Goal: Transaction & Acquisition: Purchase product/service

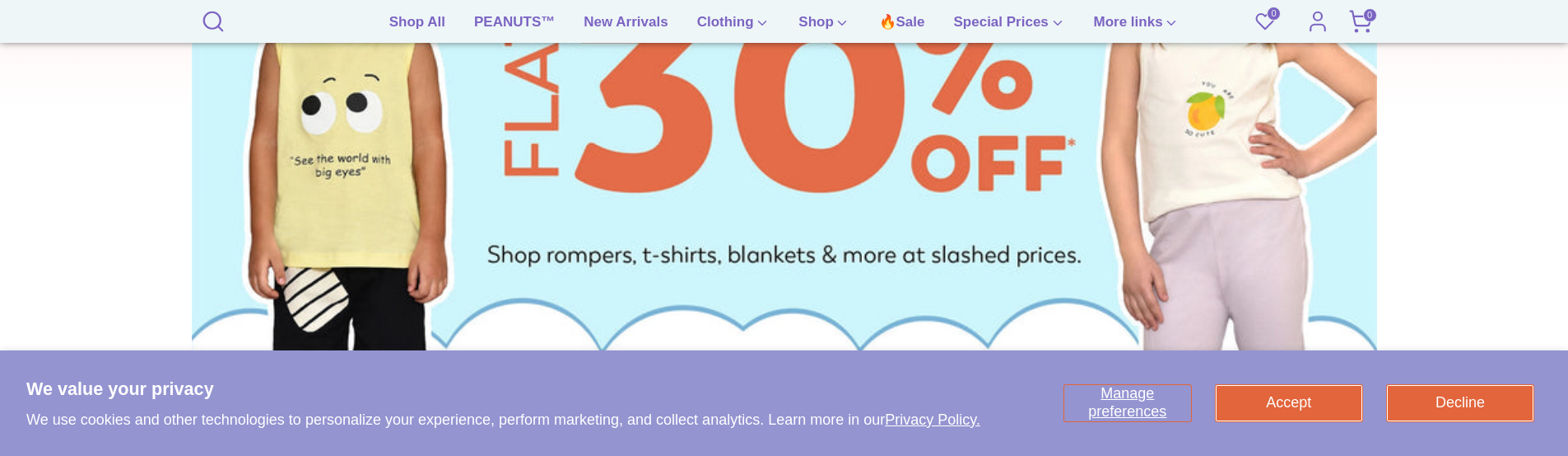
scroll to position [659, 0]
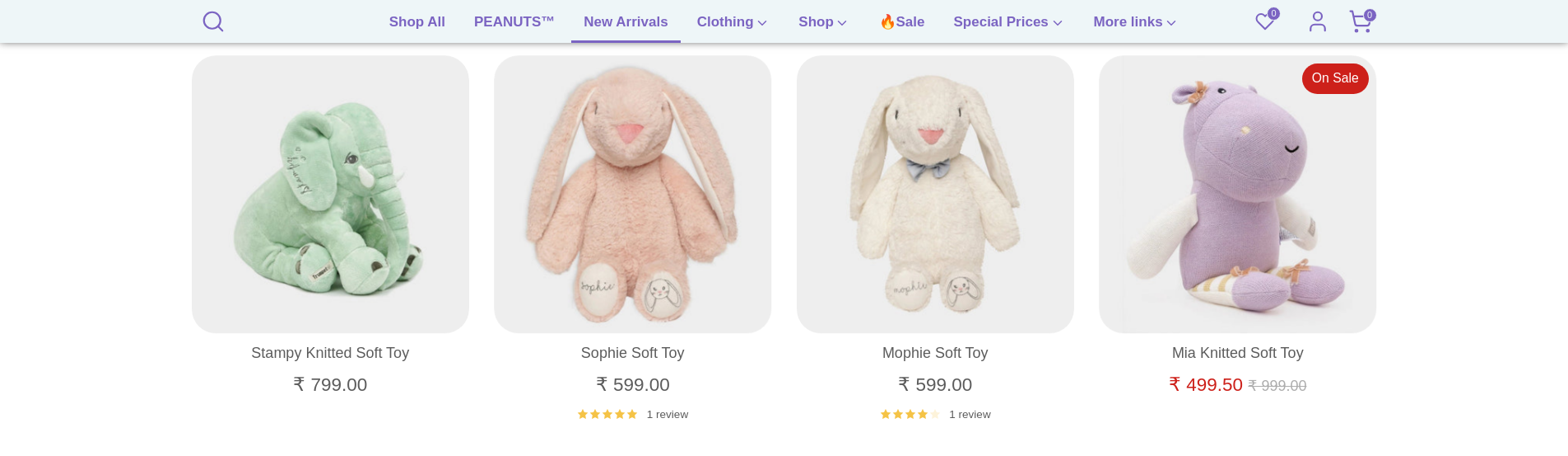
click at [600, 32] on link "New Arrivals" at bounding box center [626, 27] width 109 height 31
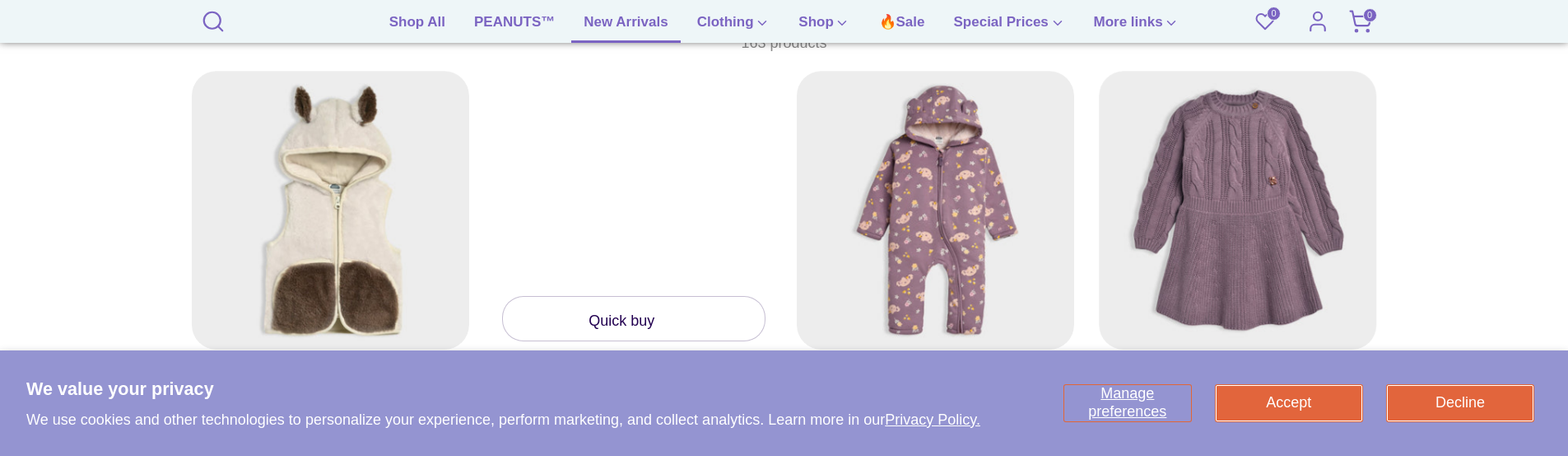
scroll to position [577, 0]
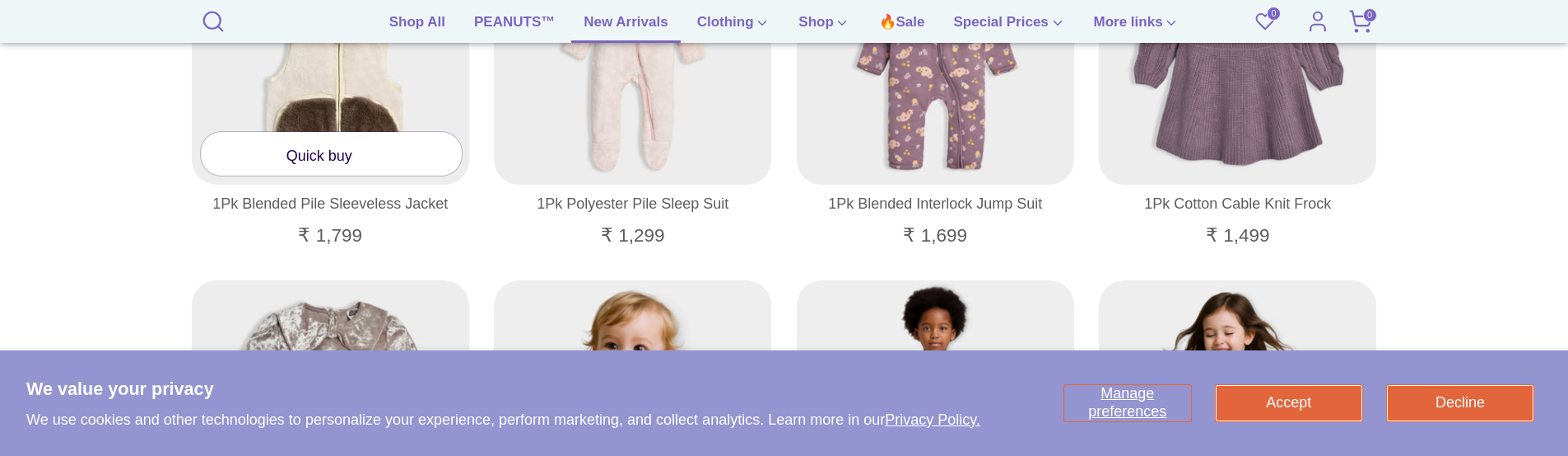
click at [316, 157] on link "Quick buy" at bounding box center [332, 153] width 262 height 44
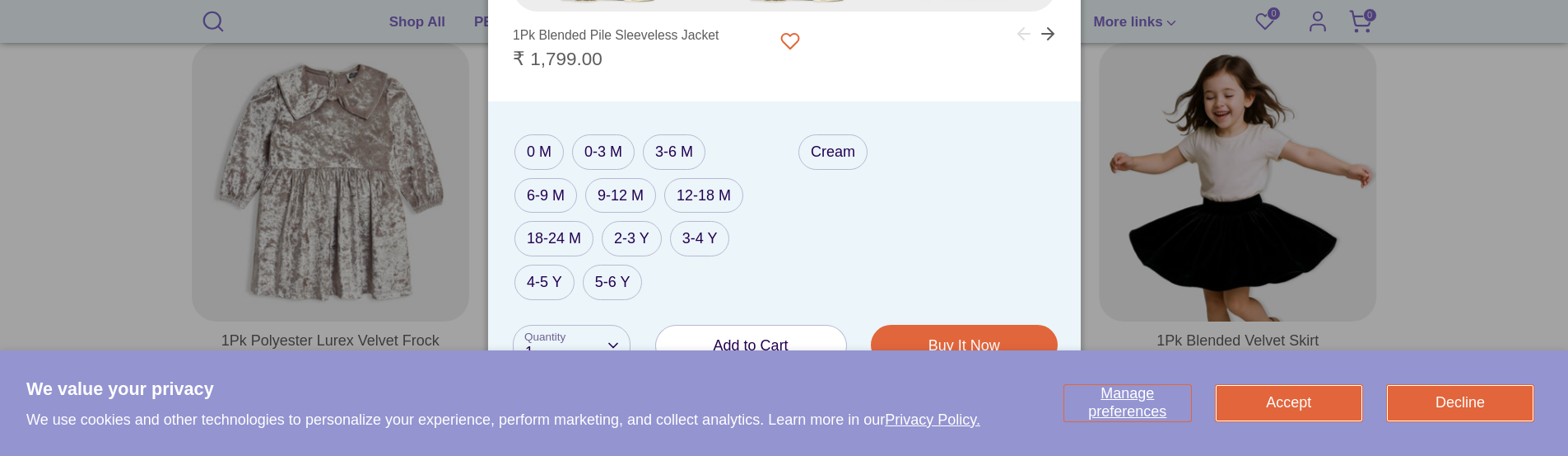
scroll to position [825, 0]
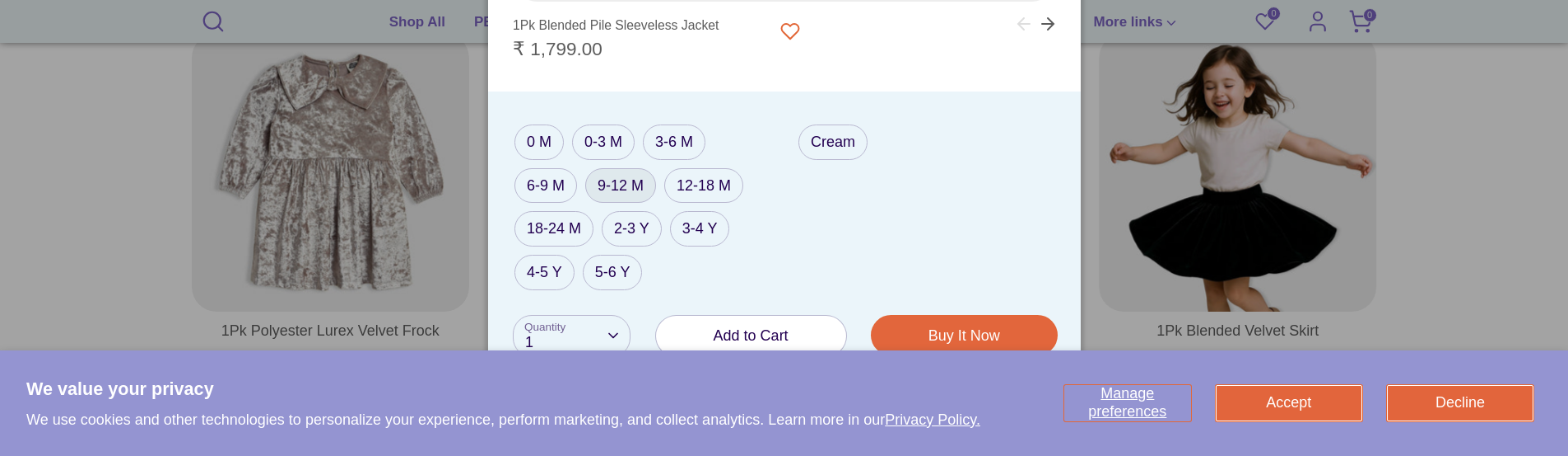
click at [618, 175] on label "9-12 M" at bounding box center [620, 186] width 70 height 36
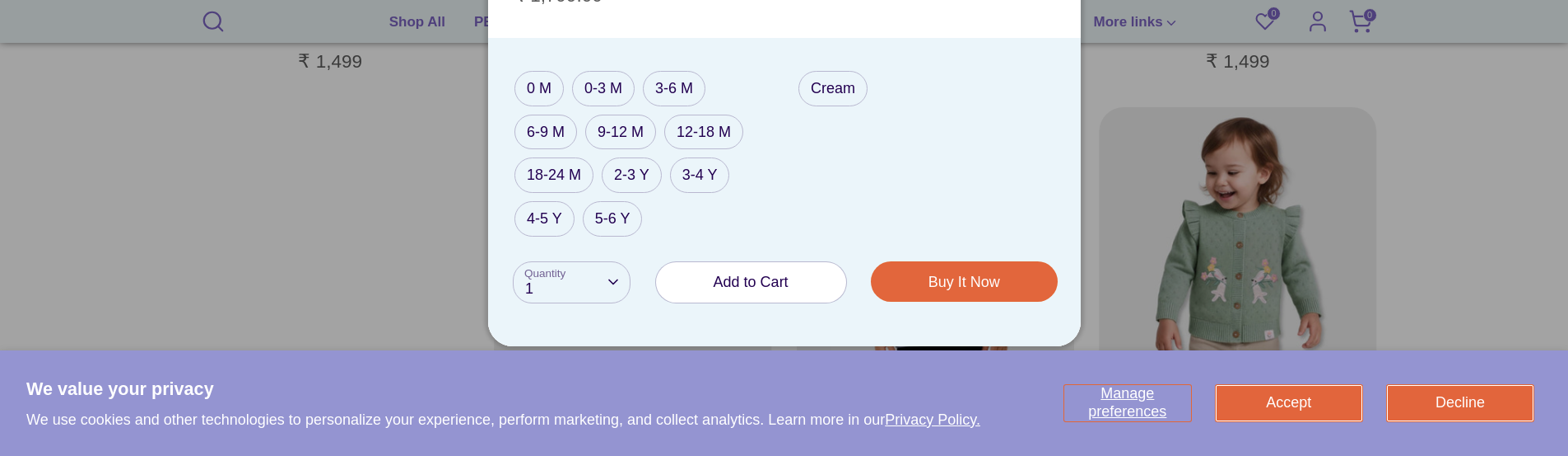
scroll to position [1154, 0]
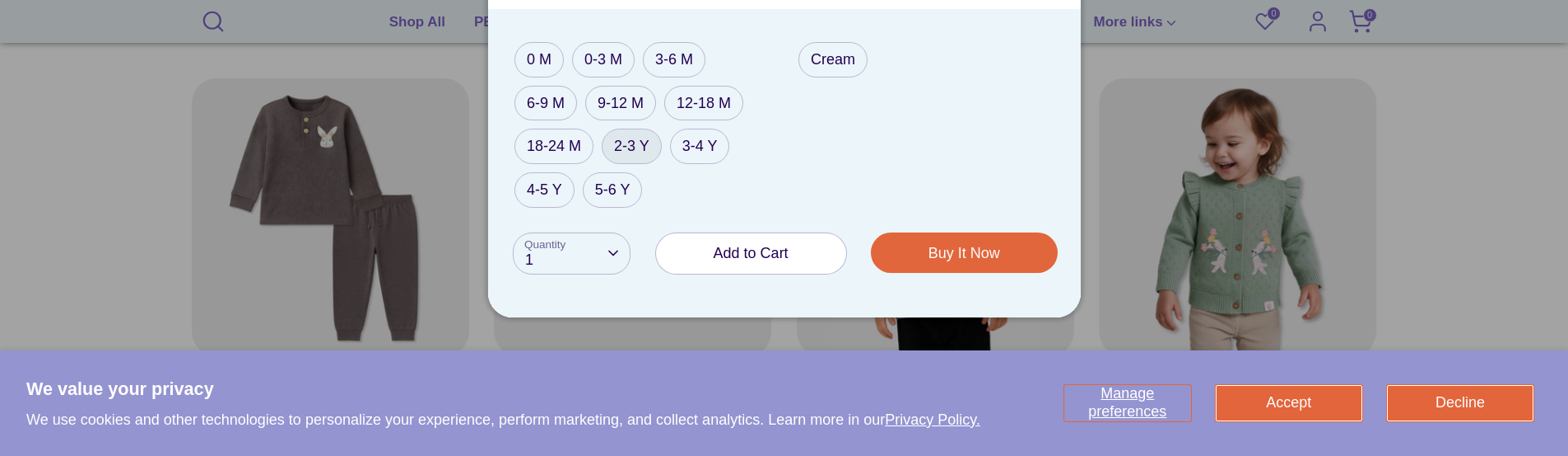
click at [622, 146] on label "2-3 Y" at bounding box center [631, 146] width 60 height 36
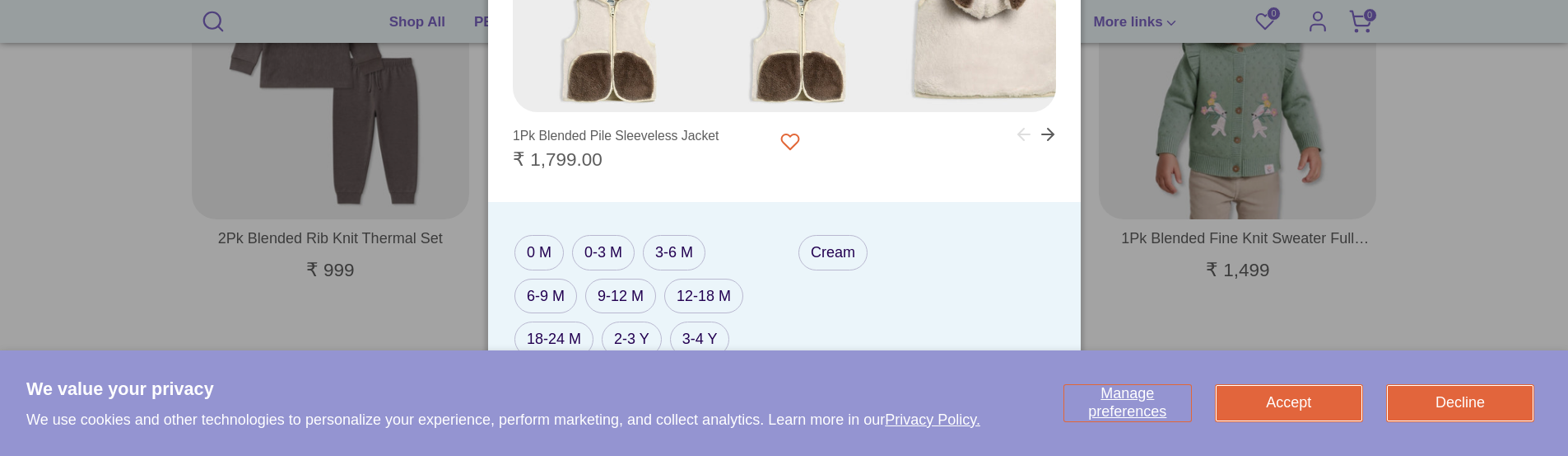
scroll to position [1319, 0]
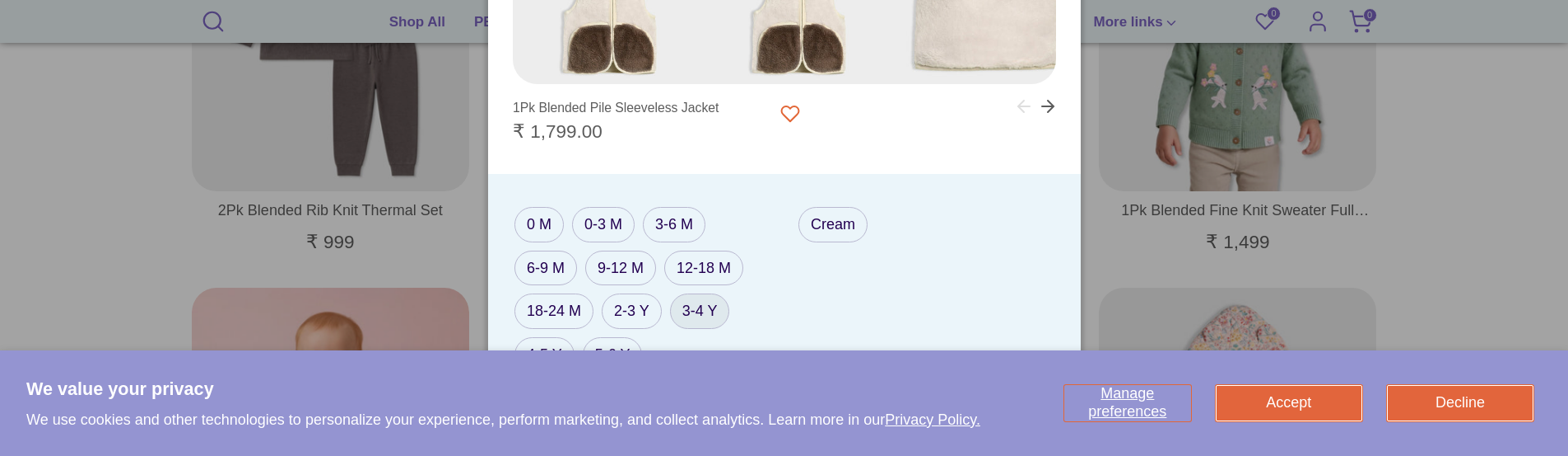
click at [686, 314] on label "3-4 Y" at bounding box center [700, 311] width 60 height 36
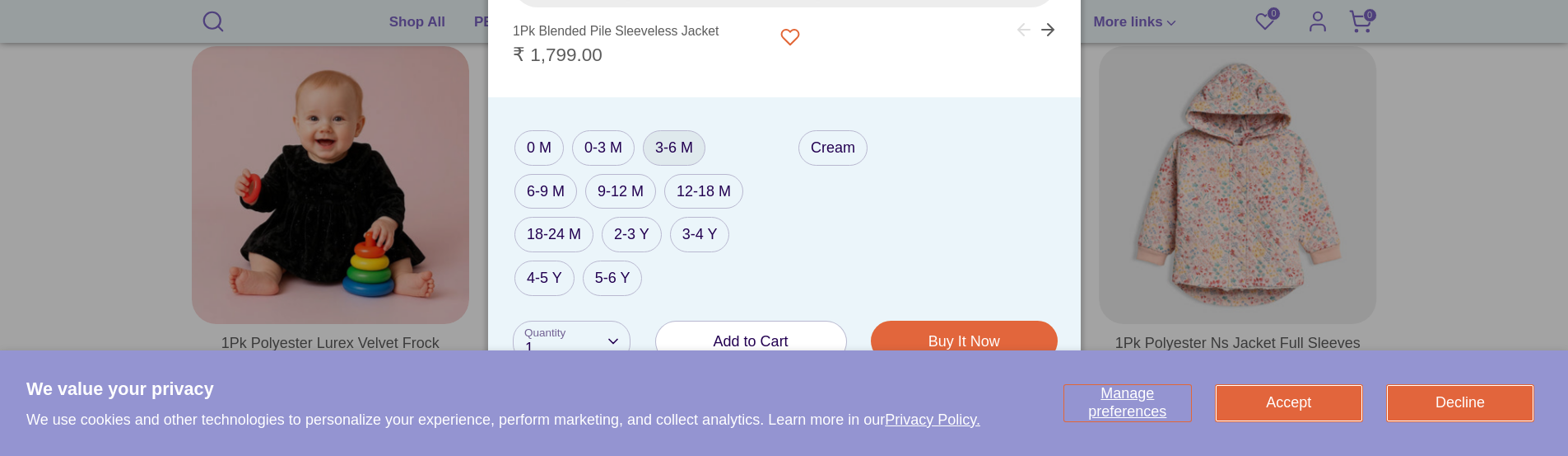
scroll to position [1566, 0]
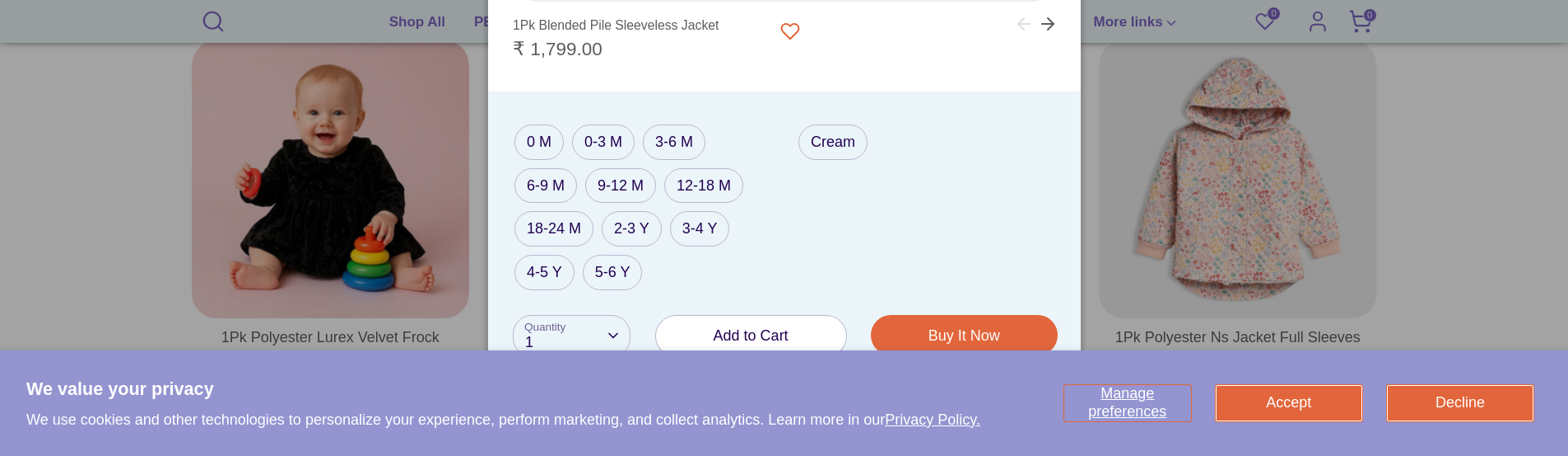
click at [741, 330] on span "Add to Cart" at bounding box center [751, 336] width 75 height 16
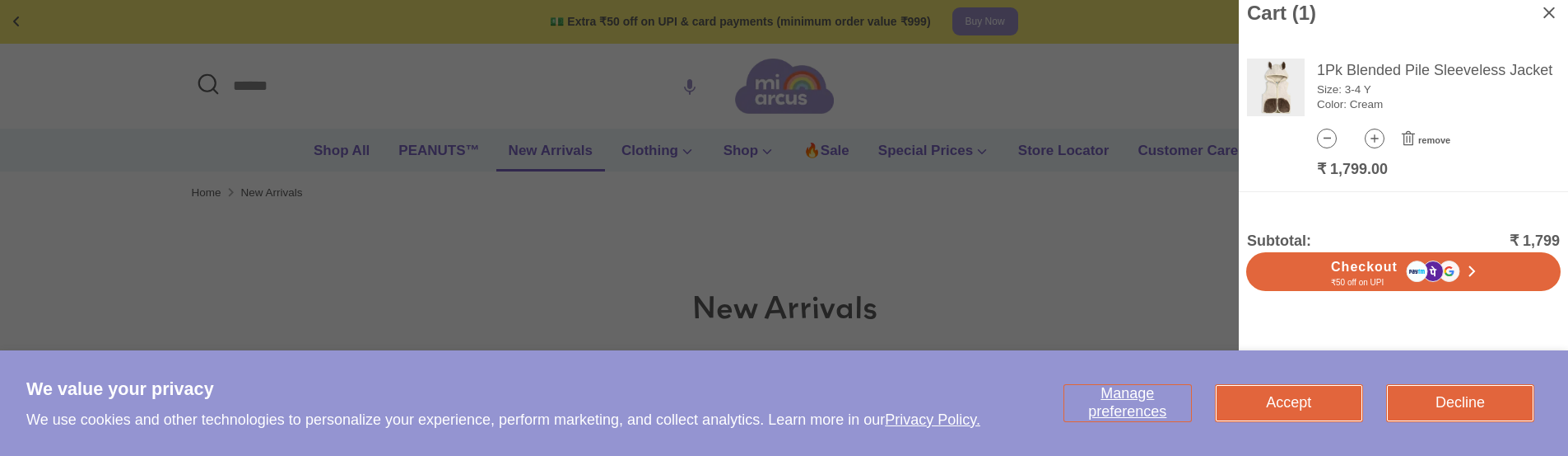
scroll to position [0, 0]
click at [1406, 137] on icon at bounding box center [1408, 138] width 20 height 16
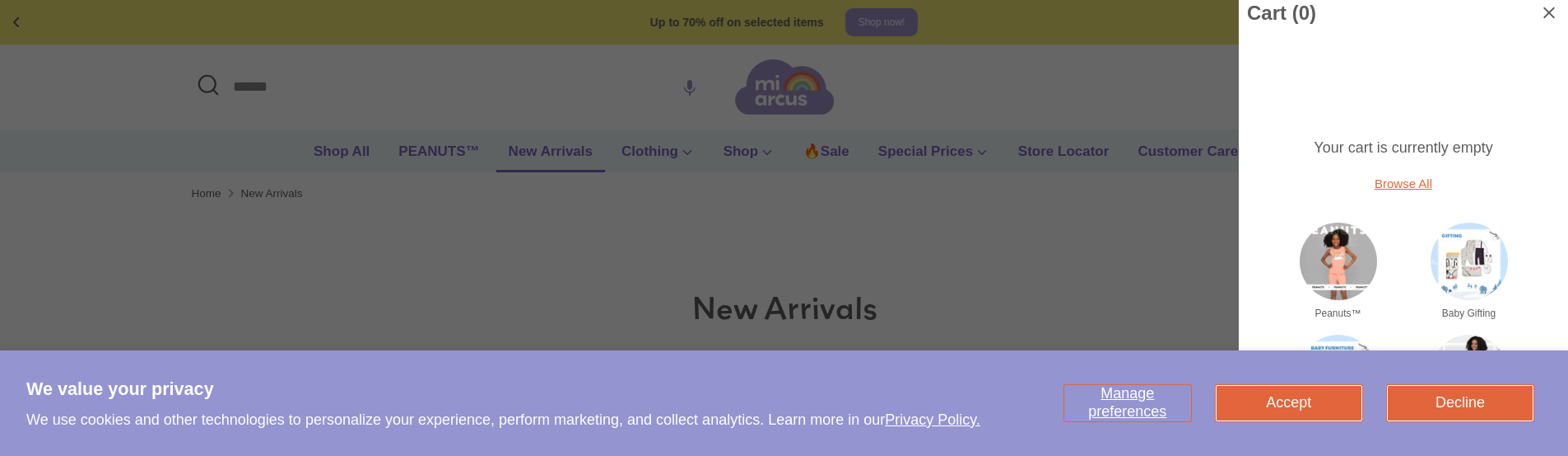
click at [501, 167] on div at bounding box center [784, 228] width 1568 height 456
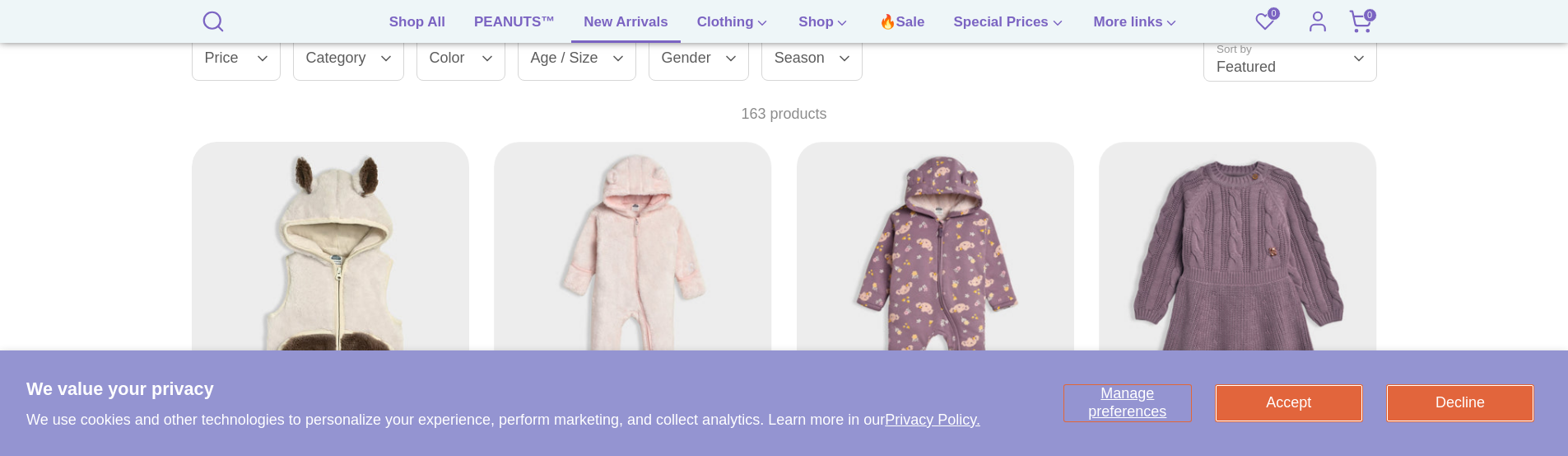
scroll to position [413, 0]
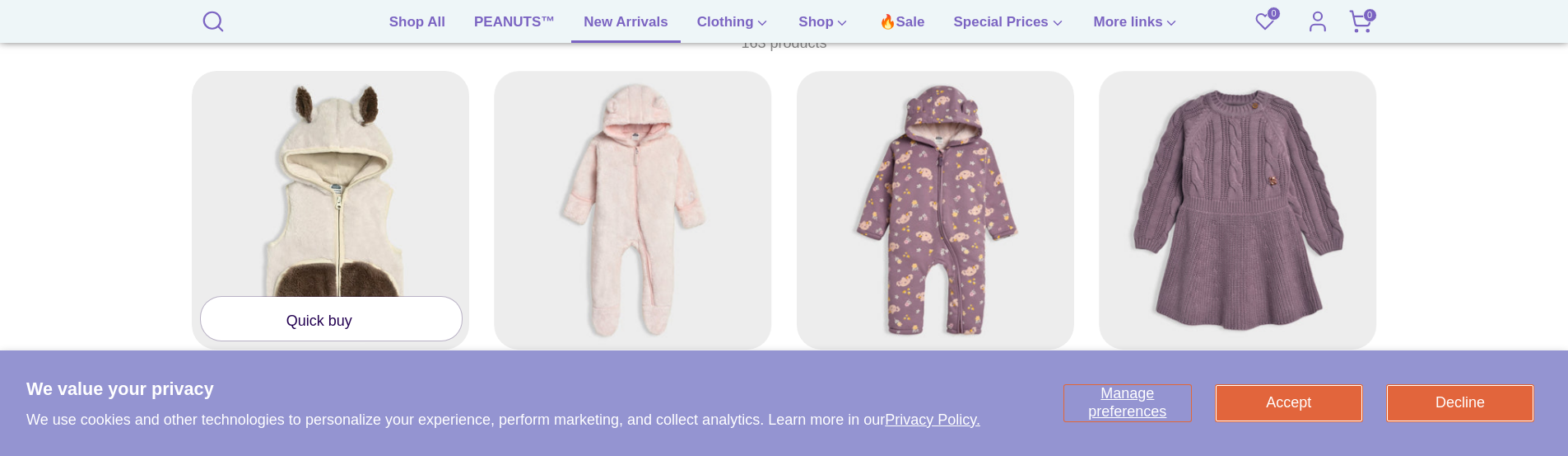
click at [316, 313] on link "Quick buy" at bounding box center [332, 318] width 262 height 44
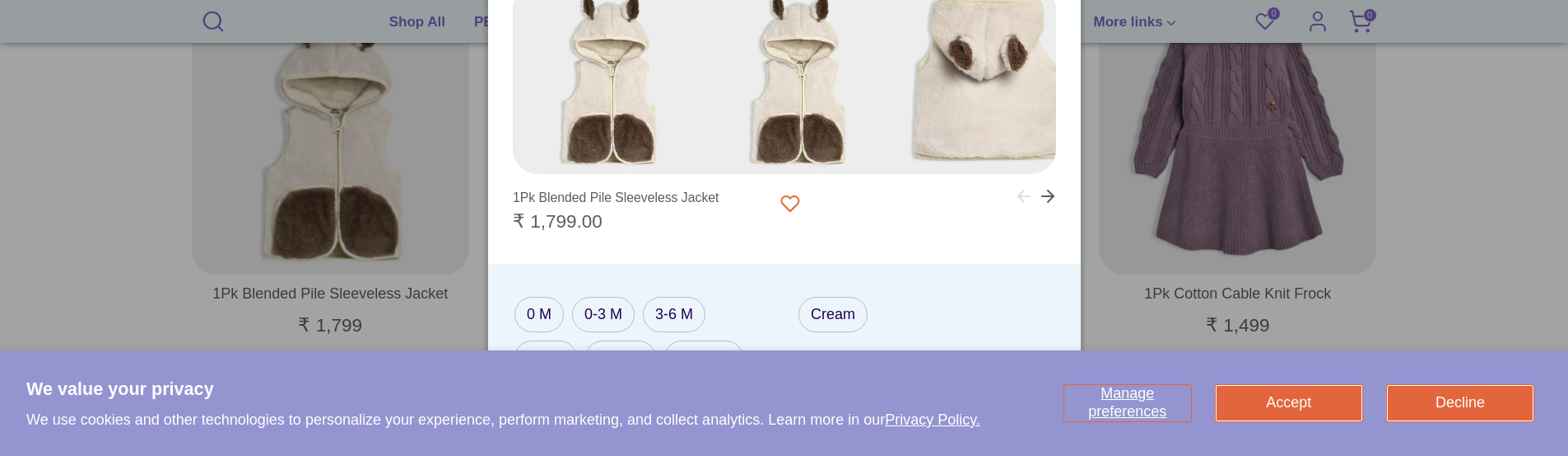
scroll to position [577, 0]
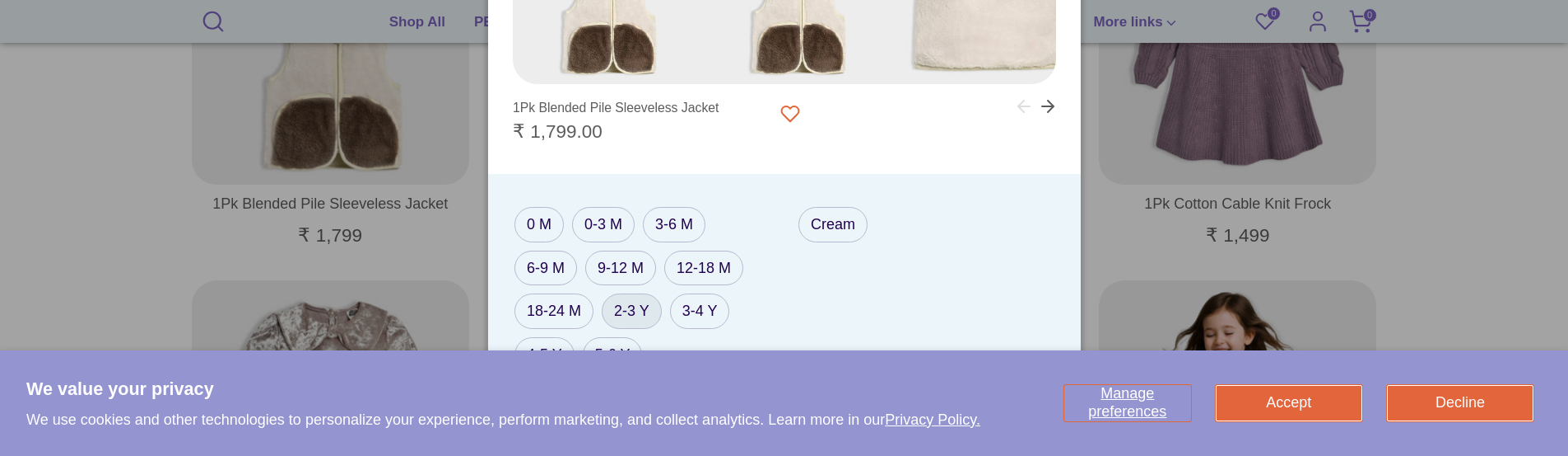
click at [615, 319] on label "2-3 Y" at bounding box center [631, 311] width 60 height 36
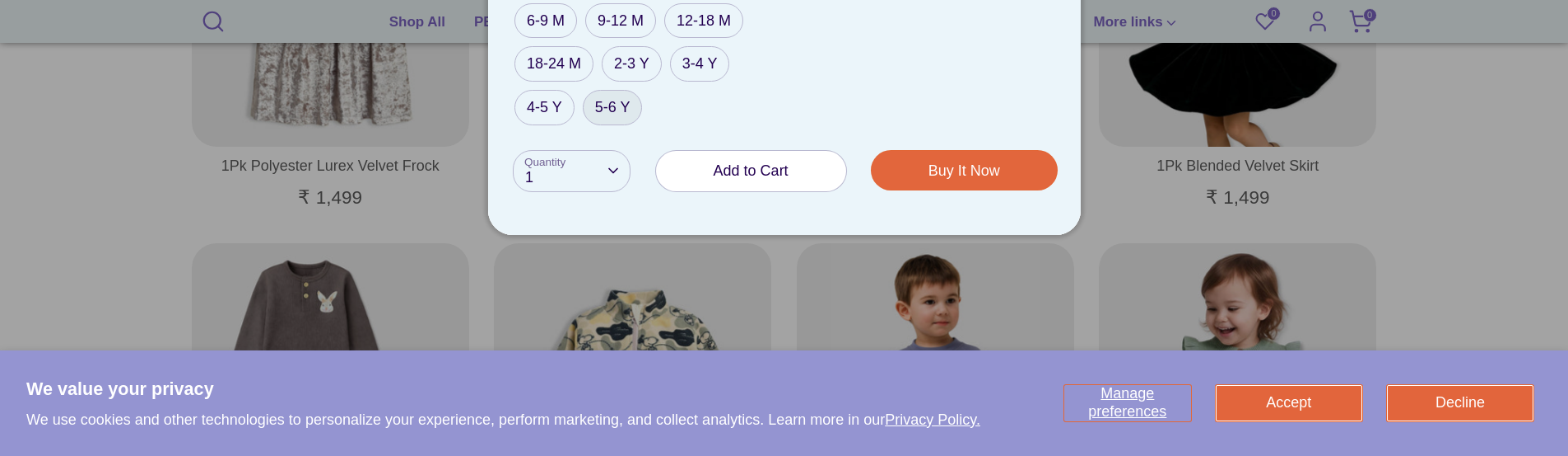
click at [590, 104] on label "5-6 Y" at bounding box center [612, 108] width 60 height 36
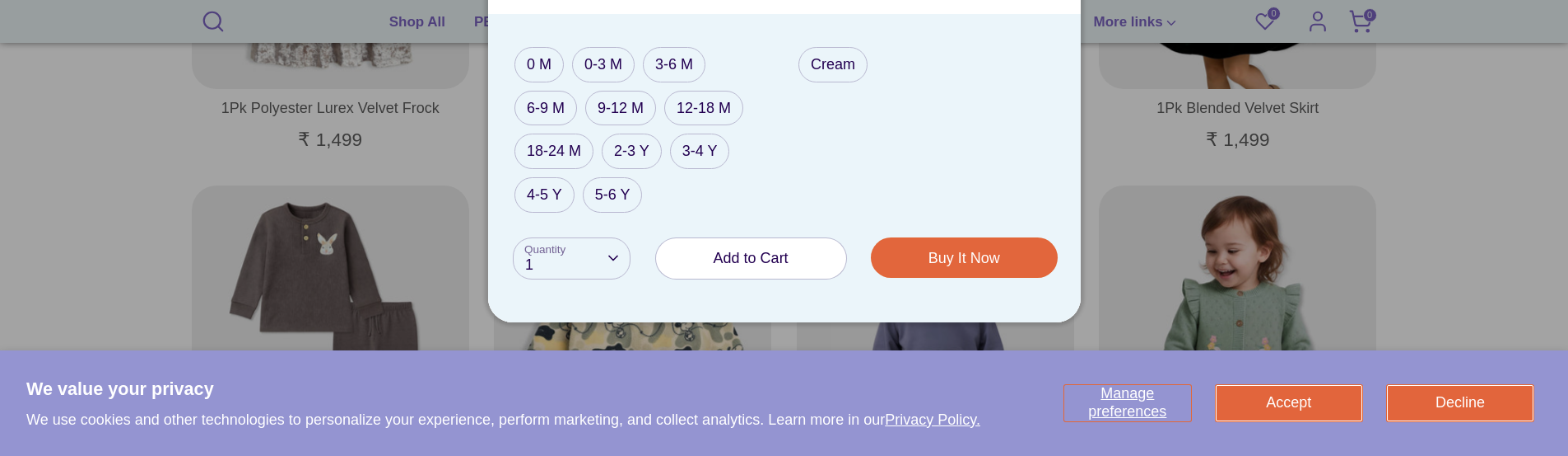
scroll to position [1052, 0]
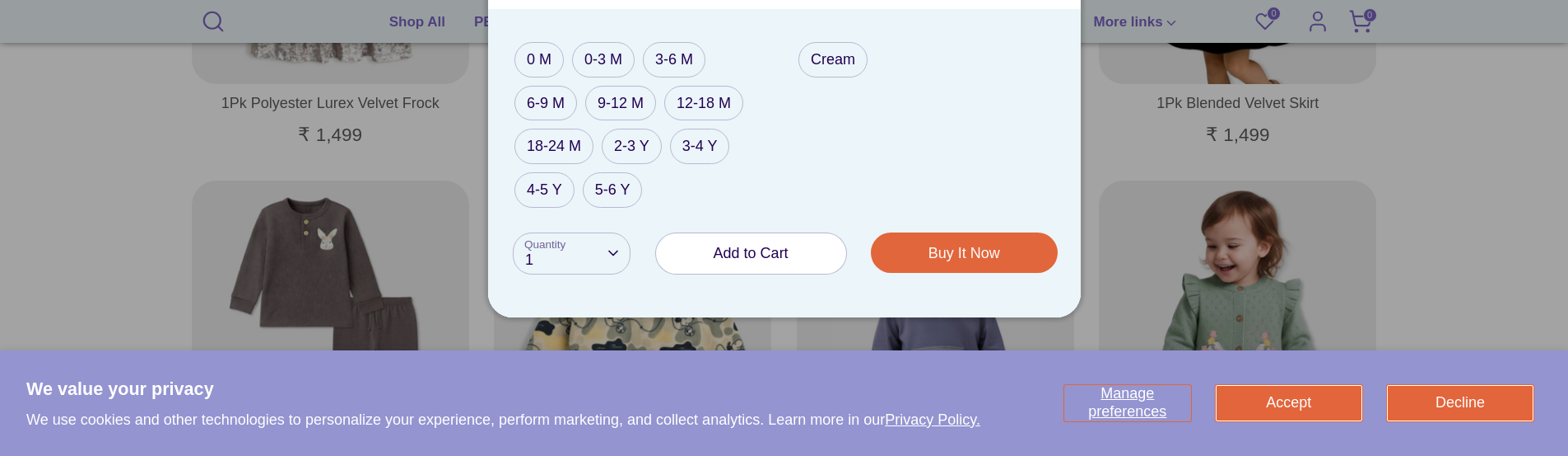
click at [765, 253] on span "Add to Cart" at bounding box center [751, 253] width 75 height 16
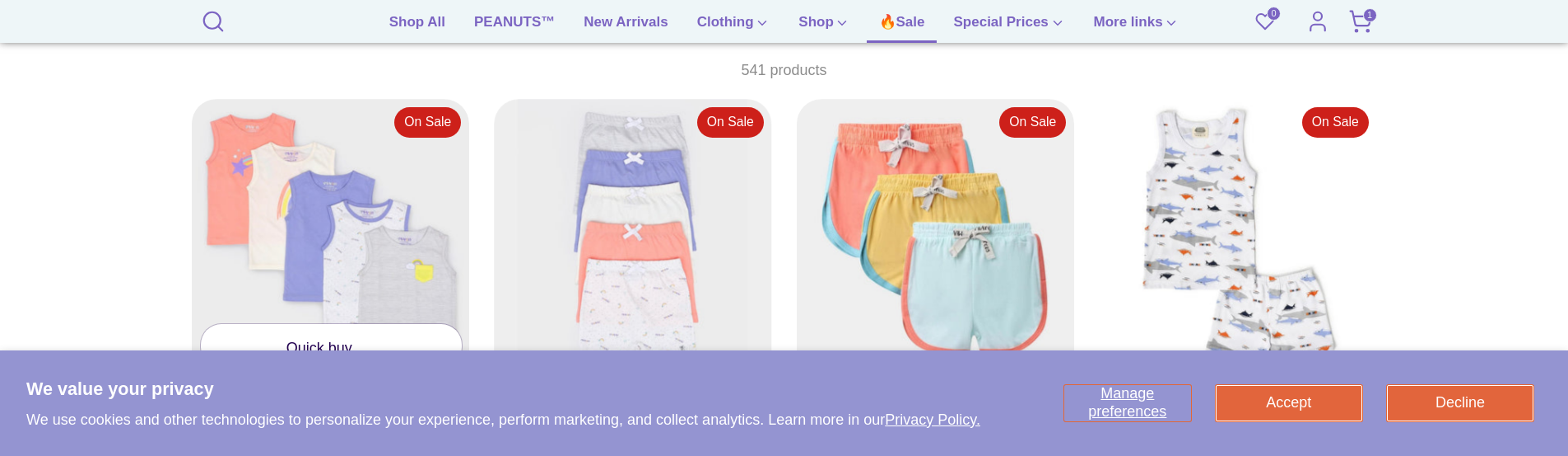
scroll to position [622, 0]
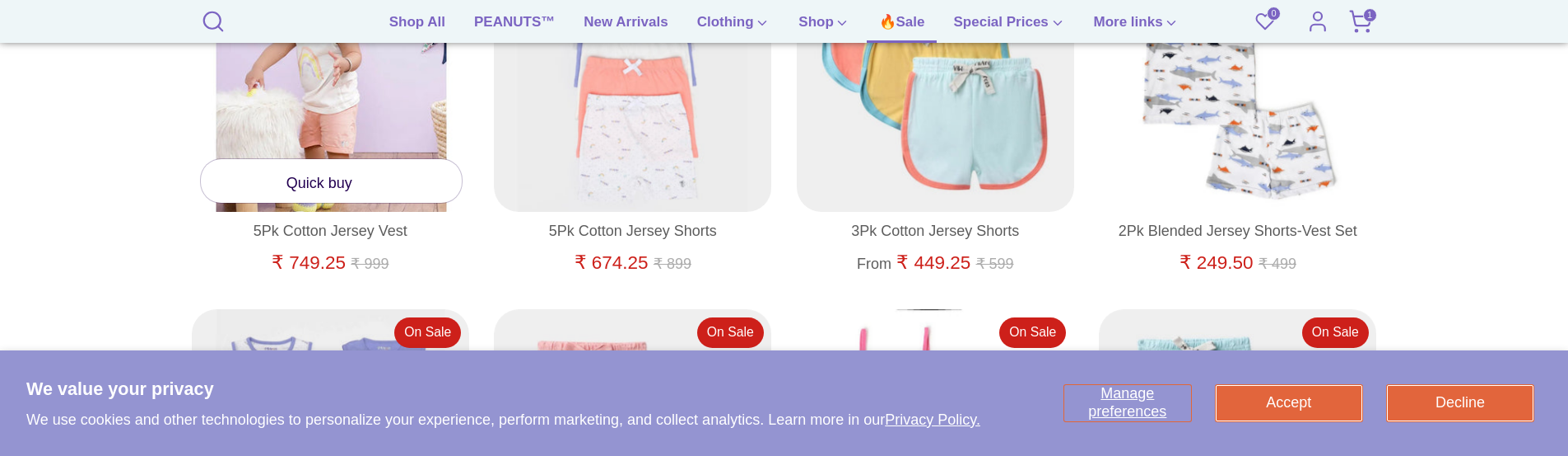
click at [319, 187] on link "Quick buy" at bounding box center [332, 180] width 262 height 44
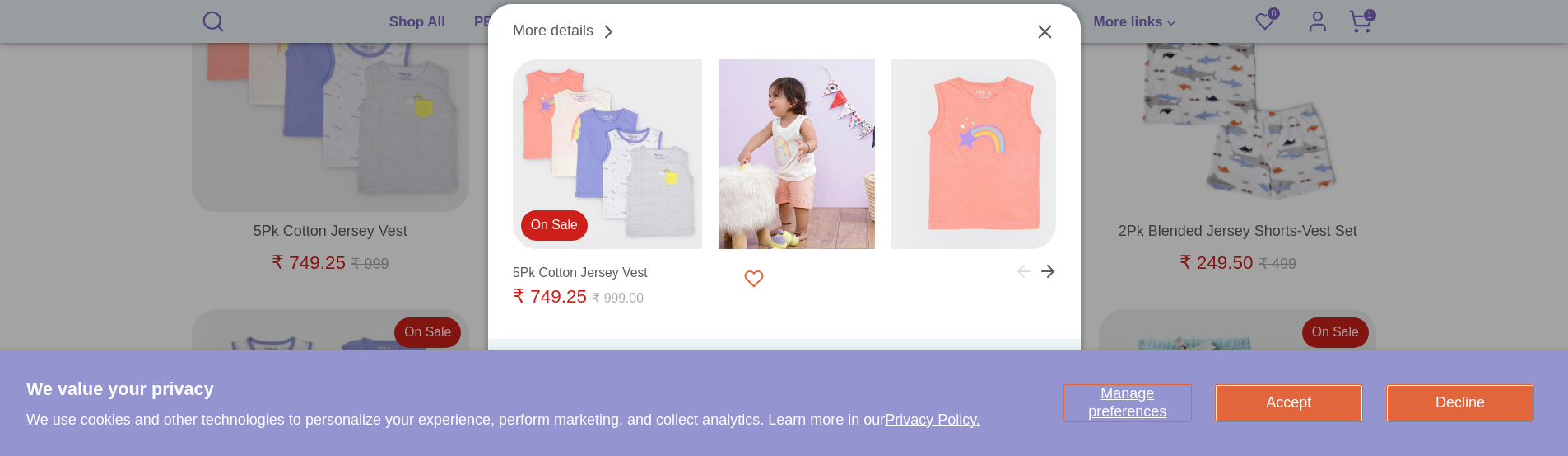
click at [1170, 70] on div at bounding box center [784, 228] width 1568 height 456
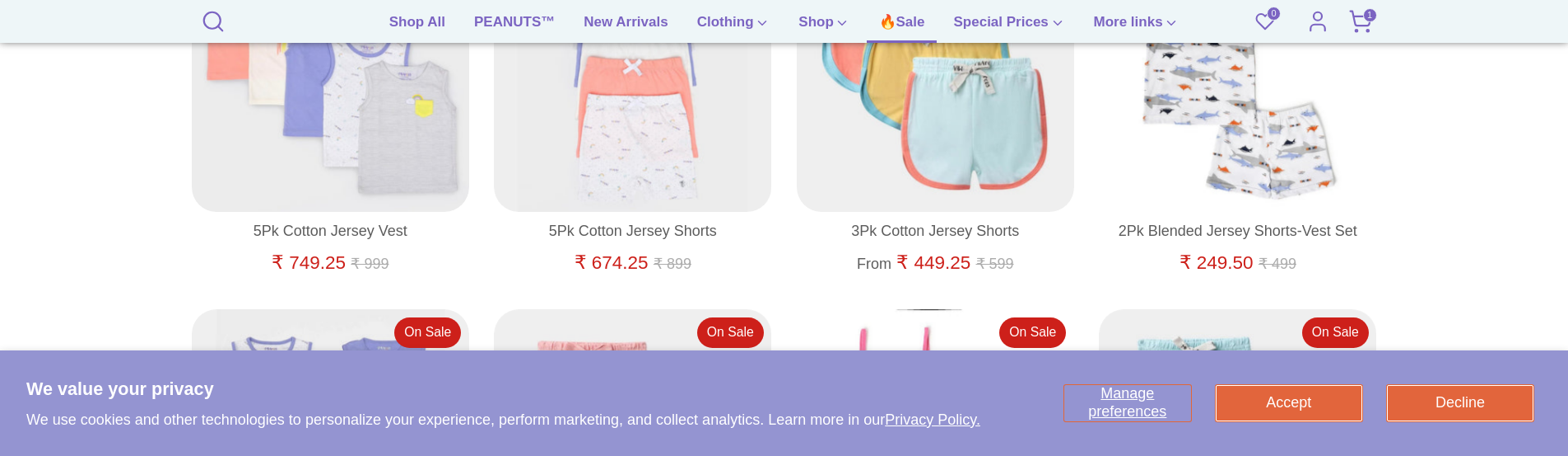
click at [1361, 24] on icon at bounding box center [1360, 21] width 25 height 25
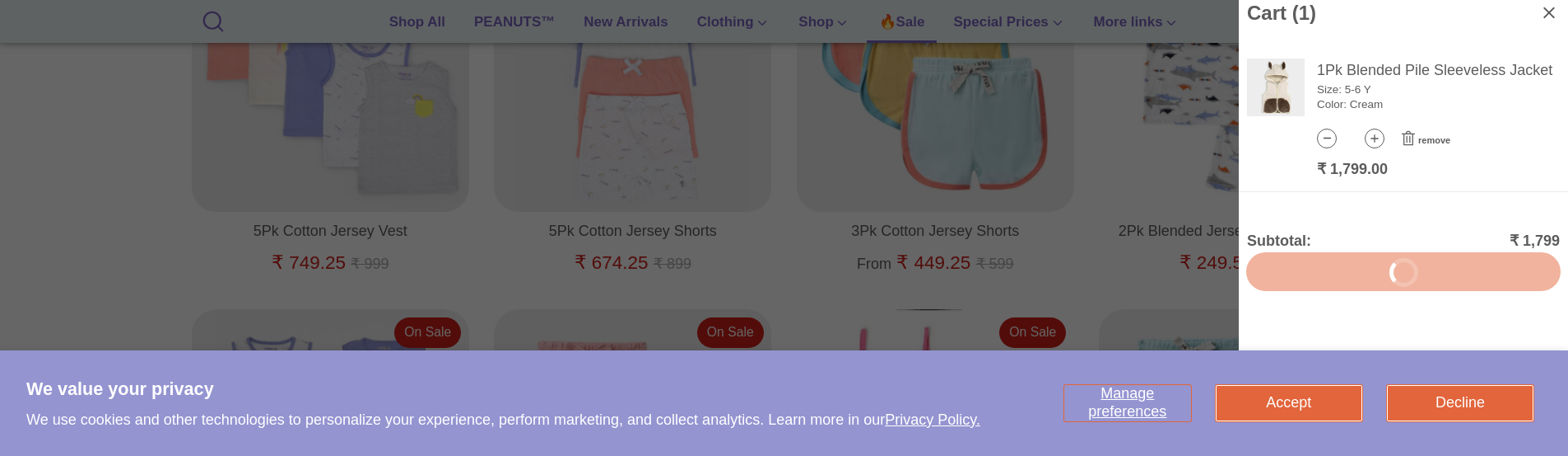
click at [1404, 139] on icon at bounding box center [1408, 137] width 13 height 15
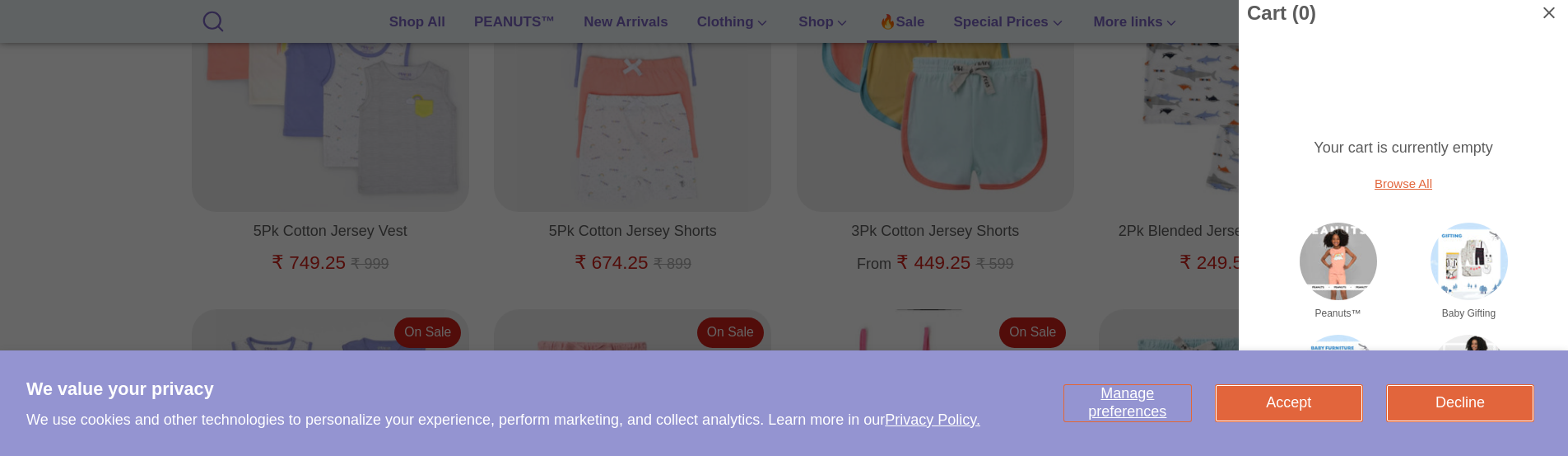
click at [1167, 132] on div at bounding box center [784, 228] width 1568 height 456
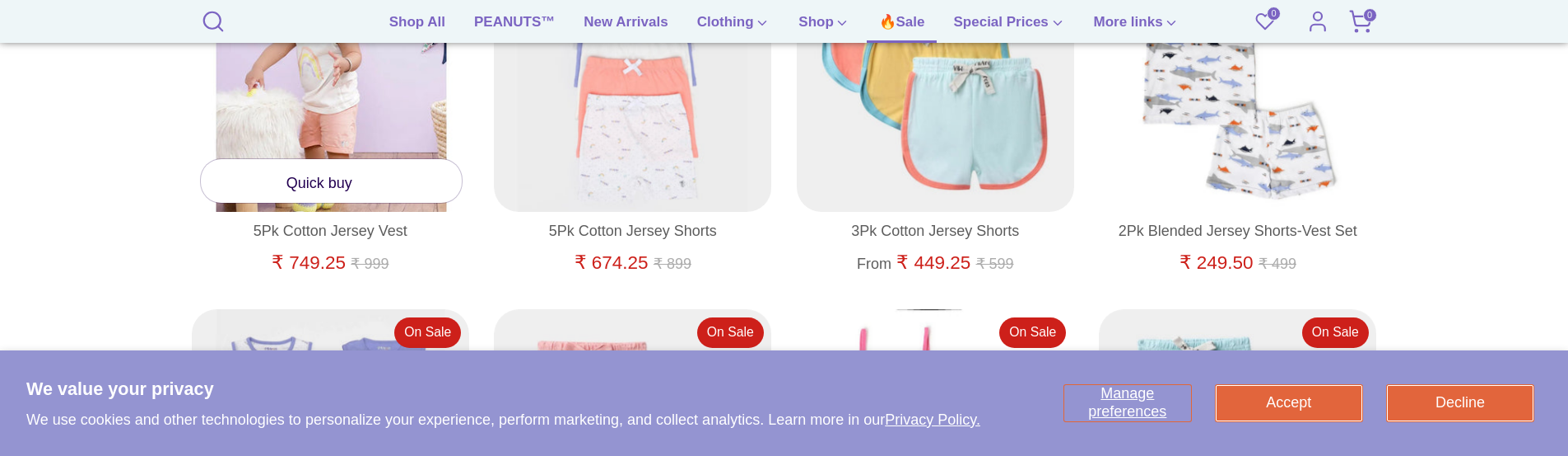
click at [365, 179] on icon at bounding box center [366, 178] width 20 height 20
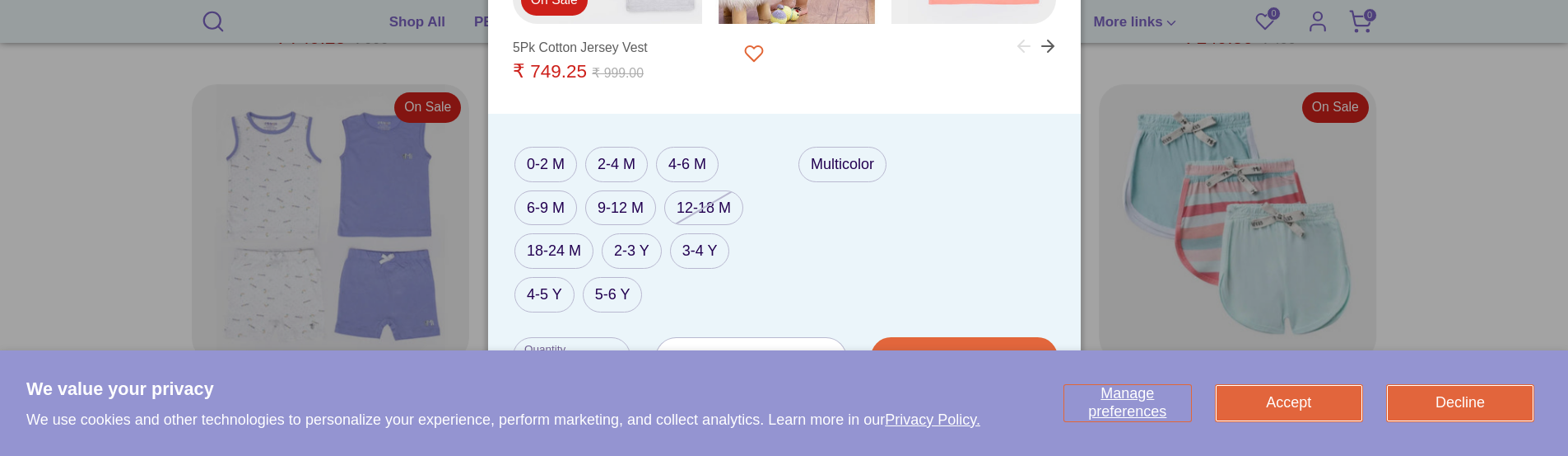
scroll to position [869, 0]
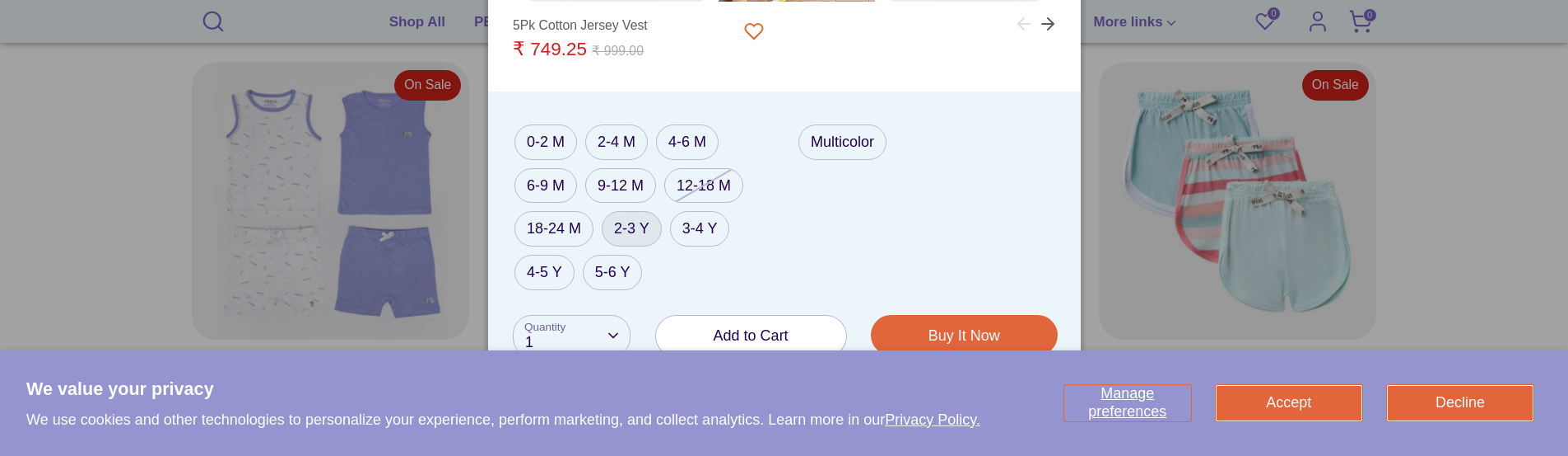
click at [638, 224] on label "2-3 Y" at bounding box center [631, 228] width 60 height 36
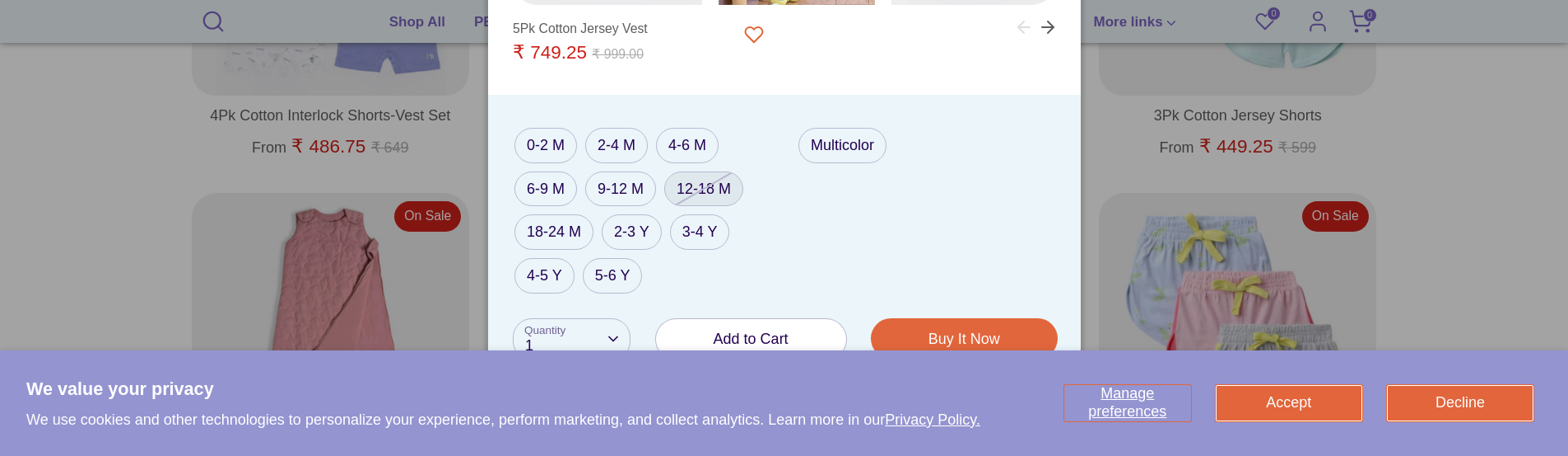
scroll to position [1198, 0]
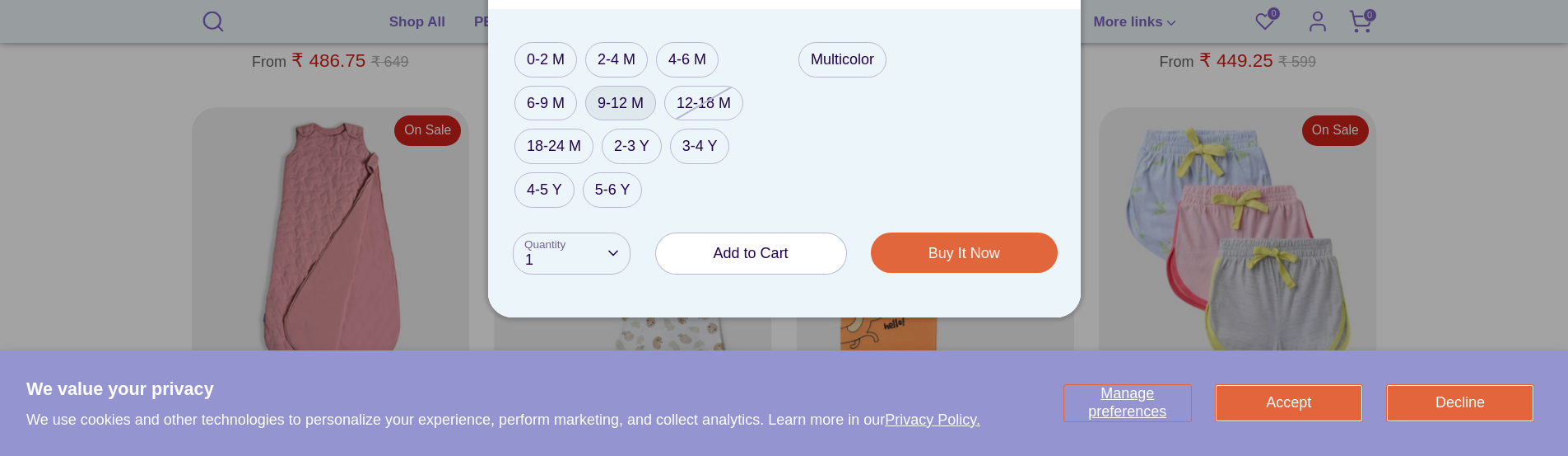
click at [636, 108] on label "9-12 M" at bounding box center [620, 104] width 70 height 36
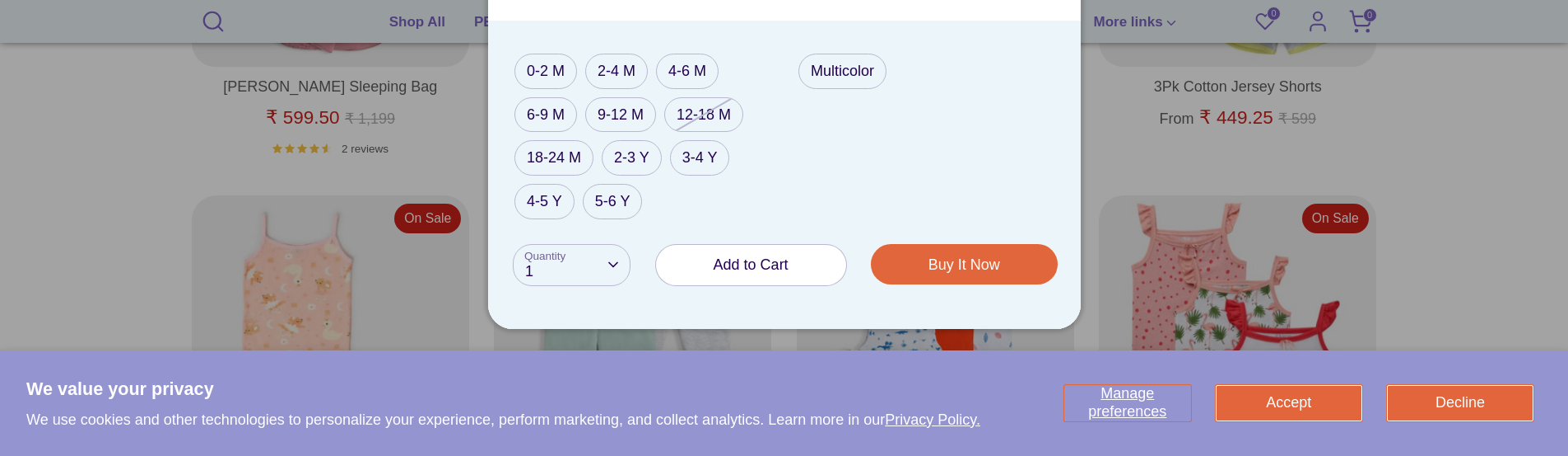
scroll to position [1529, 0]
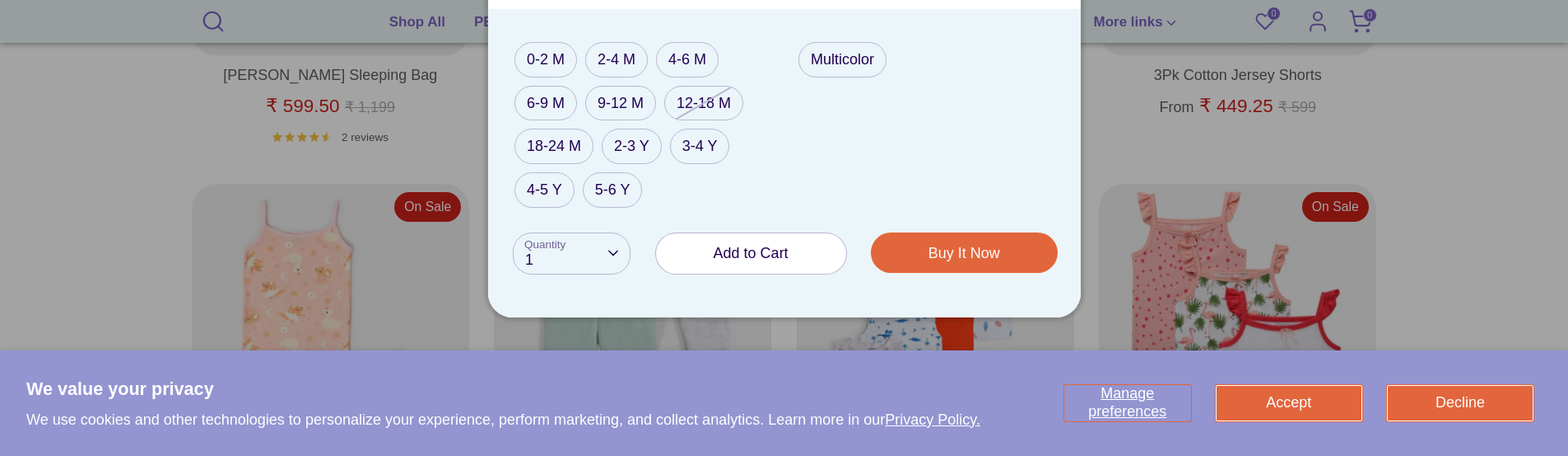
click at [765, 245] on span "Add to Cart" at bounding box center [751, 253] width 75 height 16
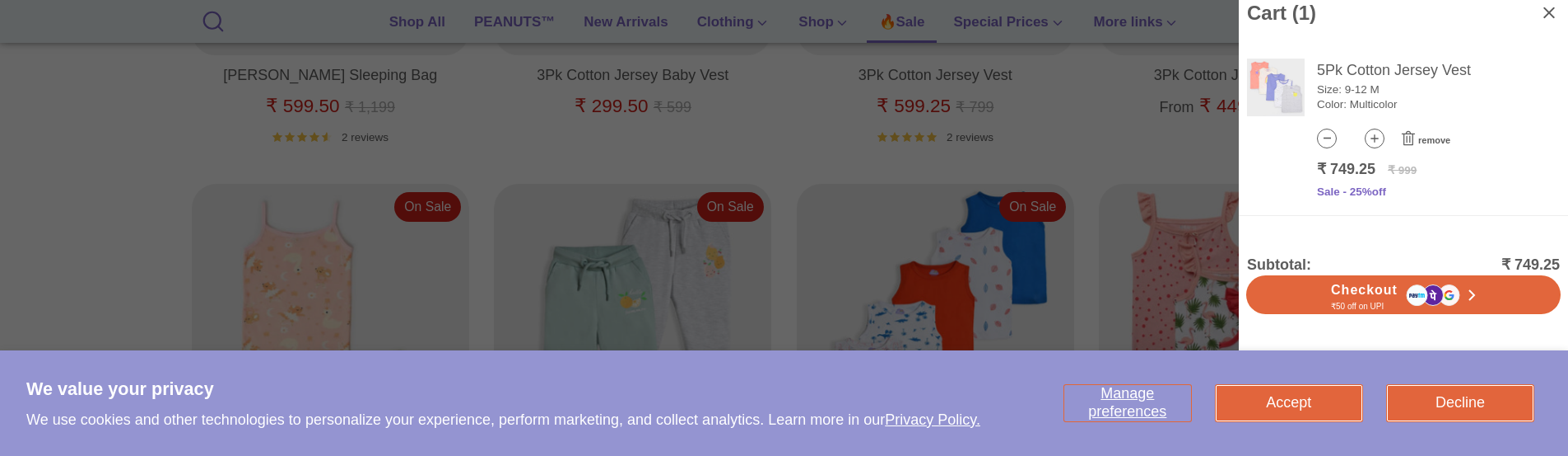
click at [1404, 144] on icon at bounding box center [1408, 137] width 13 height 15
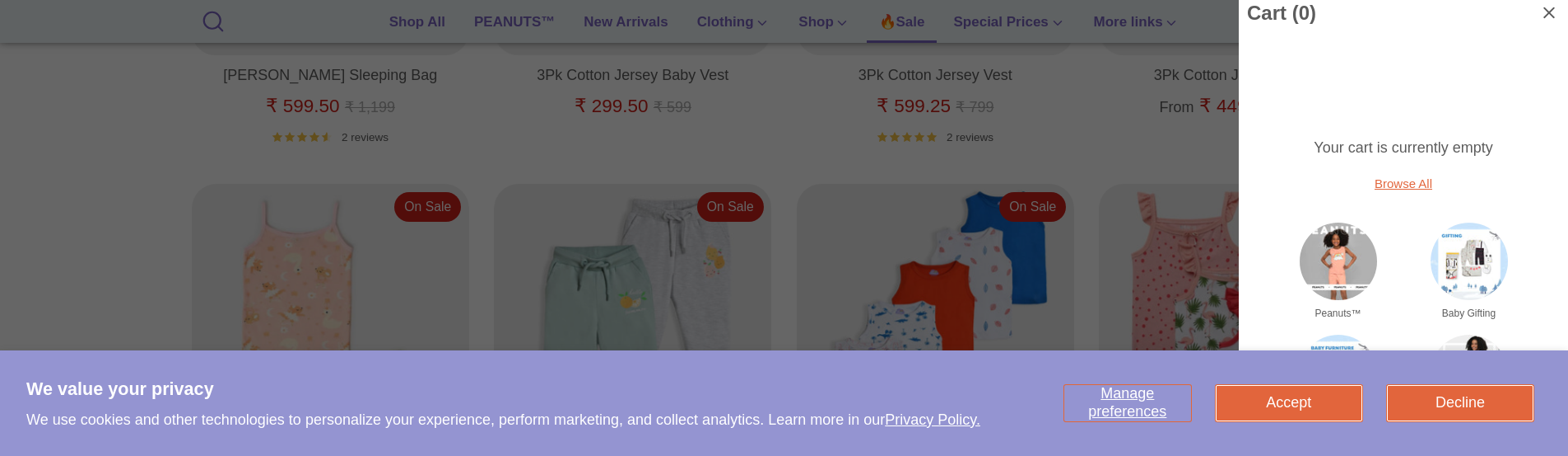
click at [1138, 203] on div at bounding box center [784, 228] width 1568 height 456
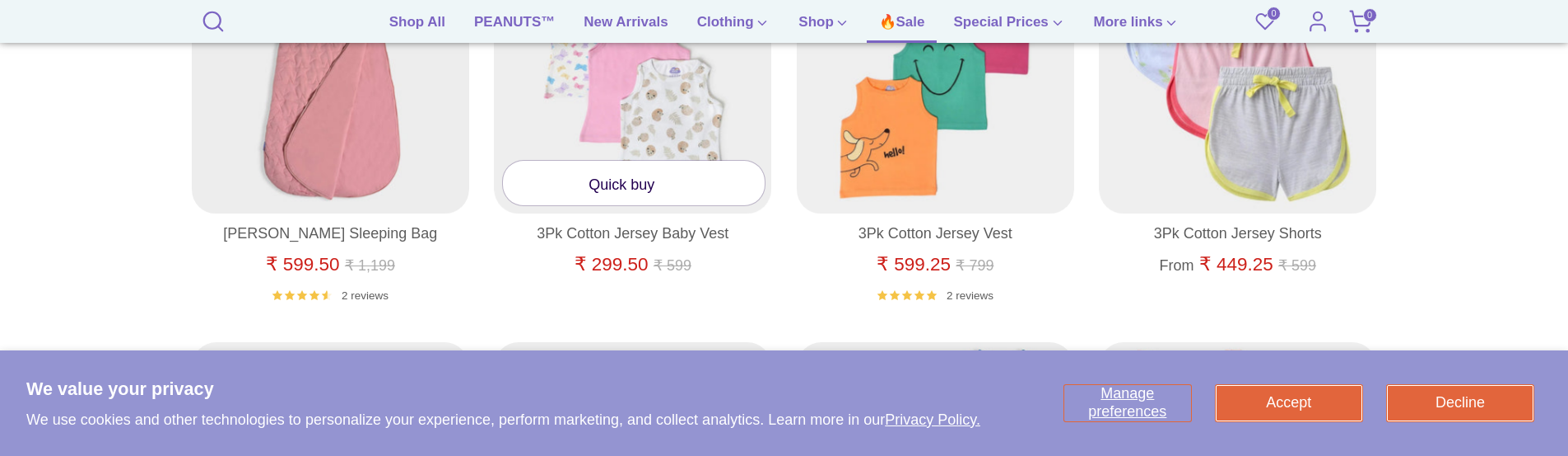
scroll to position [1364, 0]
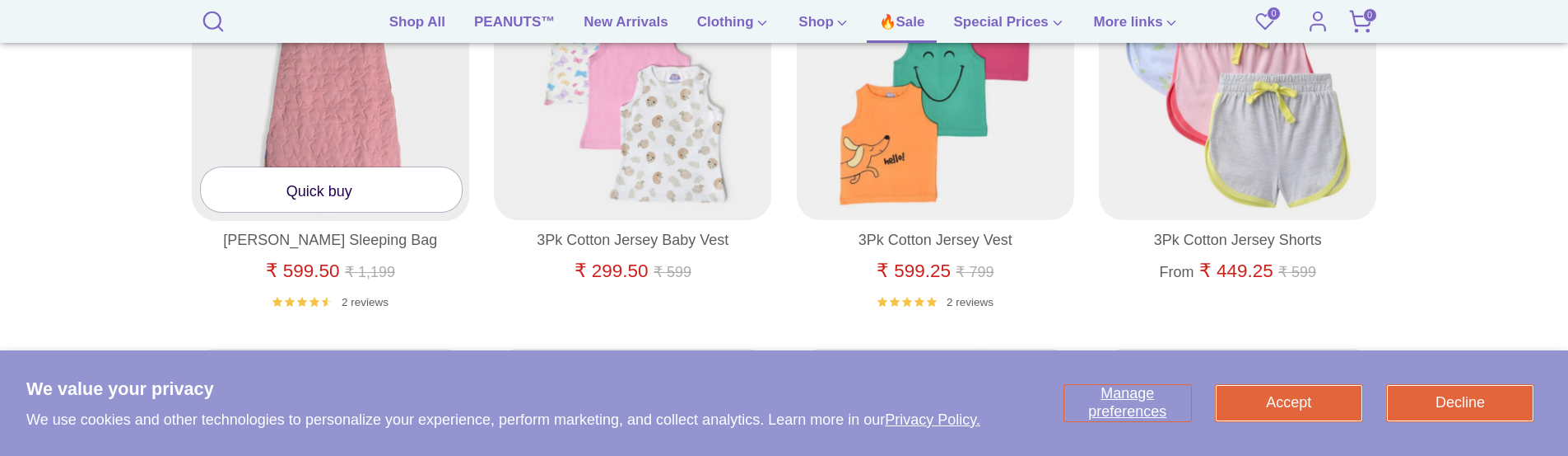
click at [338, 196] on link "Quick buy" at bounding box center [332, 188] width 262 height 44
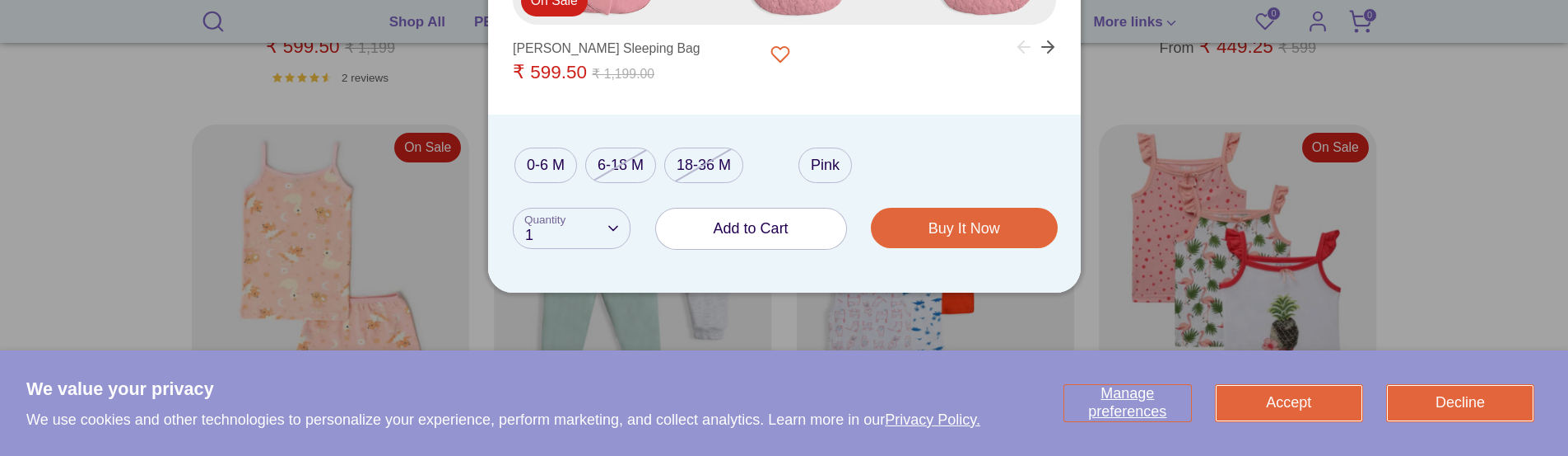
scroll to position [1611, 0]
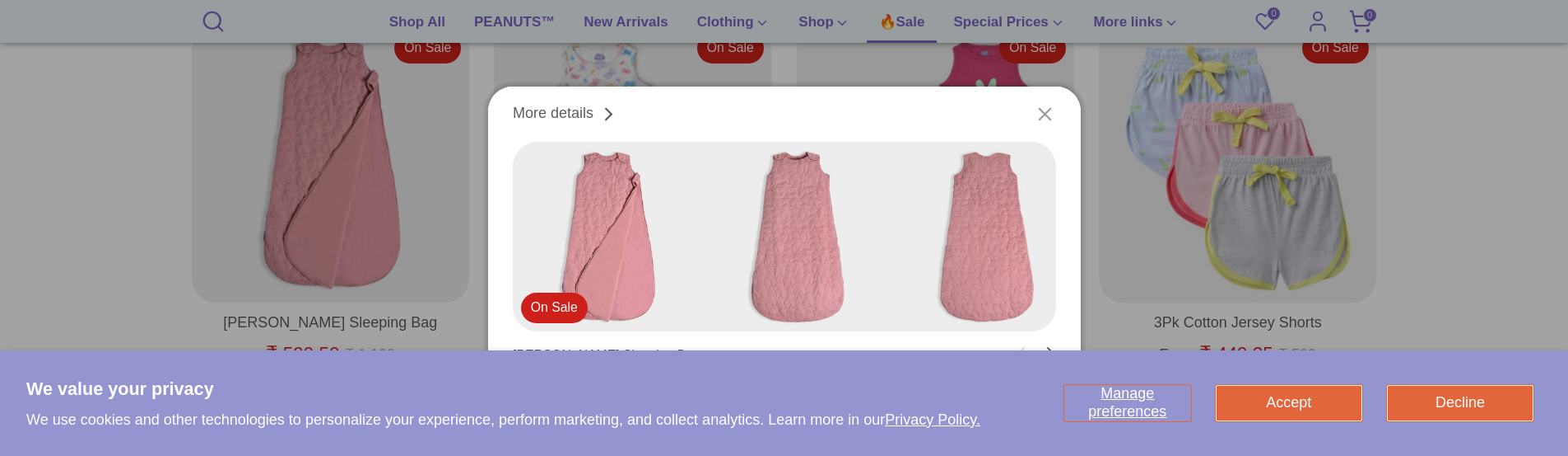
click at [1038, 103] on icon "Close" at bounding box center [1045, 113] width 22 height 22
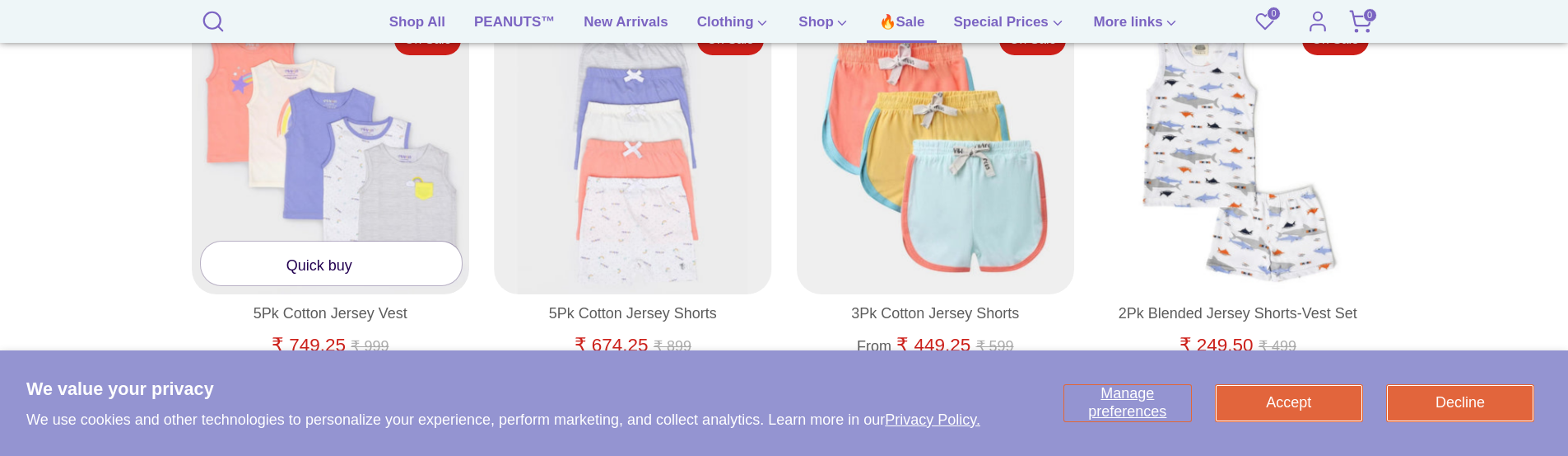
scroll to position [622, 0]
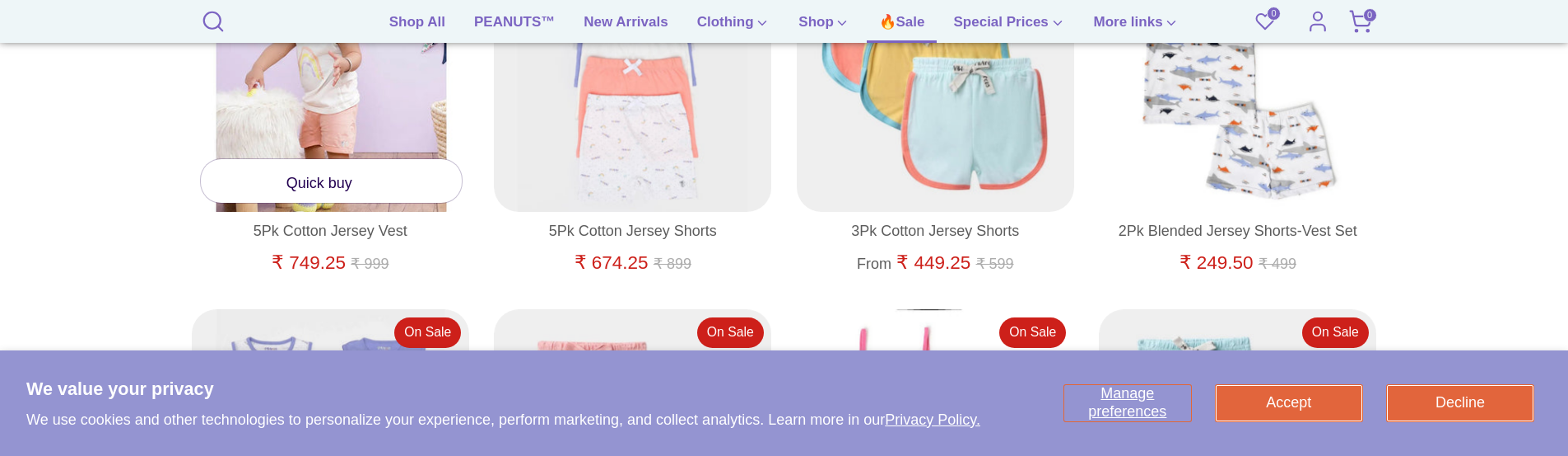
click at [303, 184] on link "Quick buy" at bounding box center [332, 180] width 262 height 44
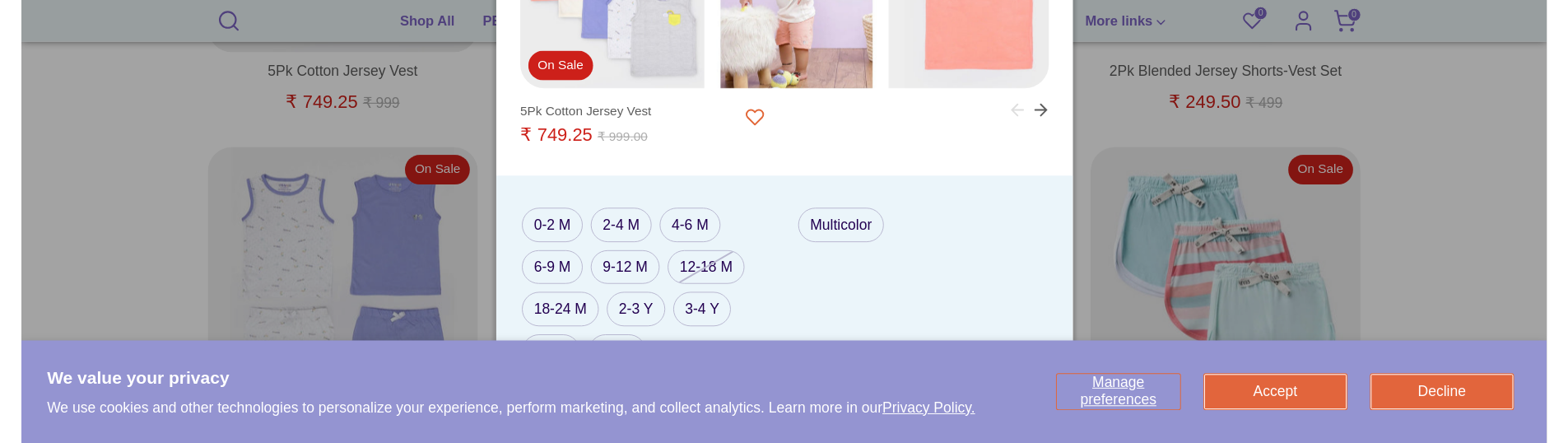
scroll to position [786, 0]
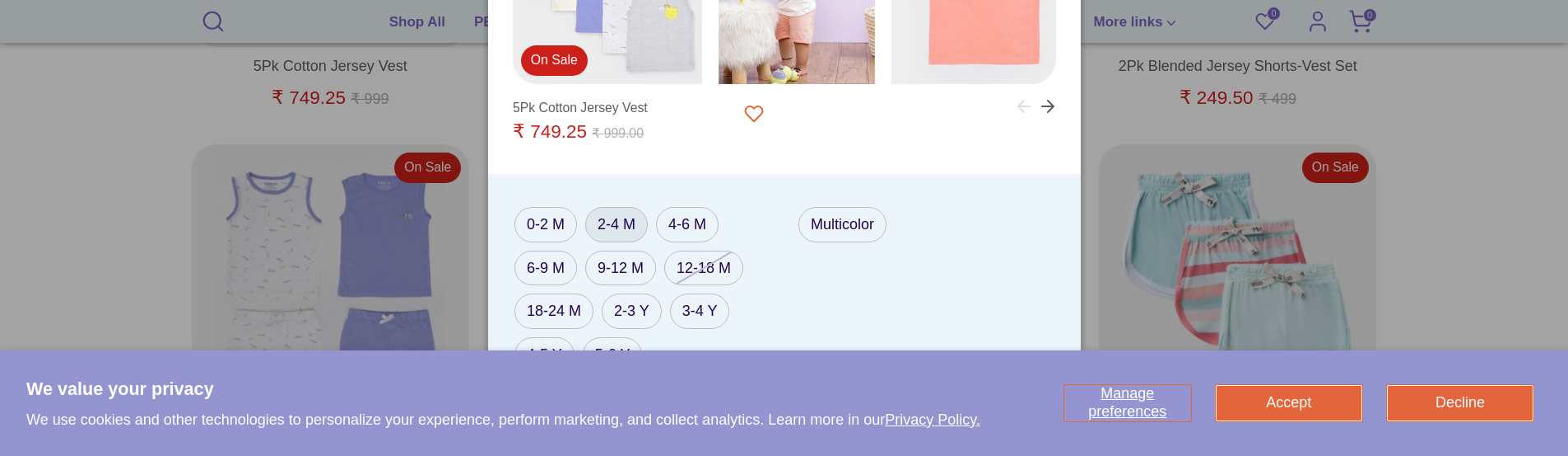
click at [636, 215] on label "2-4 M" at bounding box center [616, 225] width 62 height 36
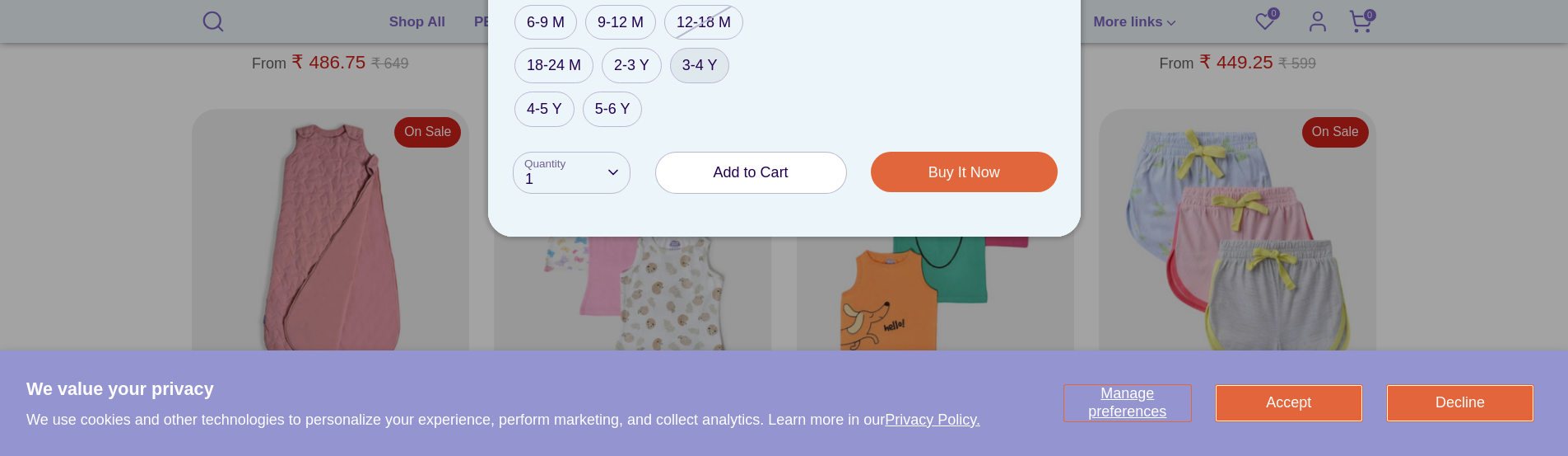
scroll to position [1198, 0]
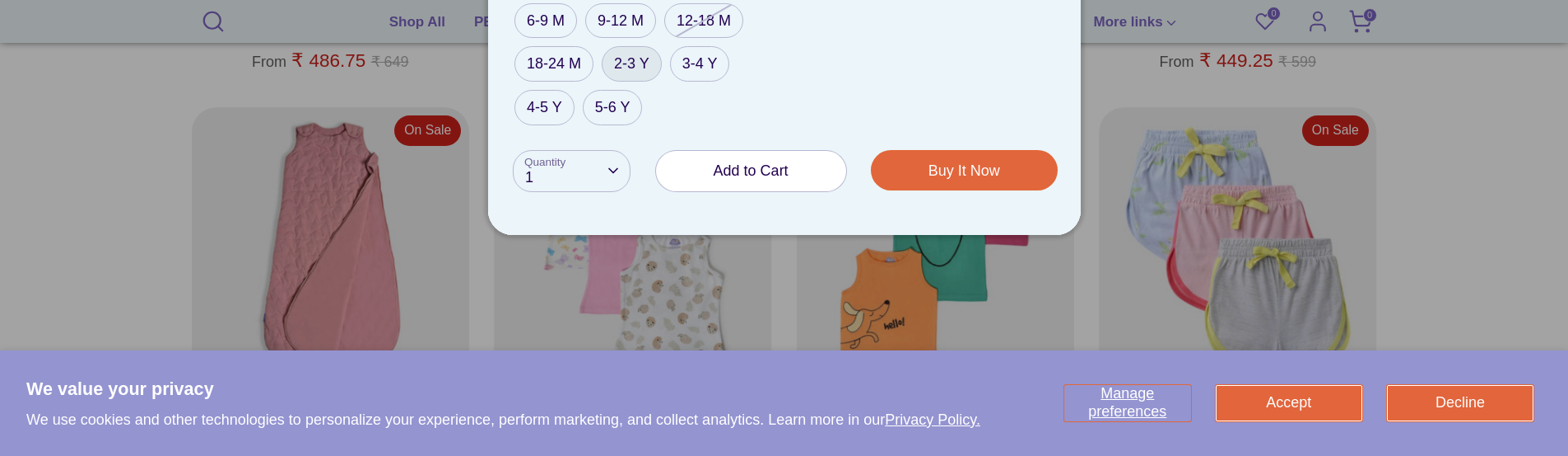
click at [626, 70] on label "2-3 Y" at bounding box center [631, 64] width 60 height 36
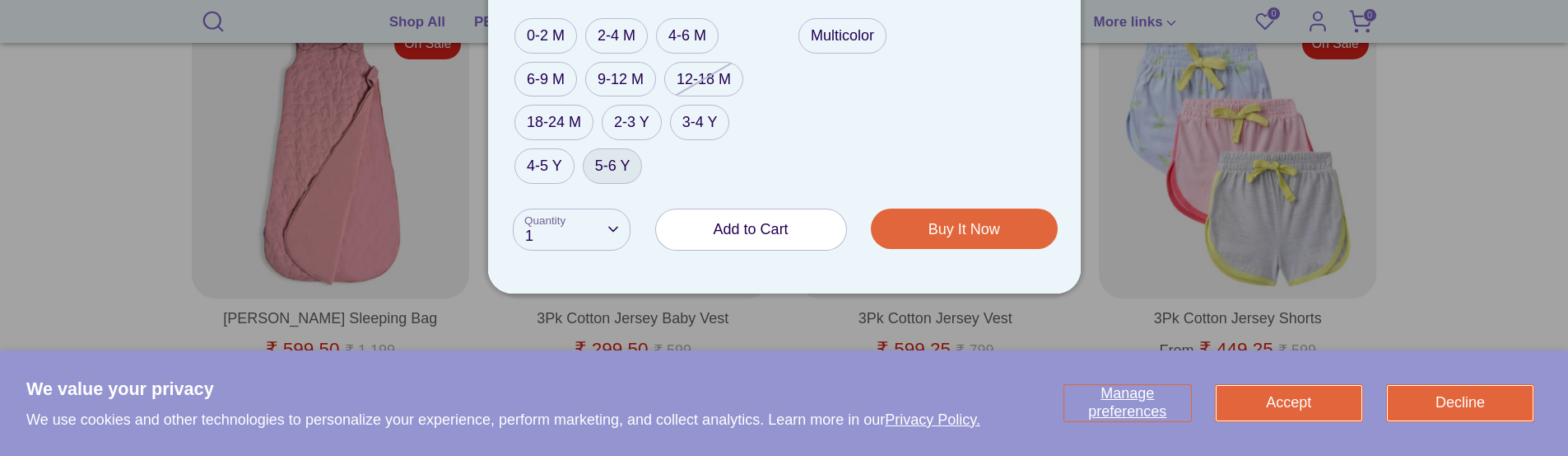
scroll to position [1344, 0]
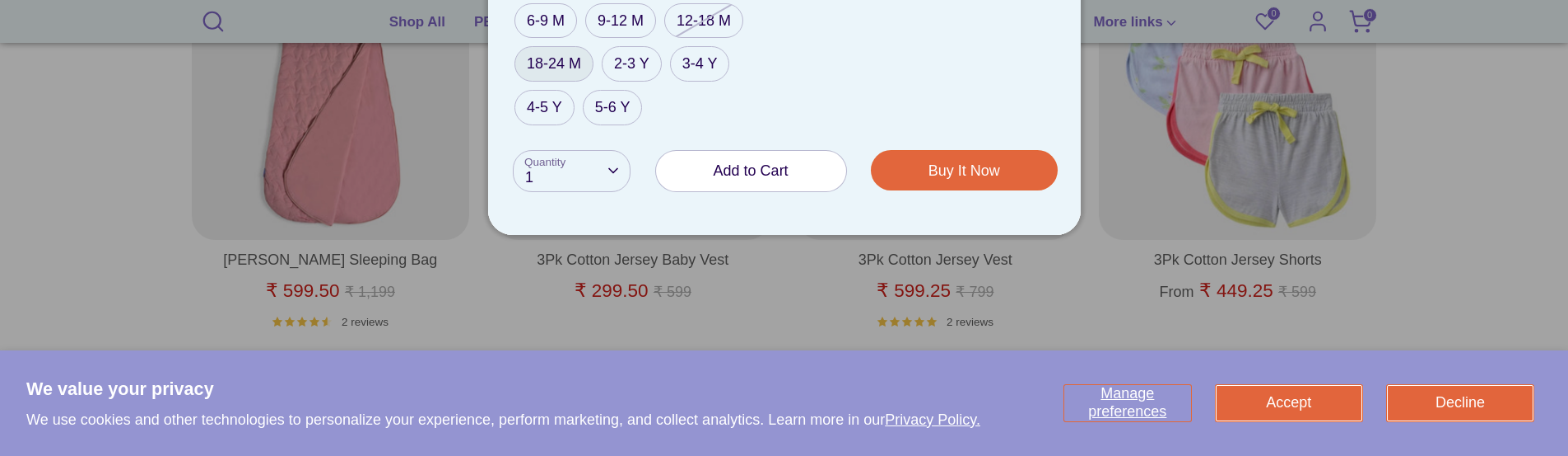
click at [545, 65] on label "18-24 M" at bounding box center [554, 64] width 79 height 36
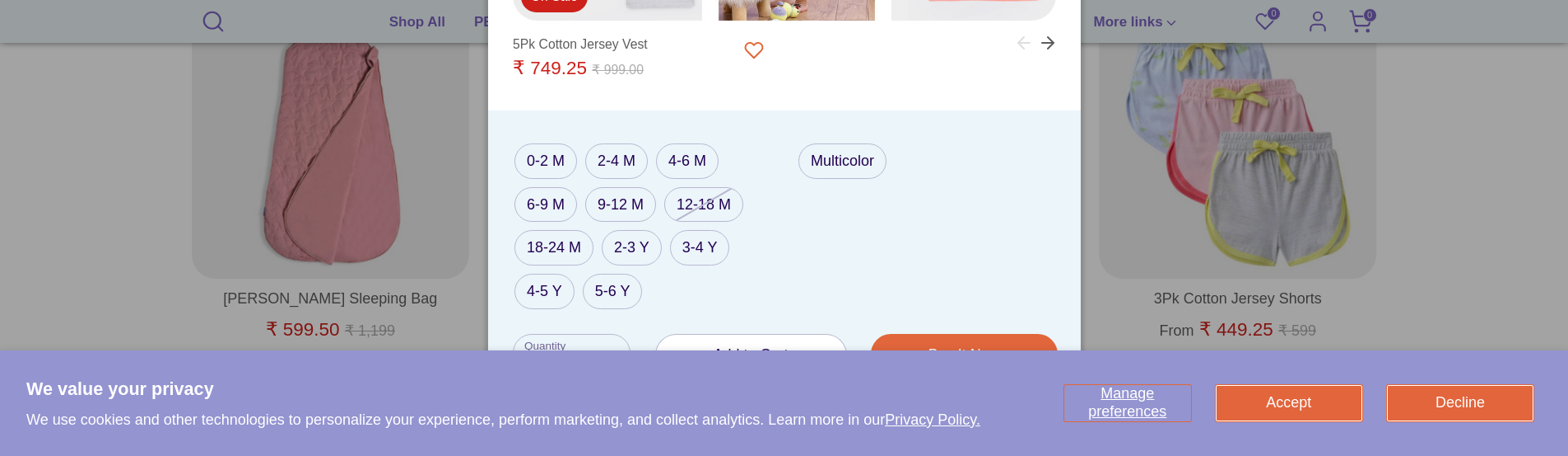
scroll to position [1324, 0]
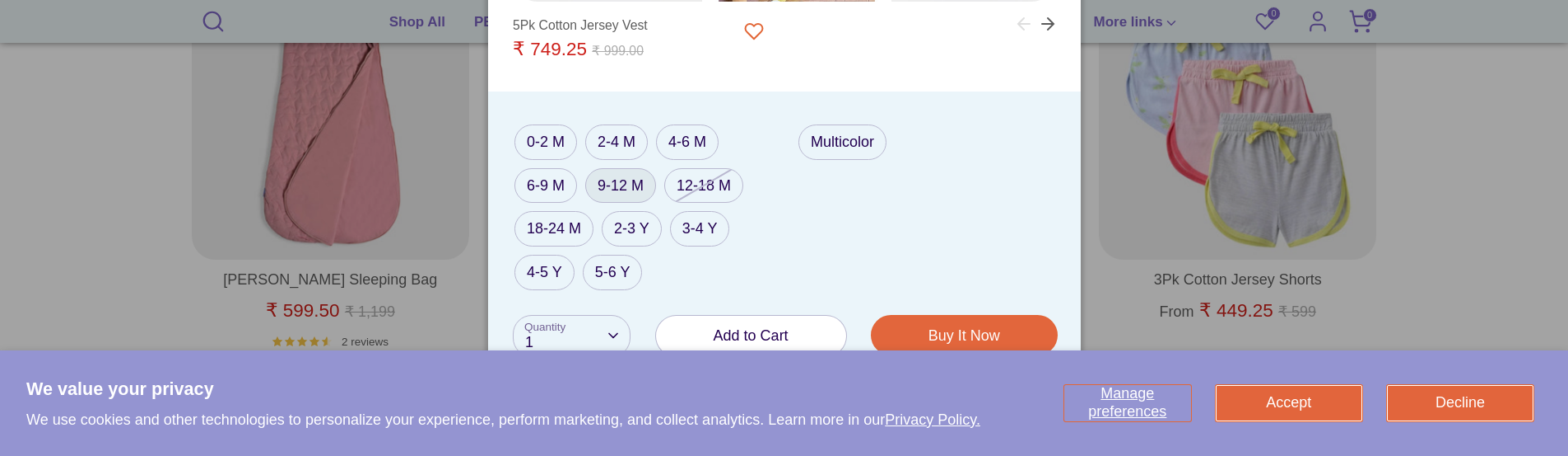
click at [630, 181] on label "9-12 M" at bounding box center [620, 186] width 70 height 36
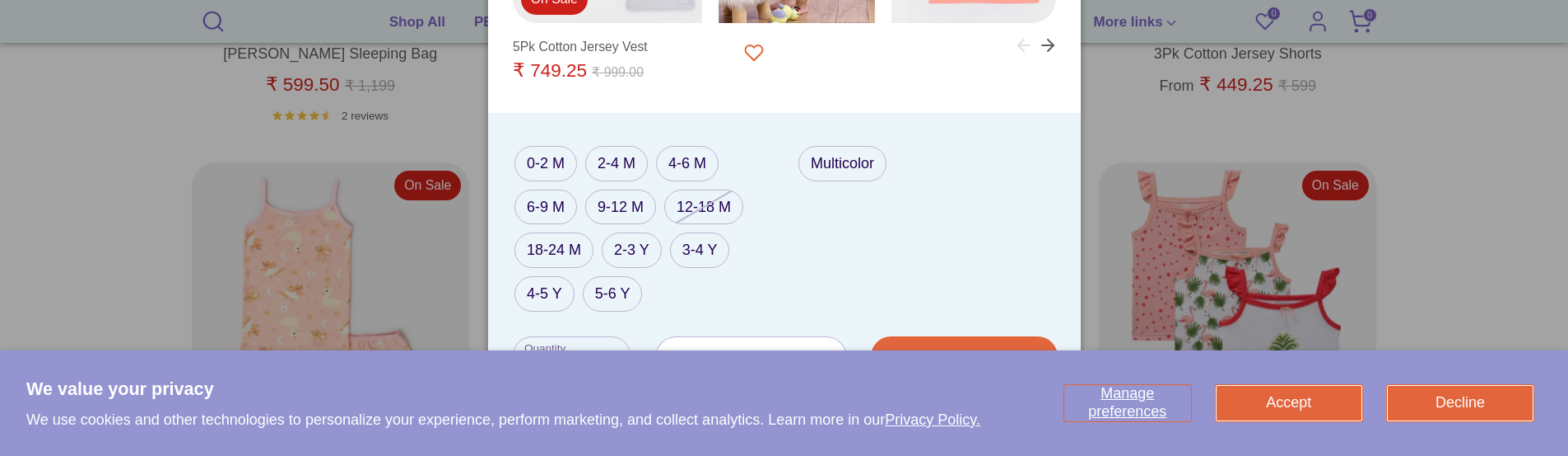
scroll to position [1654, 0]
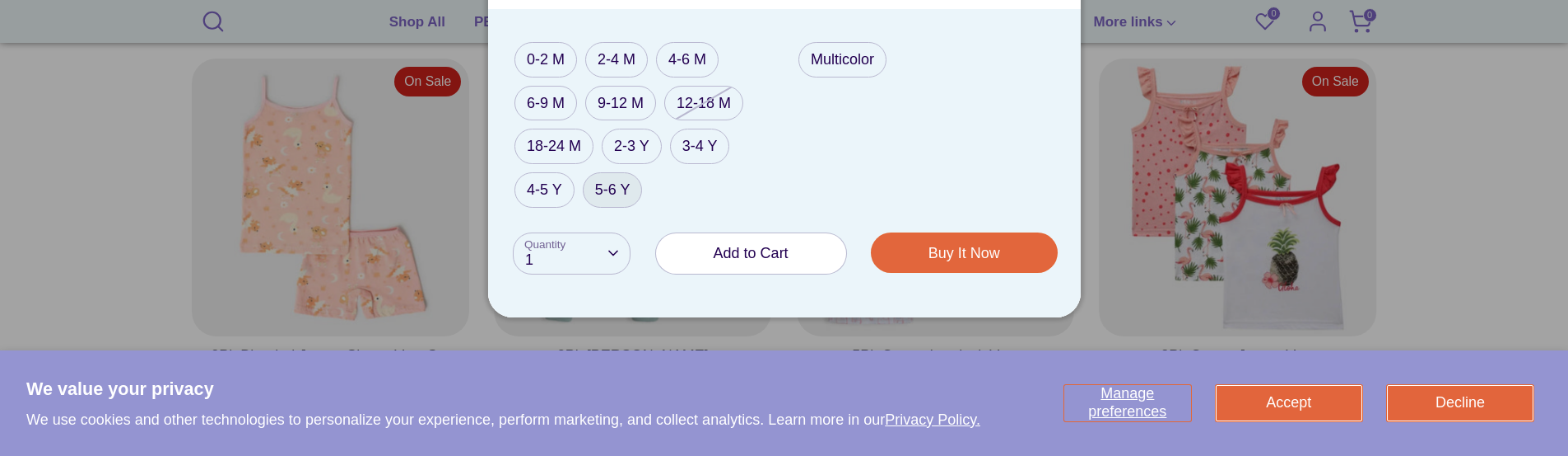
click at [612, 193] on label "5-6 Y" at bounding box center [612, 190] width 60 height 36
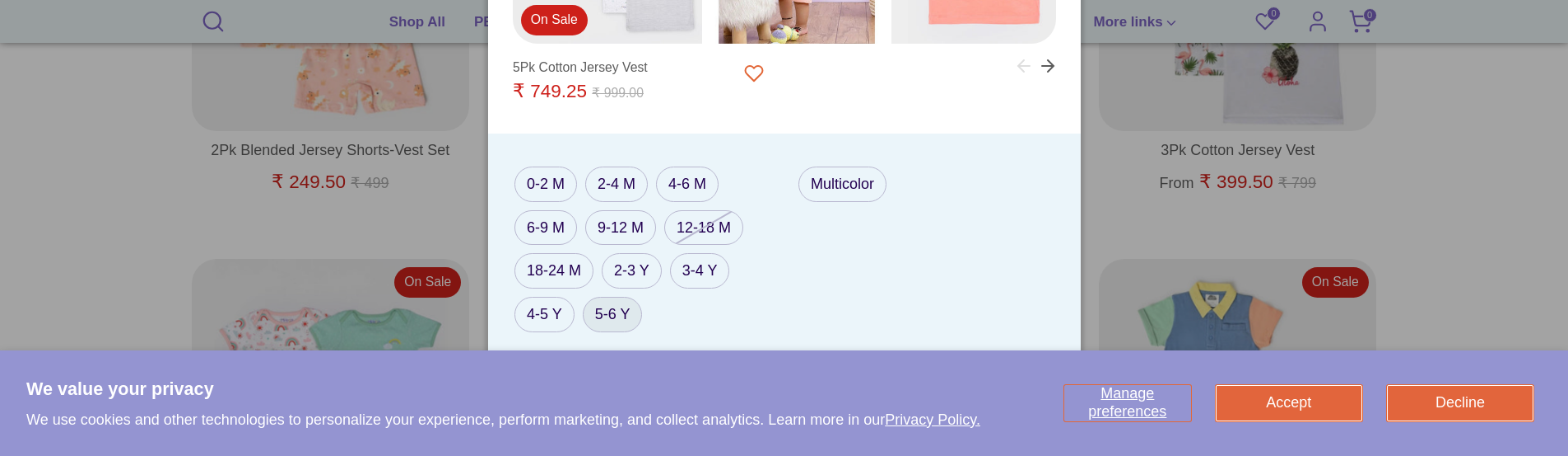
scroll to position [1901, 0]
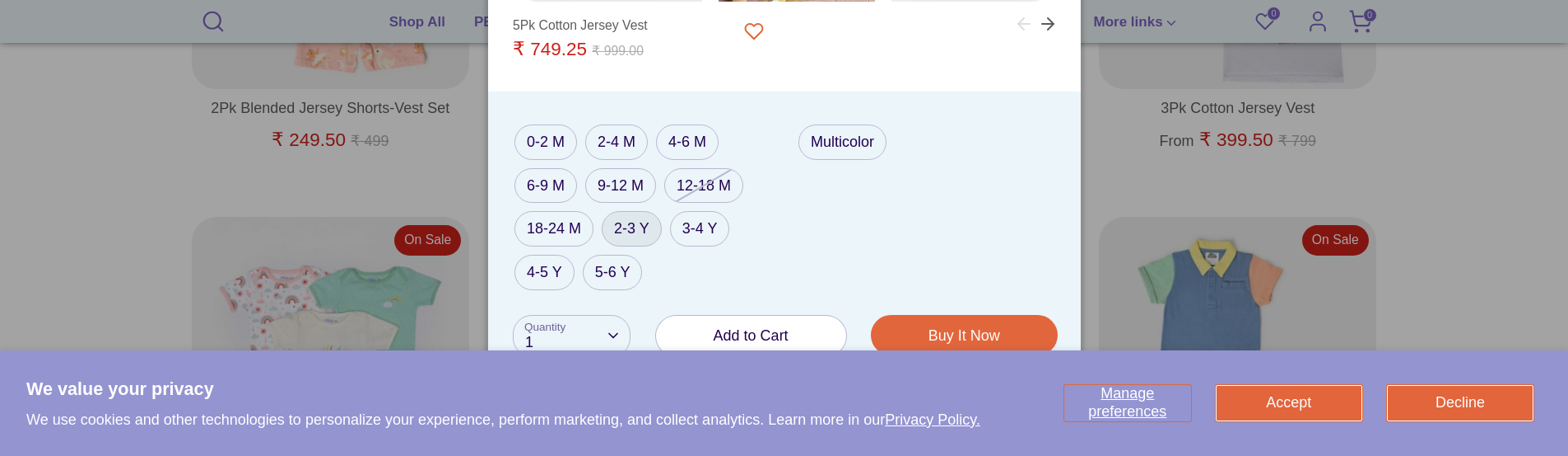
click at [638, 227] on label "2-3 Y" at bounding box center [631, 228] width 60 height 36
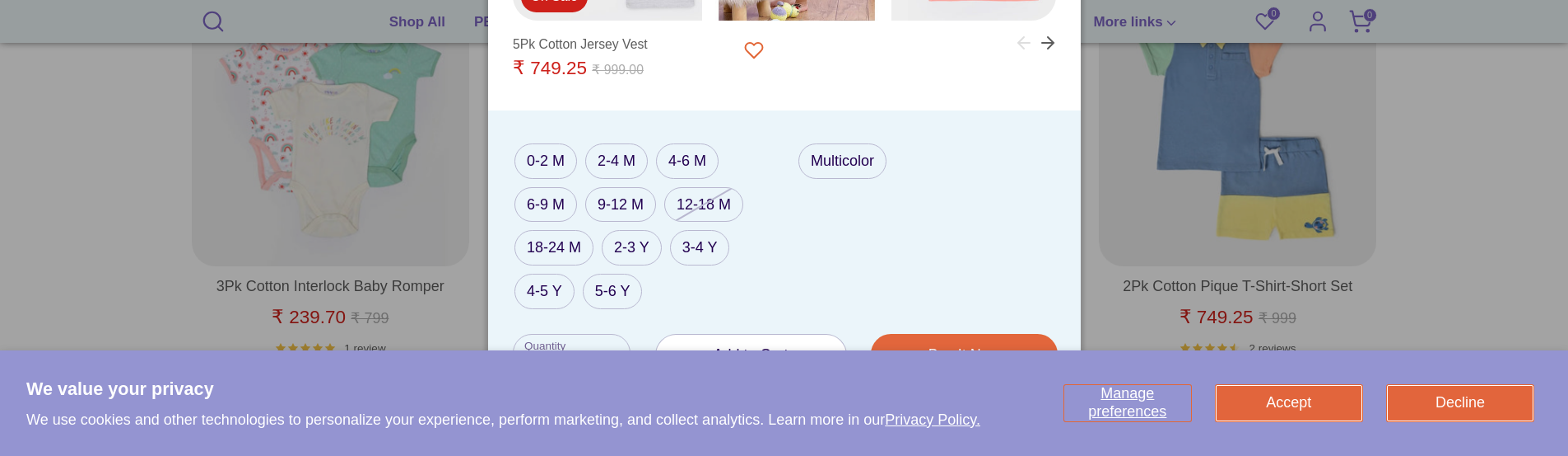
scroll to position [2148, 0]
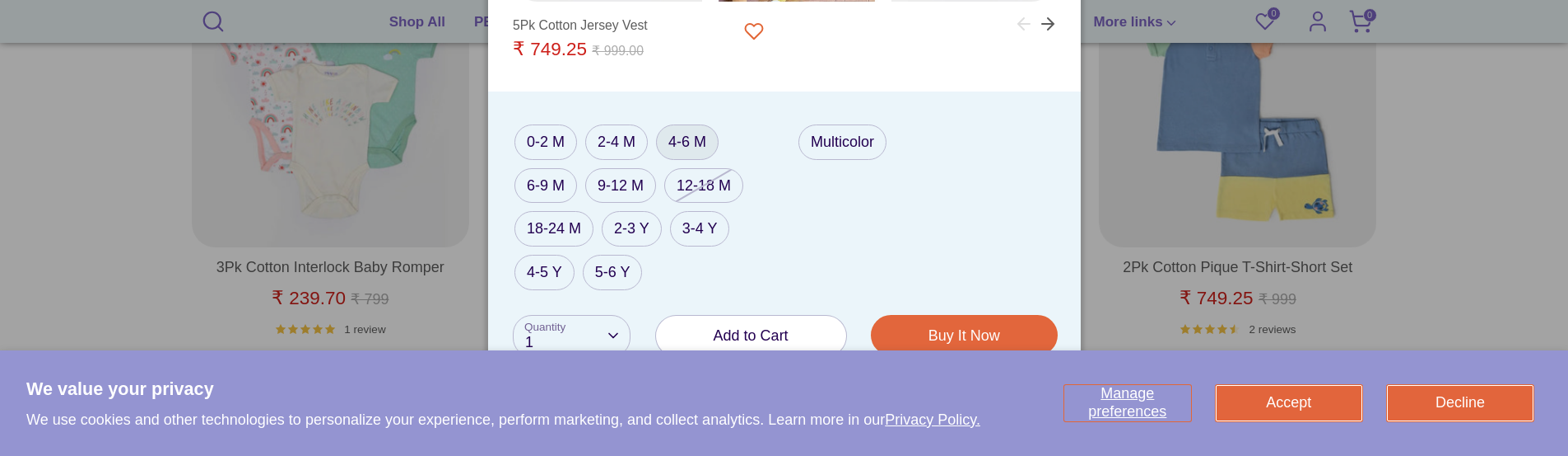
click at [681, 147] on label "4-6 M" at bounding box center [687, 142] width 62 height 36
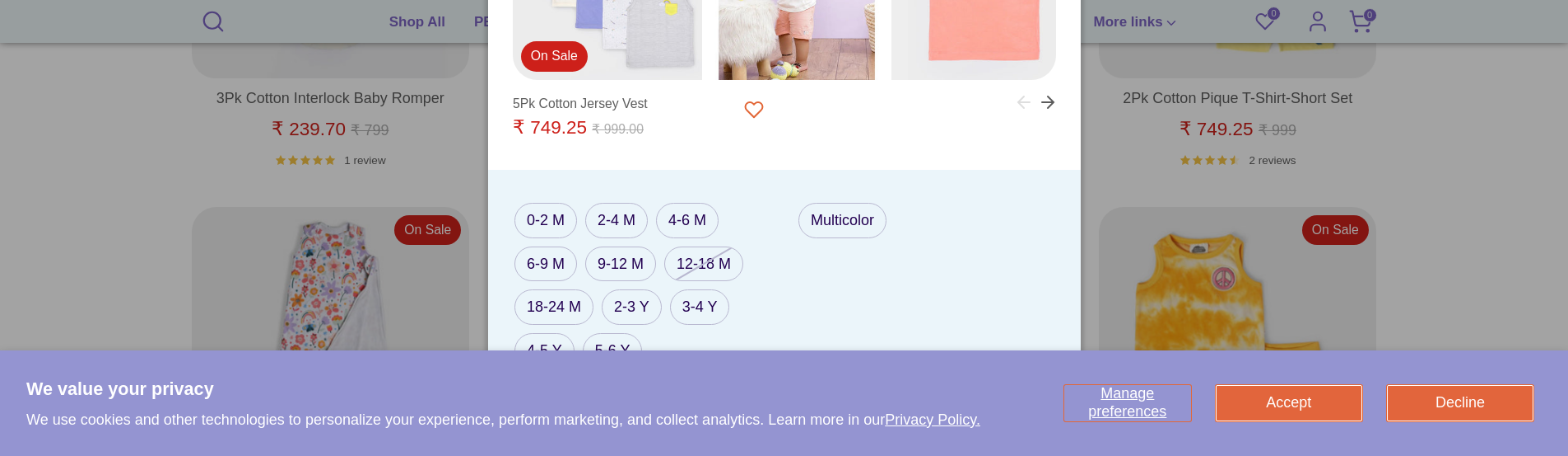
scroll to position [2395, 0]
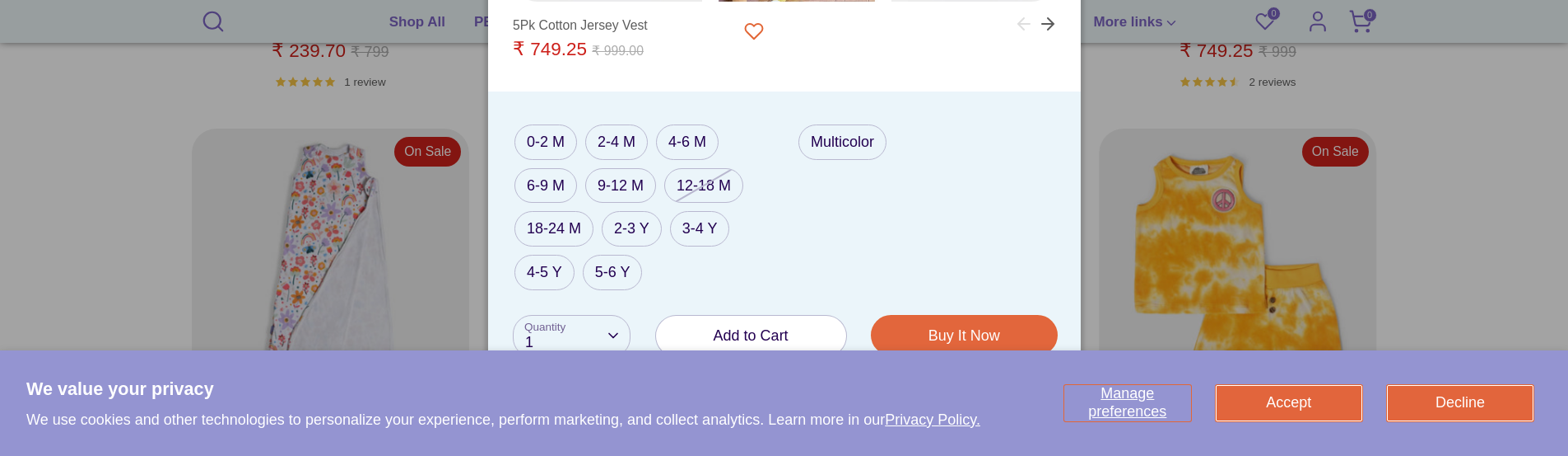
drag, startPoint x: 679, startPoint y: 140, endPoint x: 666, endPoint y: 338, distance: 198.4
click at [629, 235] on label "2-3 Y" at bounding box center [631, 228] width 60 height 36
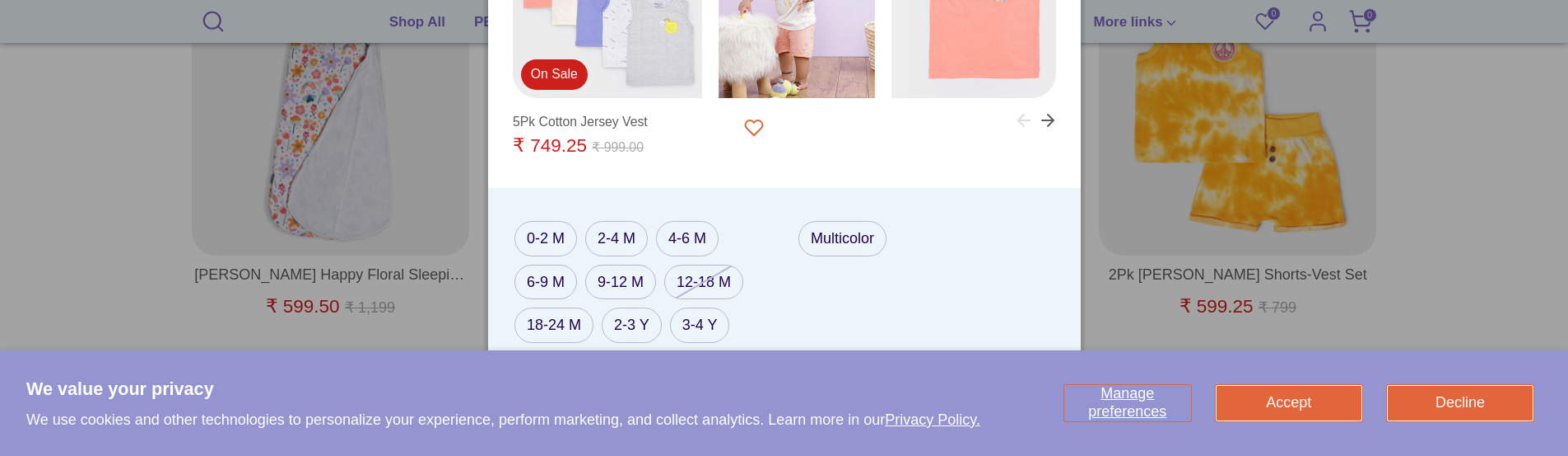
scroll to position [2560, 0]
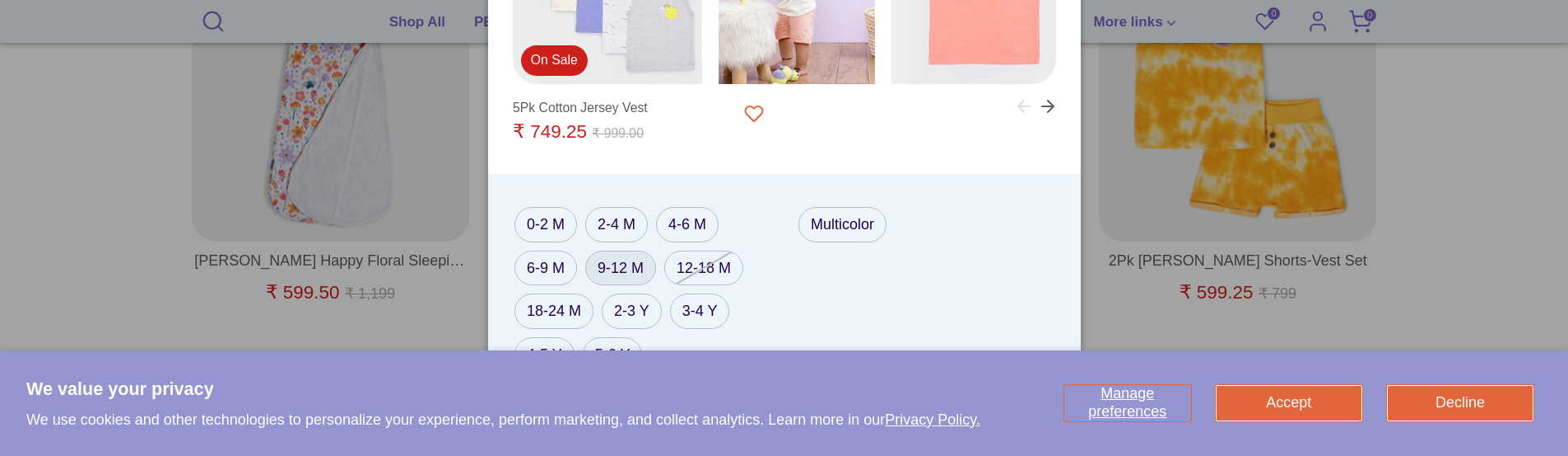
click at [606, 262] on label "9-12 M" at bounding box center [620, 269] width 70 height 36
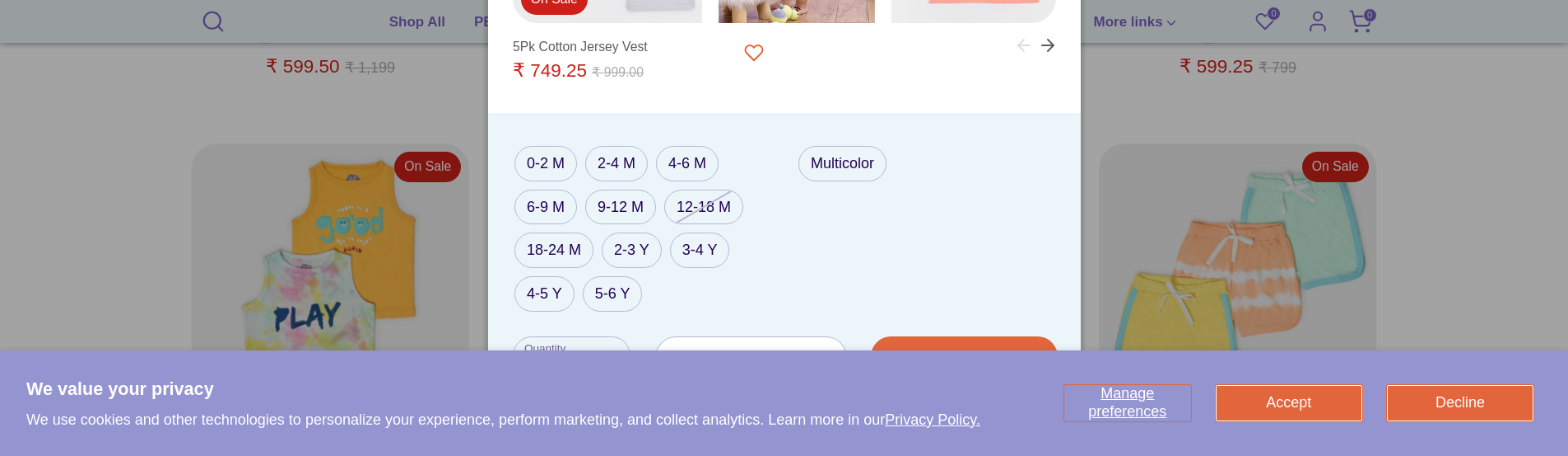
scroll to position [2806, 0]
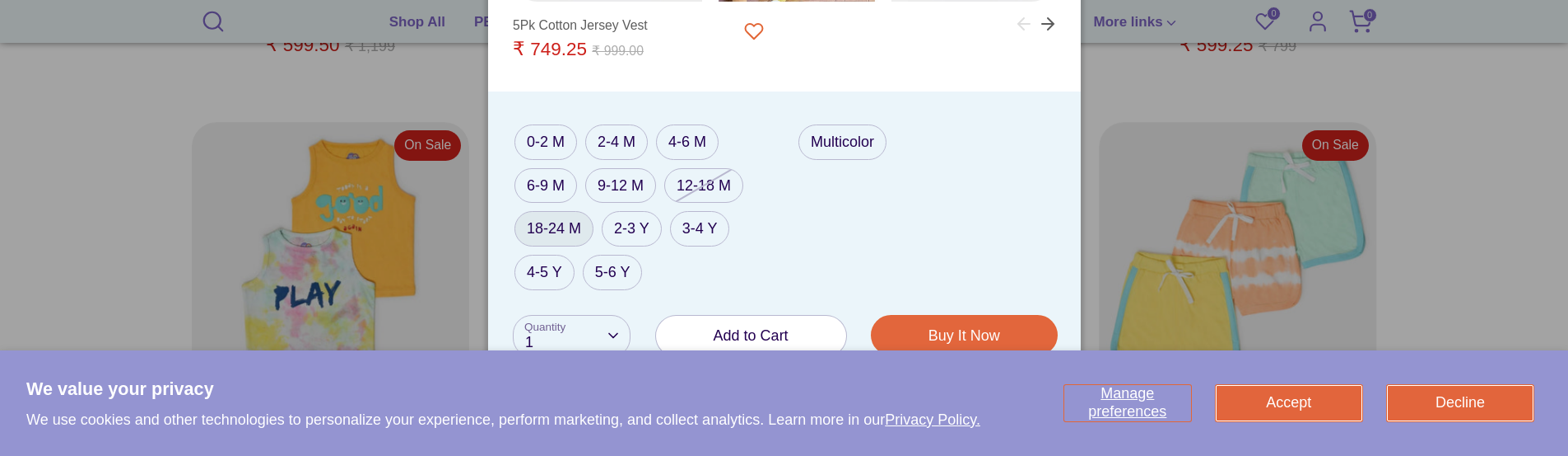
click at [554, 231] on label "18-24 M" at bounding box center [554, 228] width 79 height 36
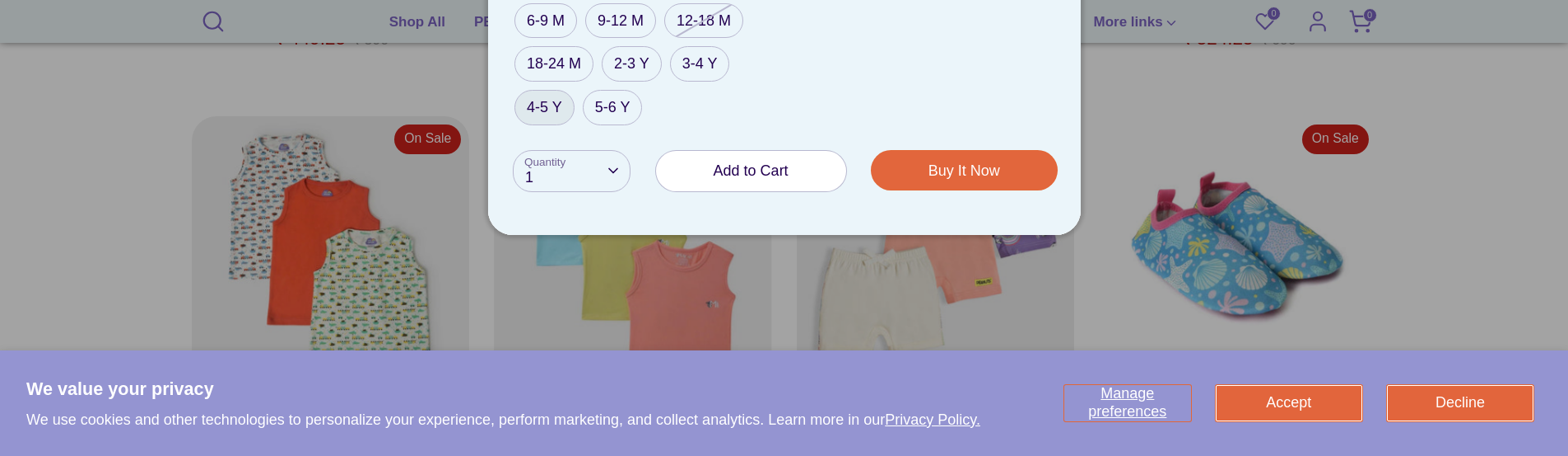
click at [546, 114] on label "4-5 Y" at bounding box center [544, 108] width 60 height 36
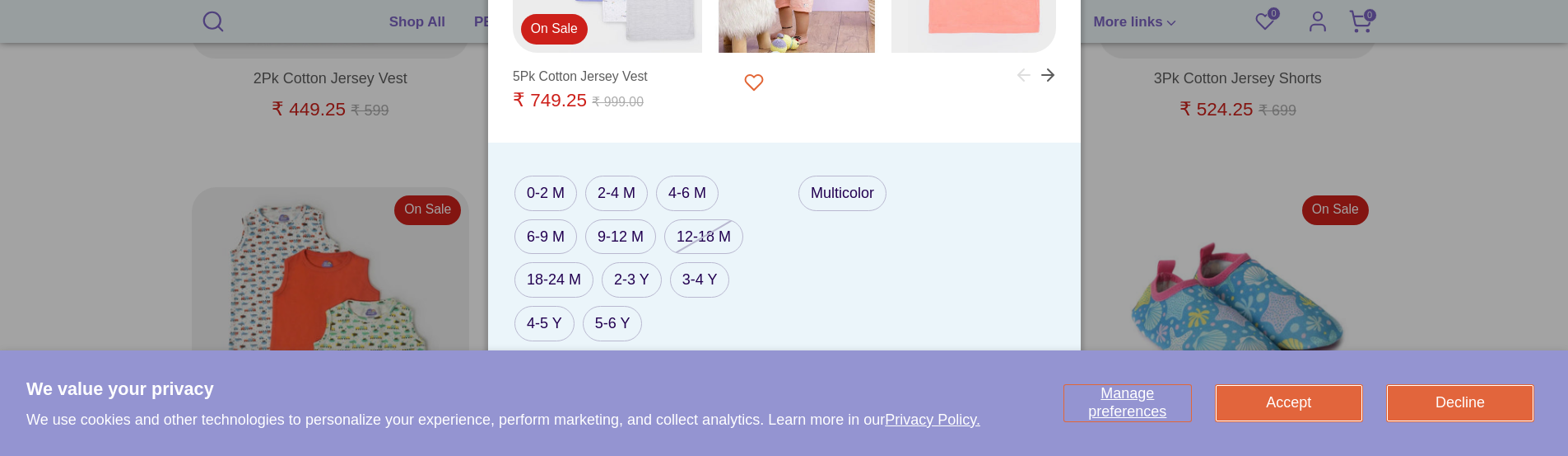
scroll to position [3199, 0]
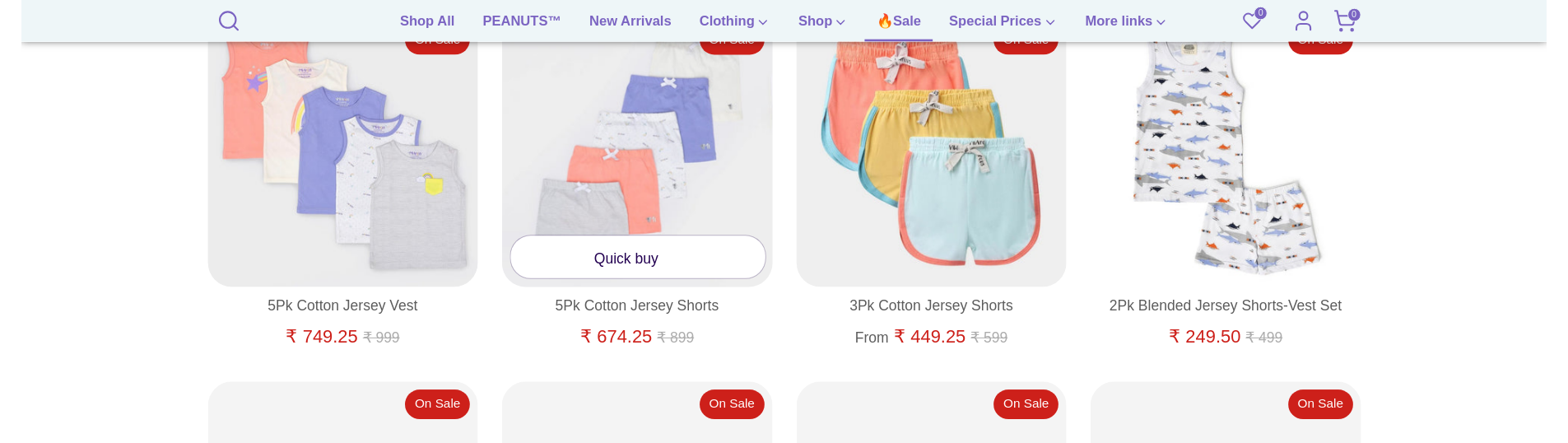
scroll to position [538, 0]
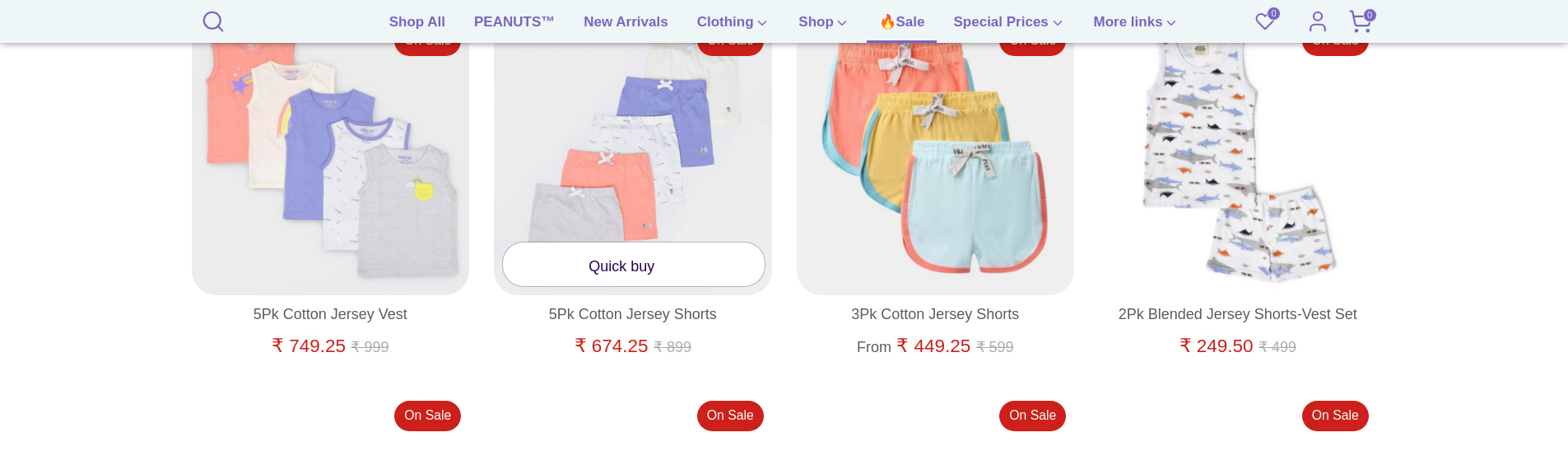
click at [629, 267] on link "Quick buy" at bounding box center [634, 263] width 262 height 44
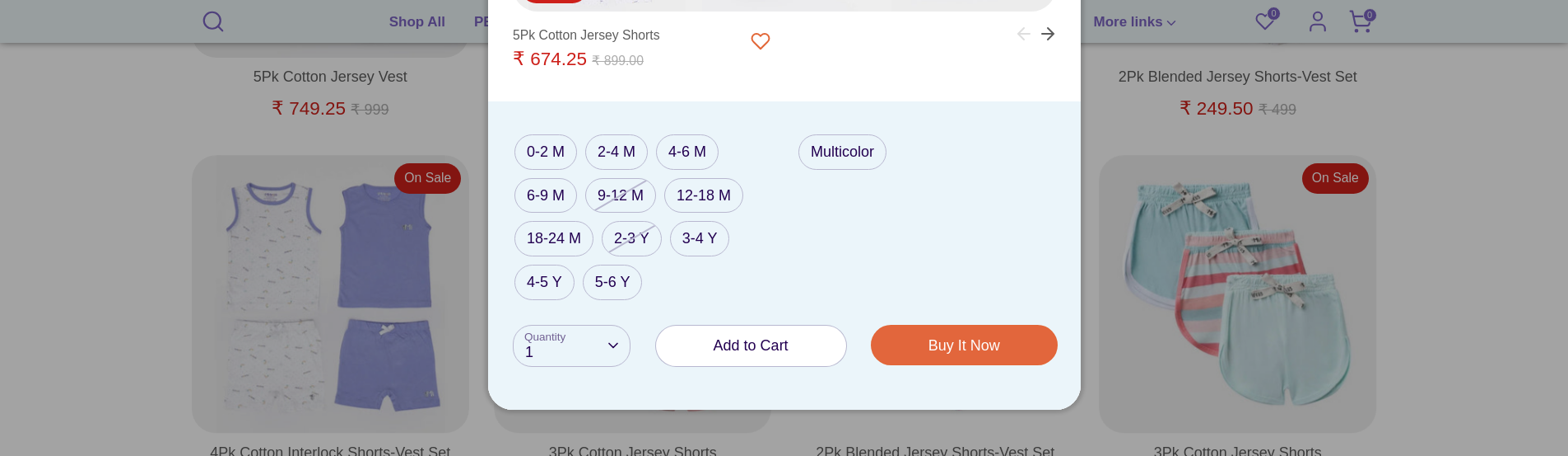
scroll to position [786, 0]
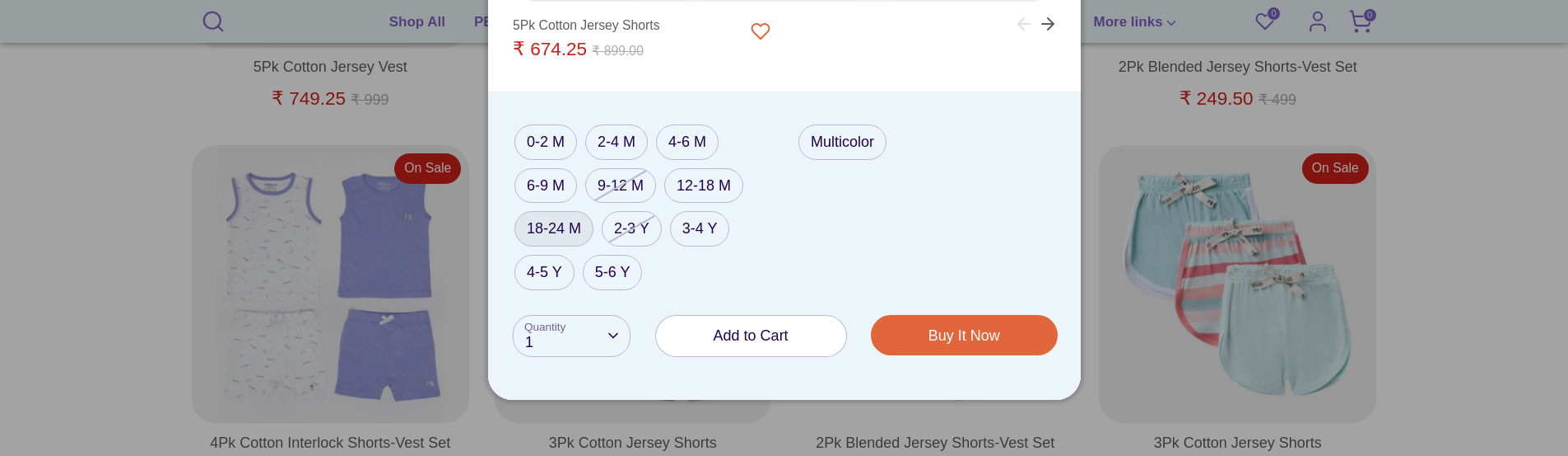
click at [566, 235] on label "18-24 M" at bounding box center [554, 228] width 79 height 36
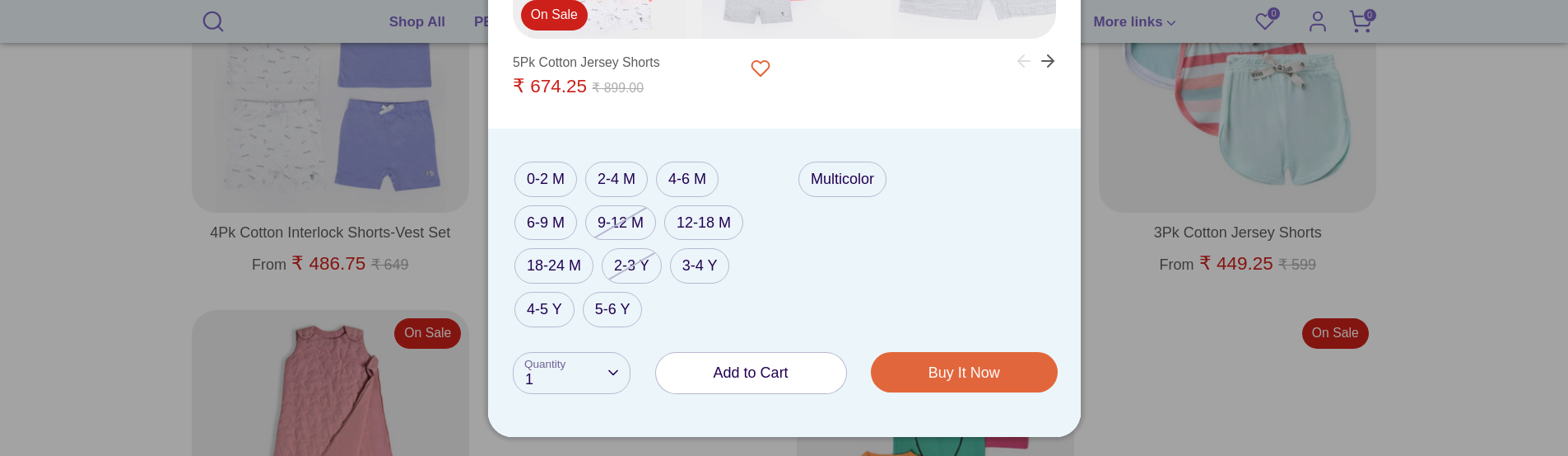
scroll to position [1033, 0]
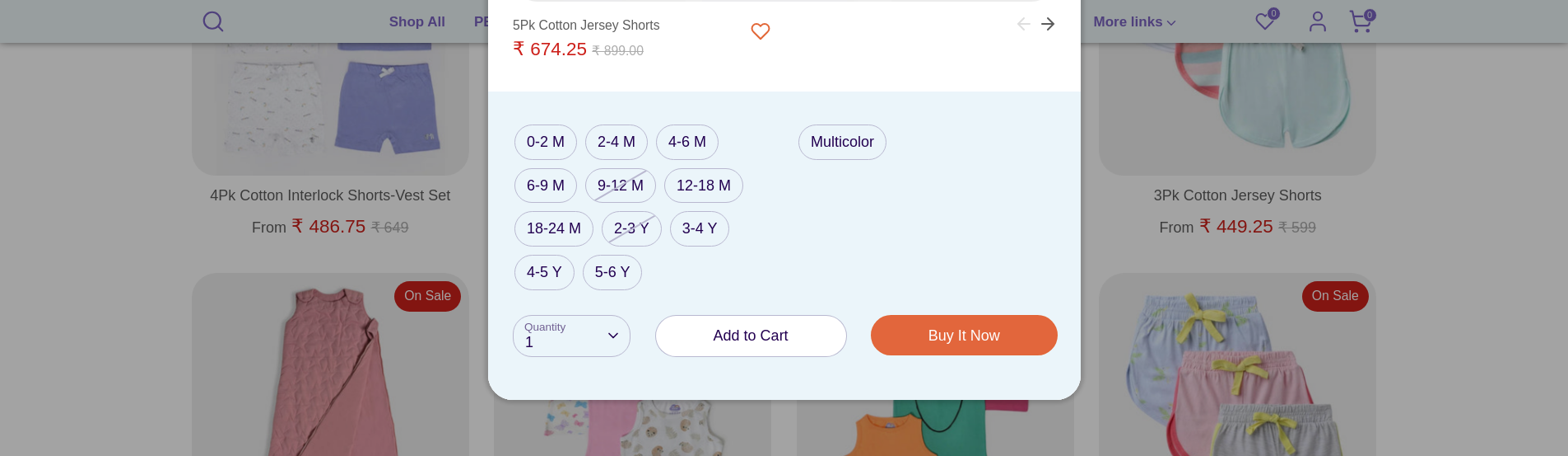
click at [724, 333] on span "Add to Cart" at bounding box center [751, 336] width 75 height 16
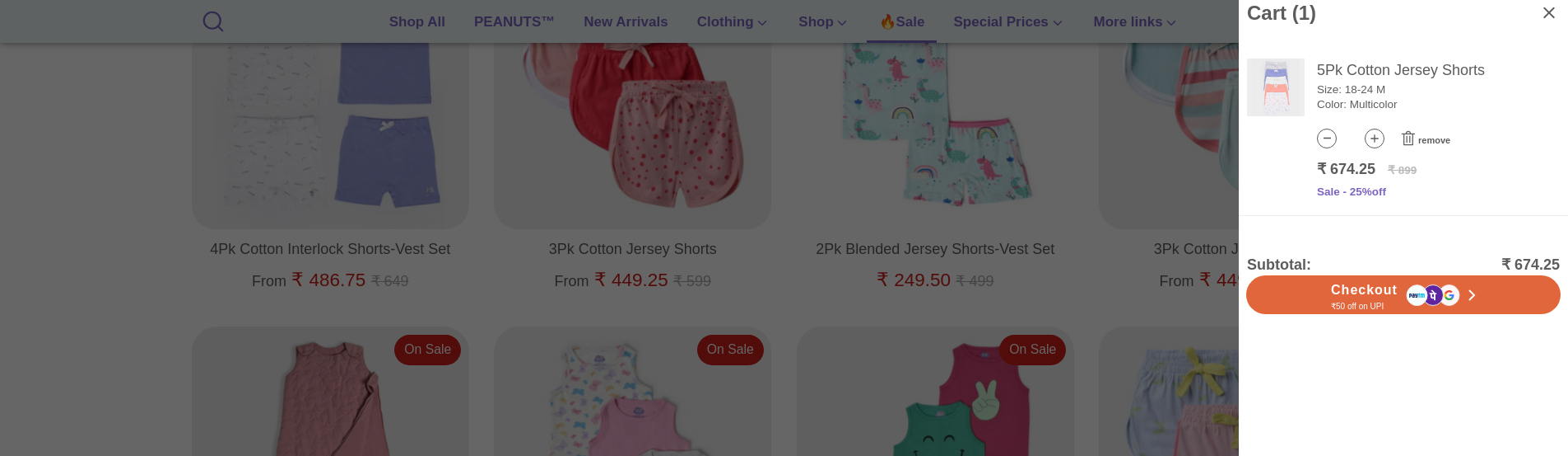
scroll to position [950, 0]
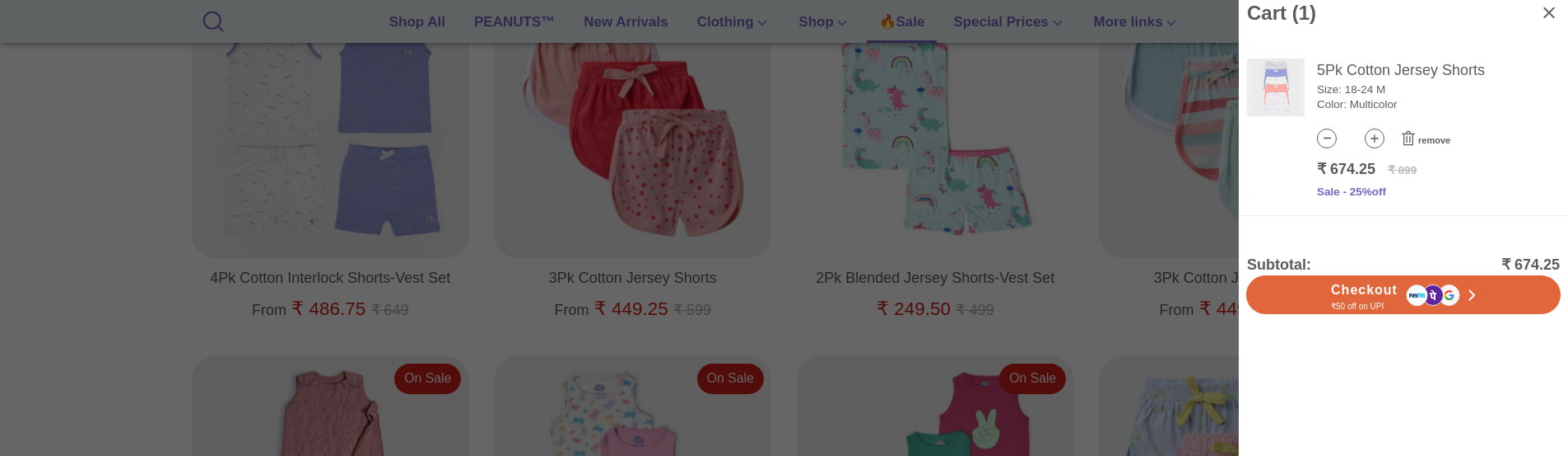
click at [1416, 140] on icon at bounding box center [1408, 138] width 20 height 16
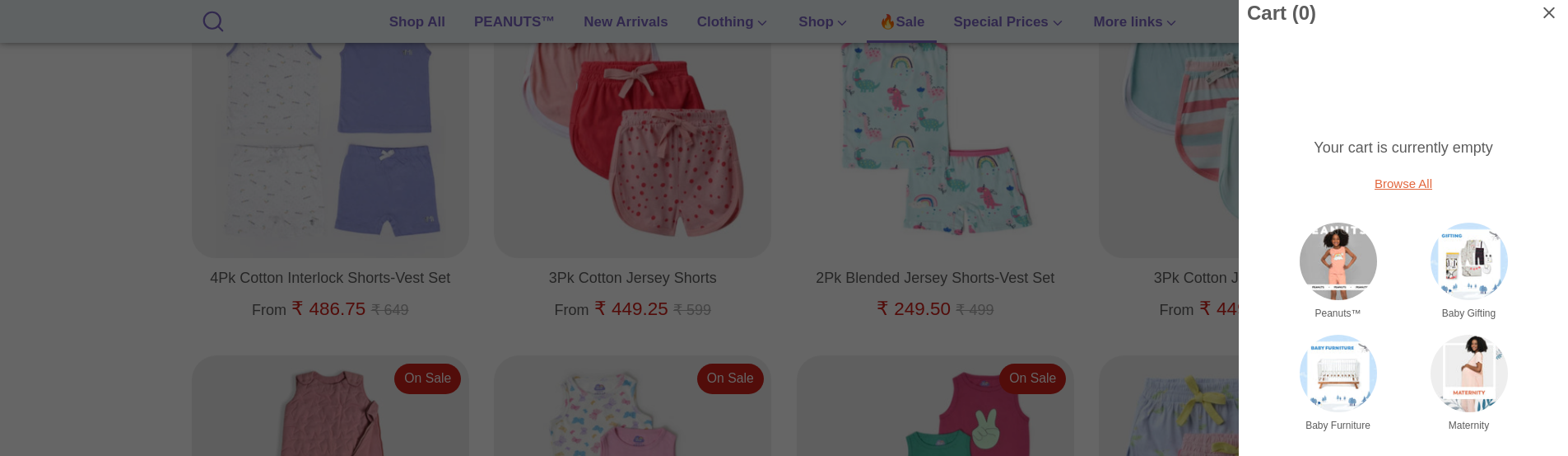
click at [52, 255] on div at bounding box center [784, 228] width 1568 height 456
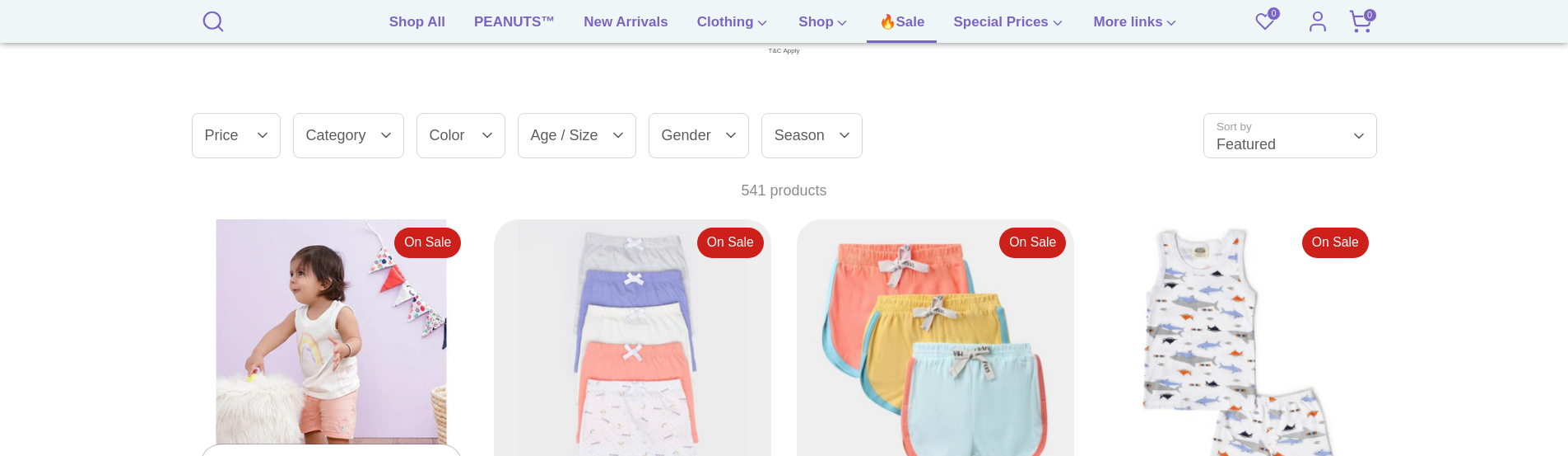
scroll to position [456, 0]
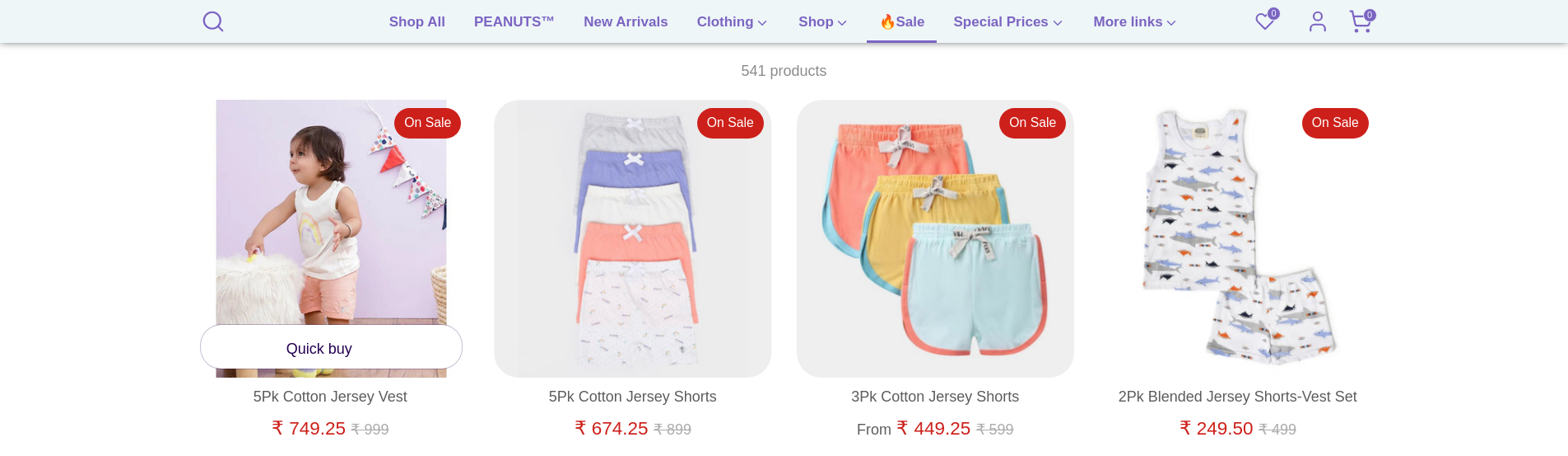
click at [311, 348] on link "Quick buy" at bounding box center [332, 346] width 262 height 44
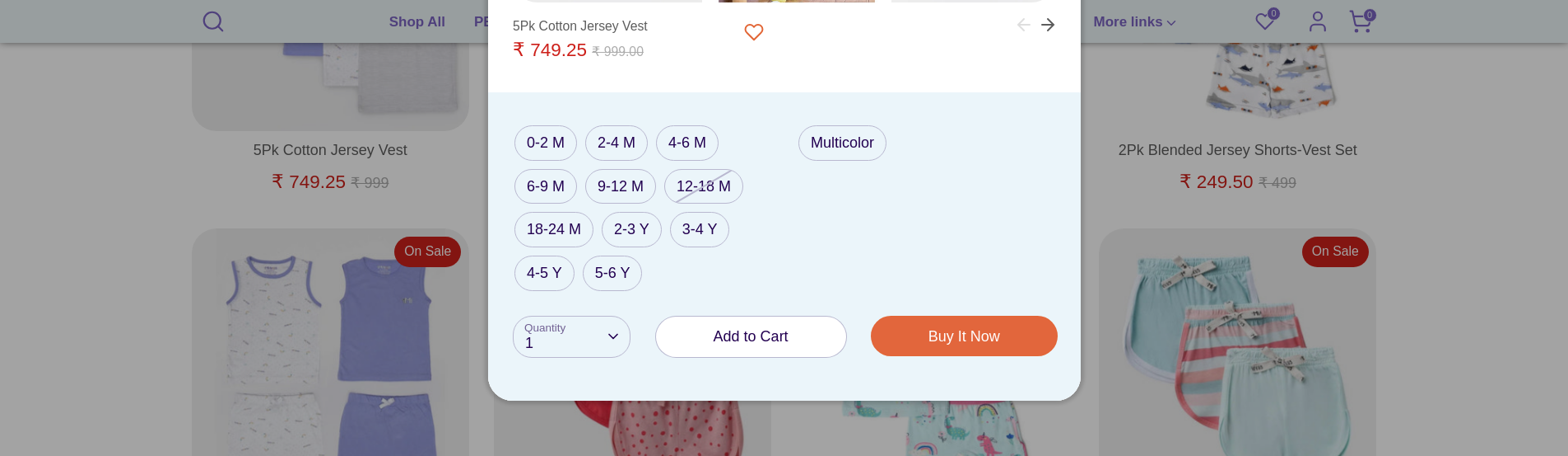
scroll to position [703, 0]
click at [627, 228] on label "2-3 Y" at bounding box center [631, 228] width 60 height 36
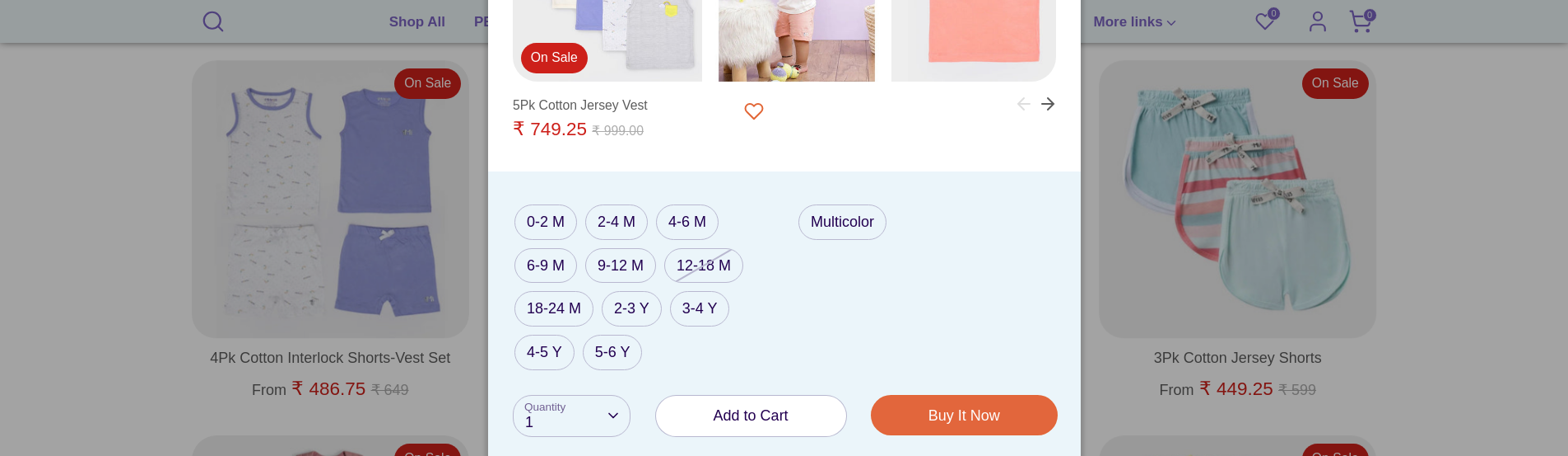
scroll to position [950, 0]
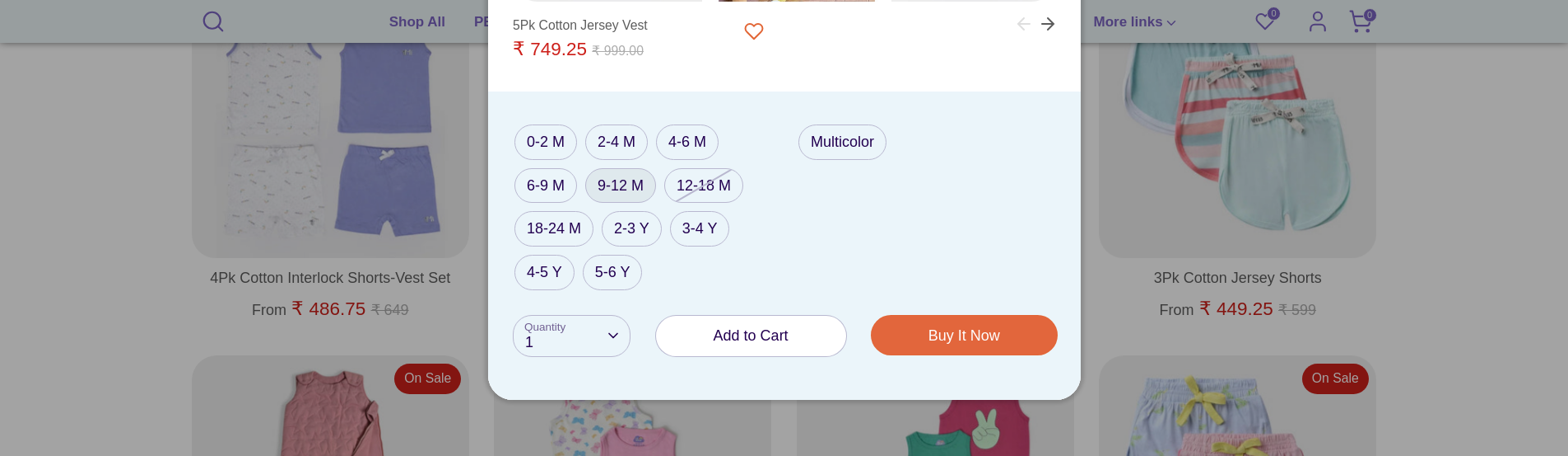
click at [620, 190] on label "9-12 M" at bounding box center [620, 186] width 70 height 36
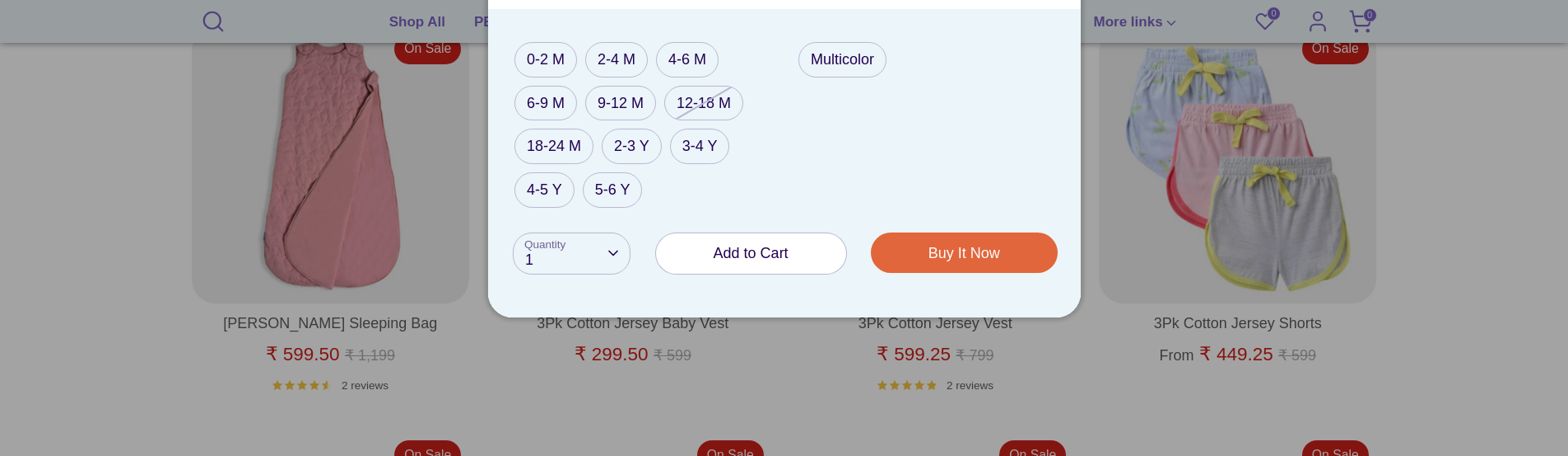
scroll to position [1363, 0]
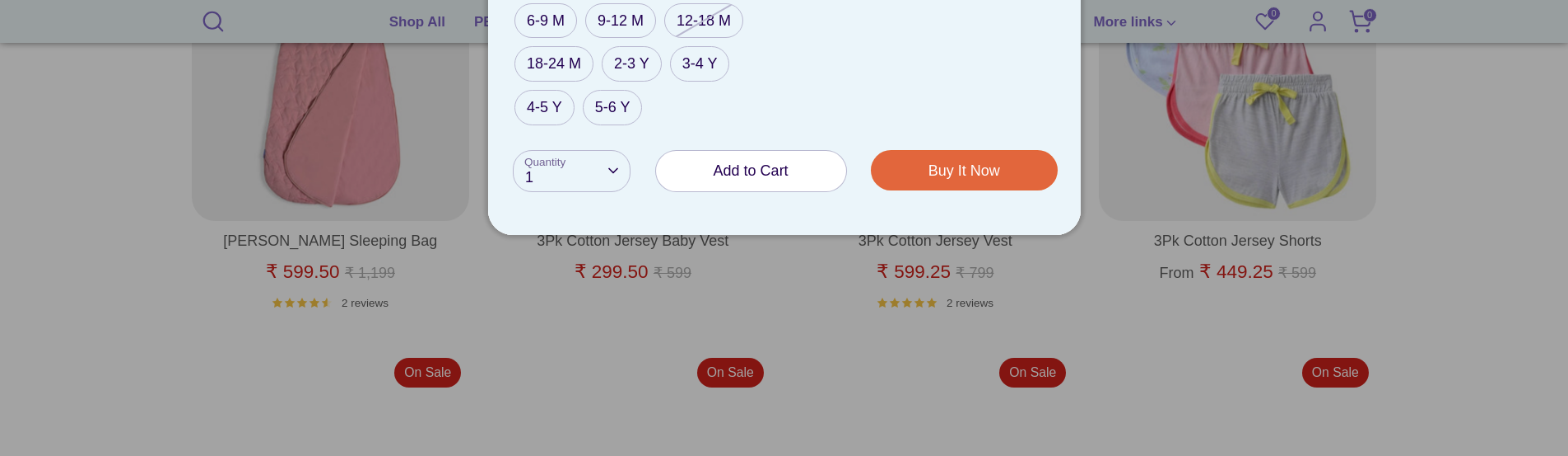
click at [727, 172] on span "Add to Cart" at bounding box center [751, 170] width 75 height 16
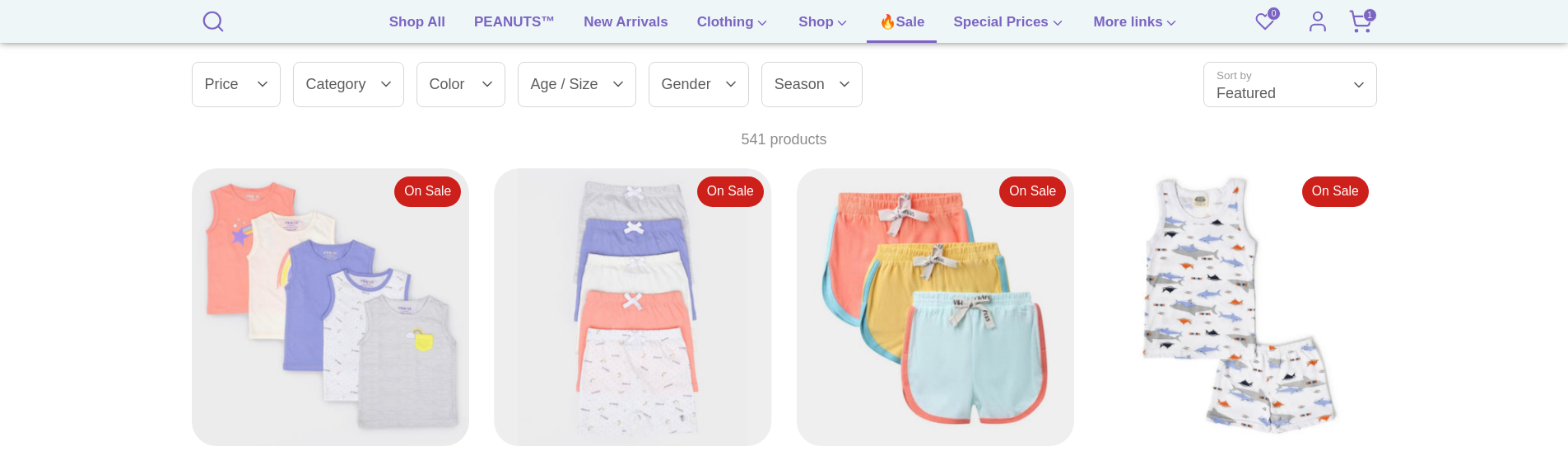
scroll to position [434, 0]
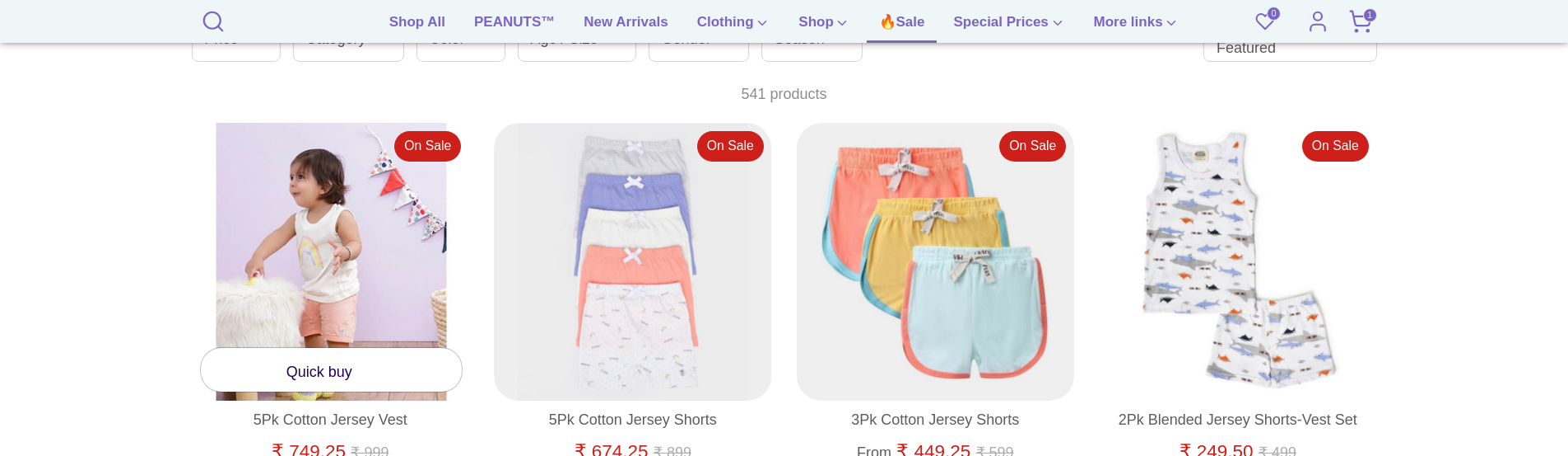
click at [332, 354] on link "Quick buy" at bounding box center [332, 369] width 262 height 44
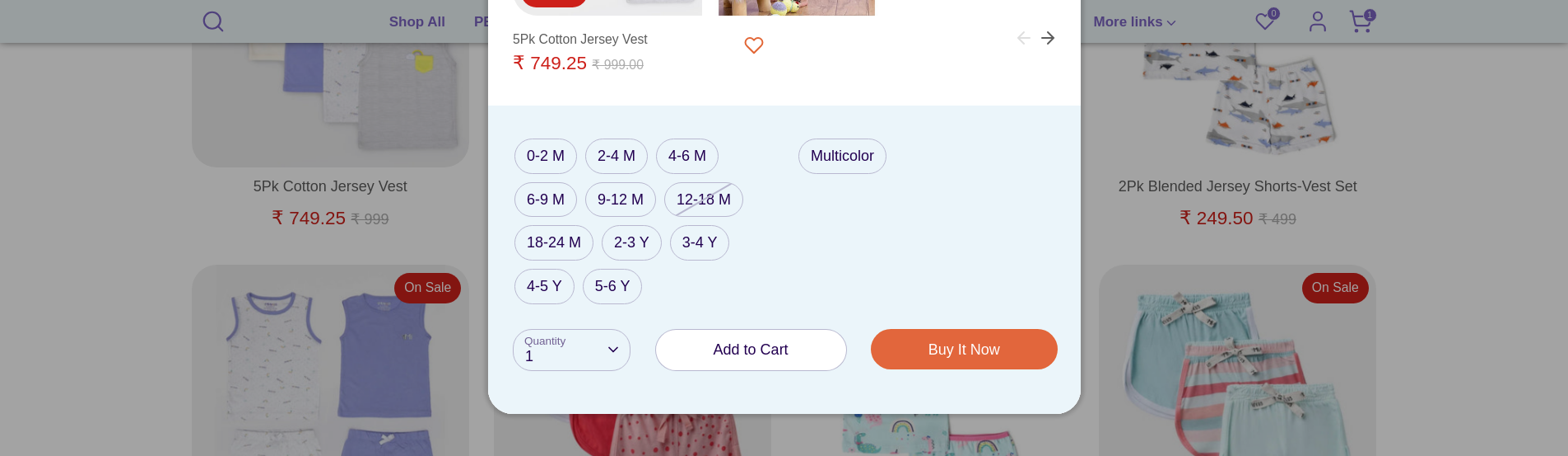
scroll to position [681, 0]
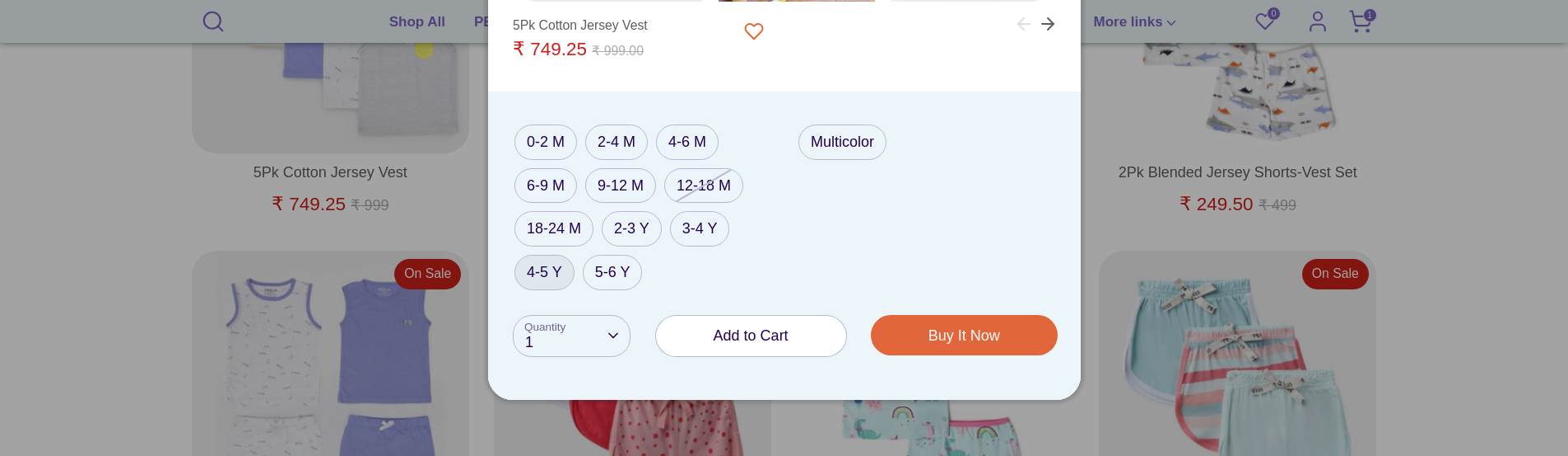
click at [552, 273] on label "4-5 Y" at bounding box center [544, 272] width 60 height 36
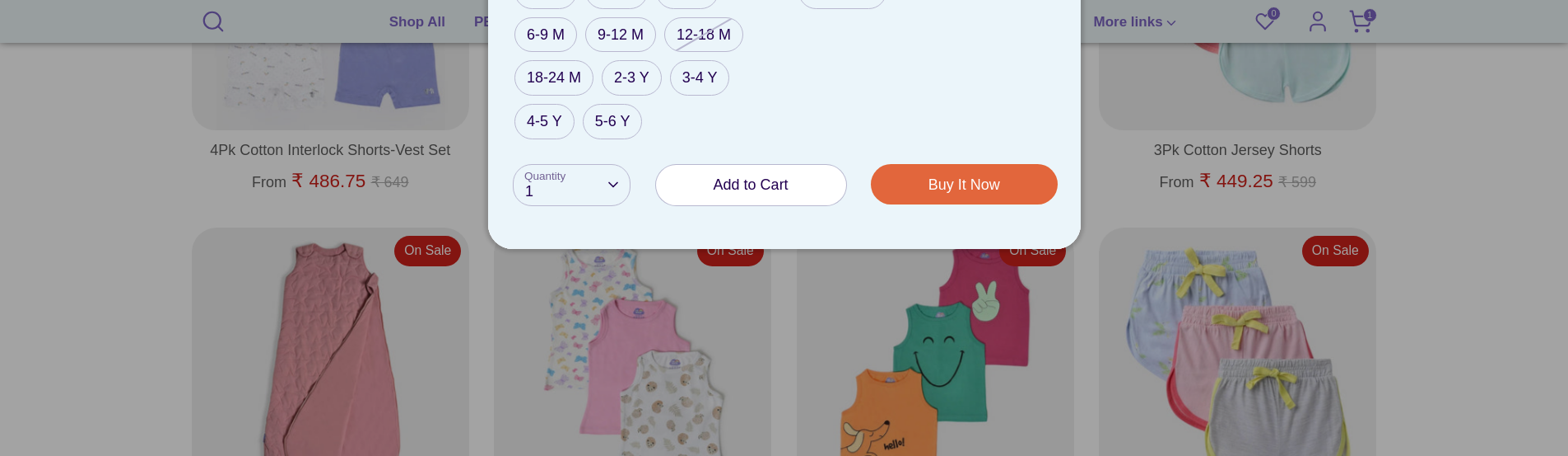
scroll to position [1092, 0]
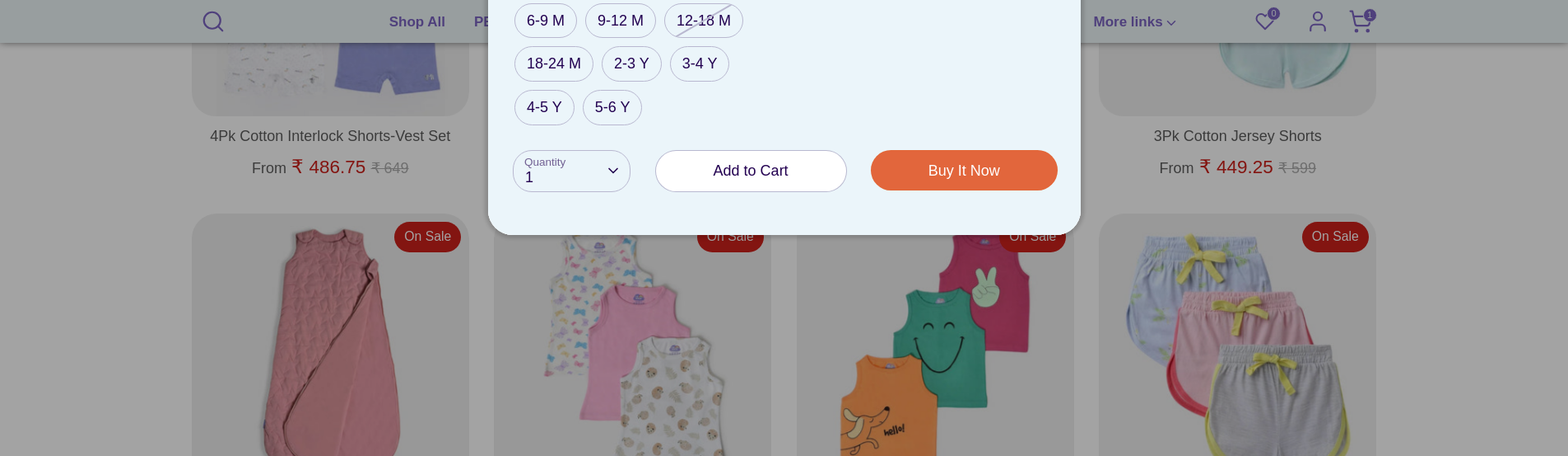
click at [729, 166] on span "Add to Cart" at bounding box center [751, 170] width 75 height 16
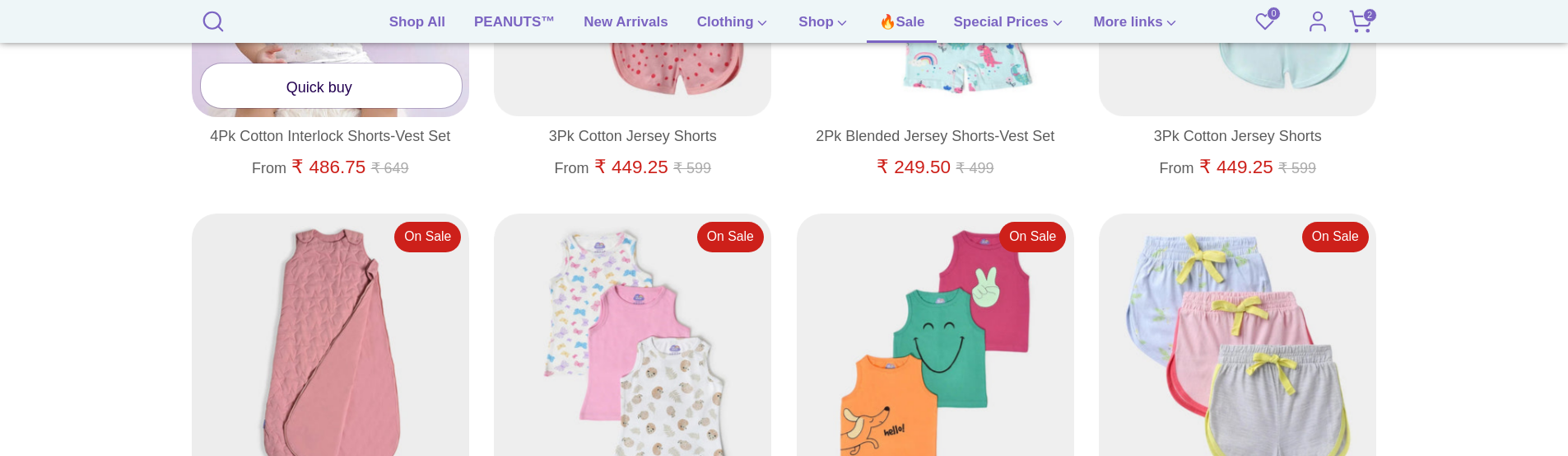
click at [338, 96] on link "Quick buy" at bounding box center [332, 85] width 262 height 44
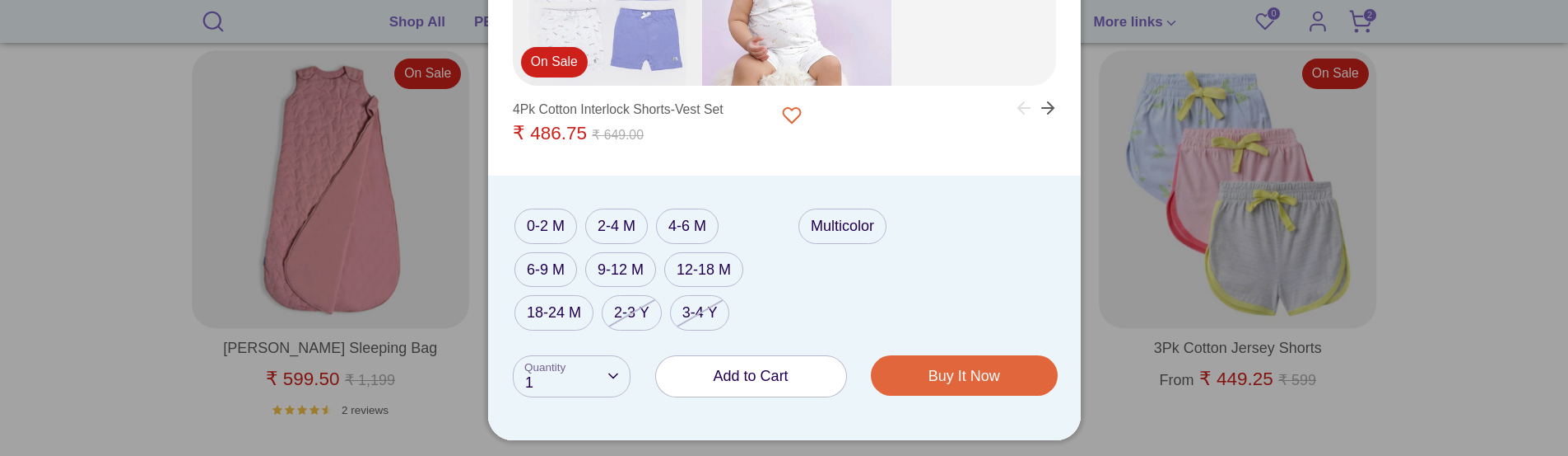
scroll to position [1257, 0]
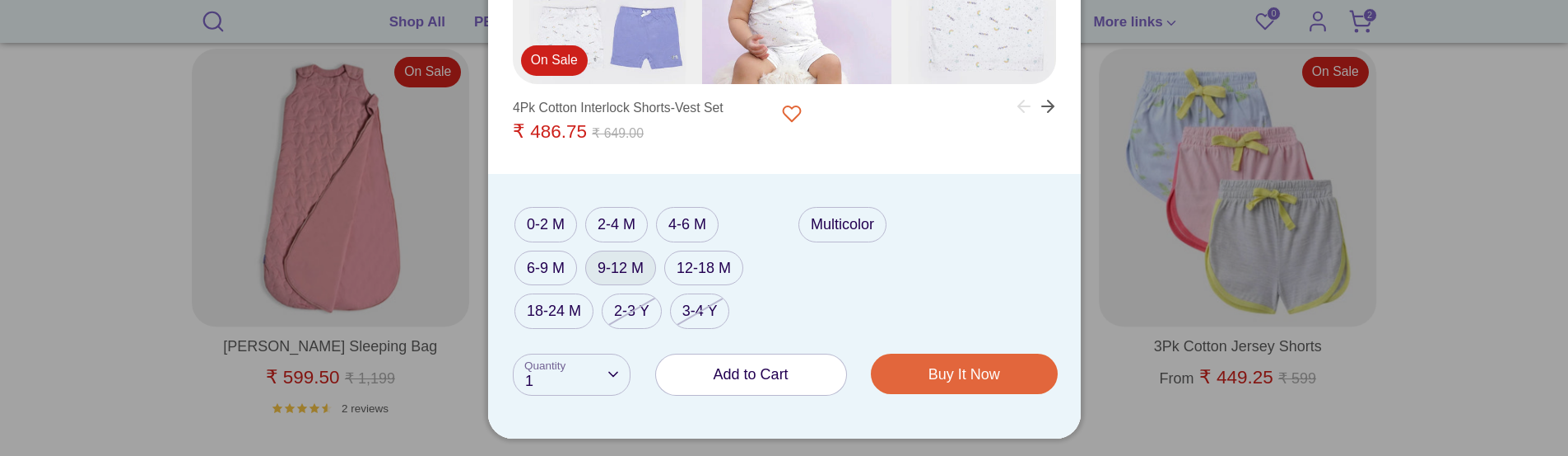
click at [611, 266] on label "9-12 M" at bounding box center [620, 269] width 70 height 36
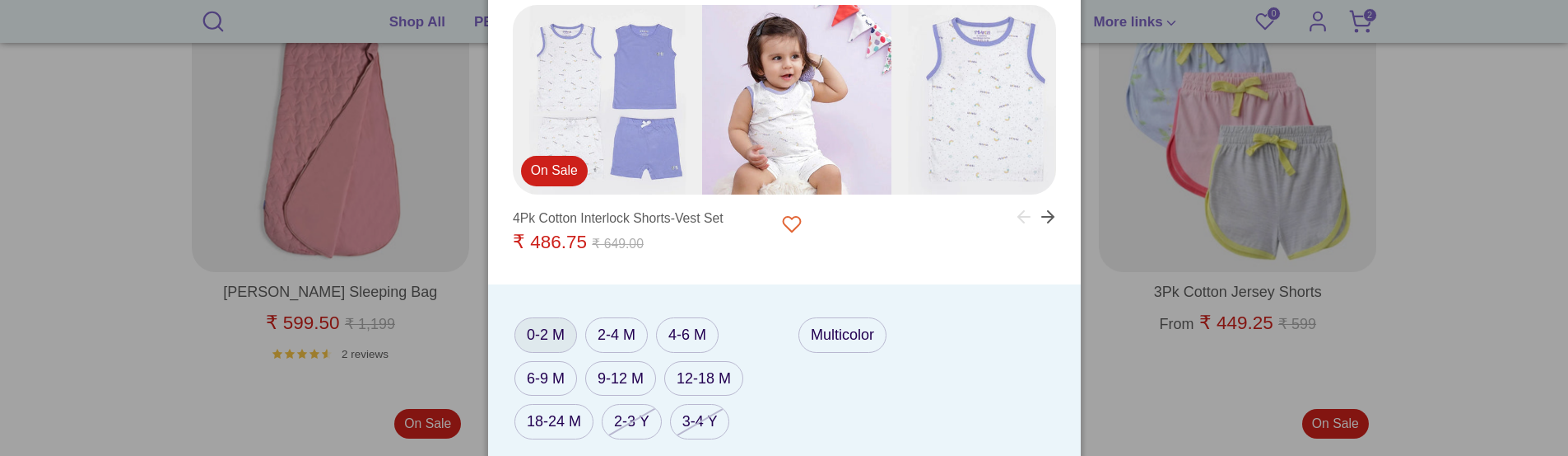
scroll to position [1339, 0]
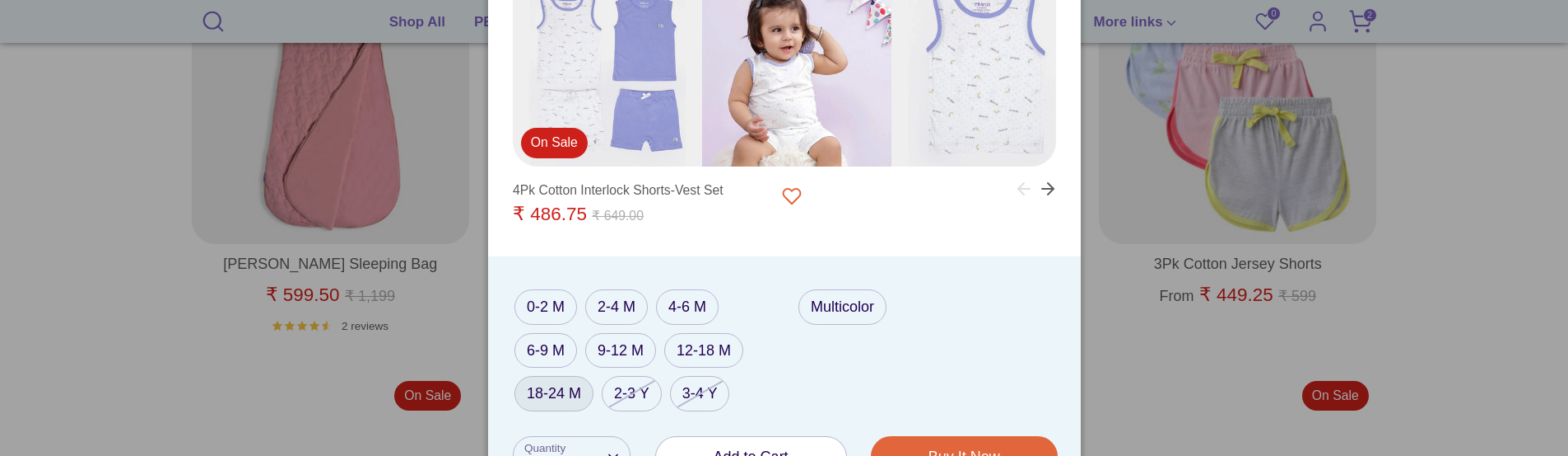
click at [555, 400] on label "18-24 M" at bounding box center [554, 394] width 79 height 36
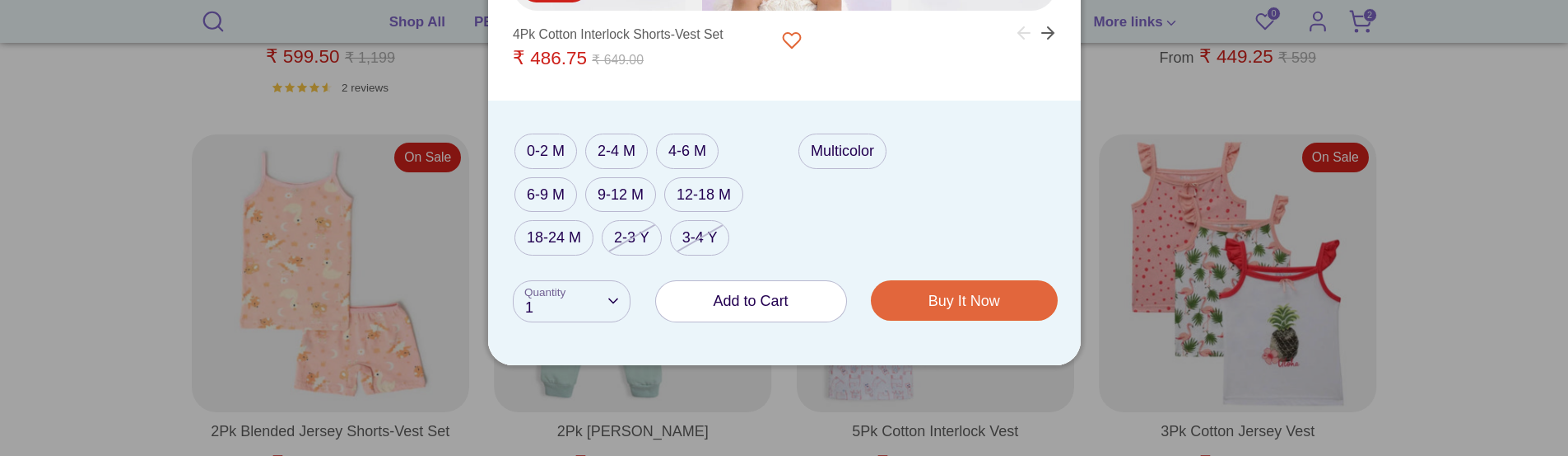
scroll to position [1587, 0]
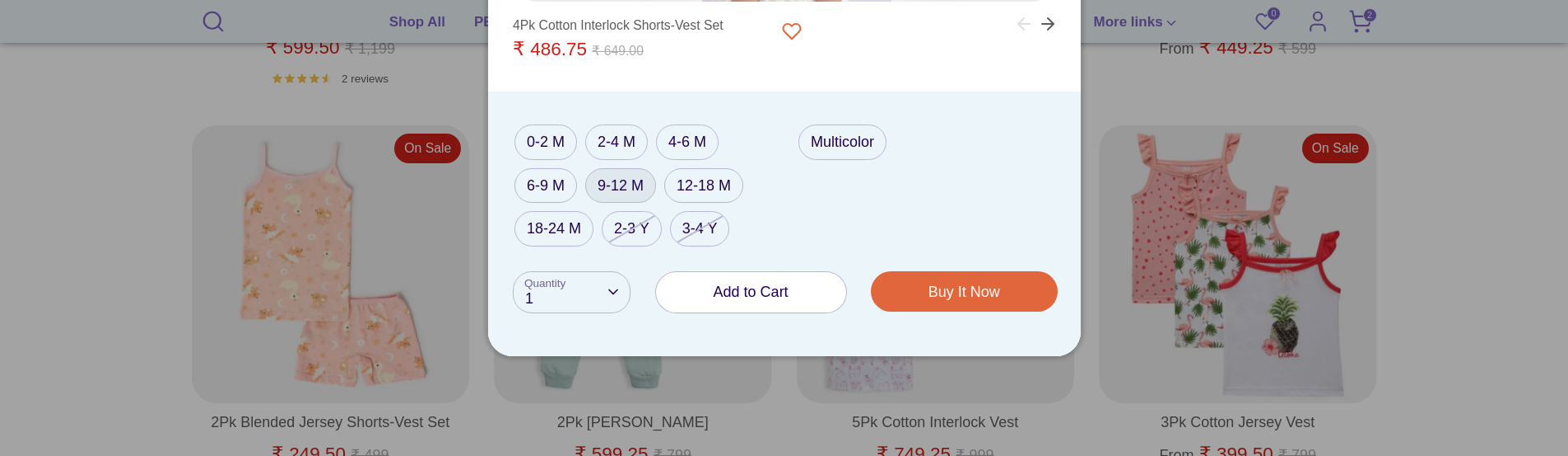
click at [637, 186] on label "9-12 M" at bounding box center [620, 186] width 70 height 36
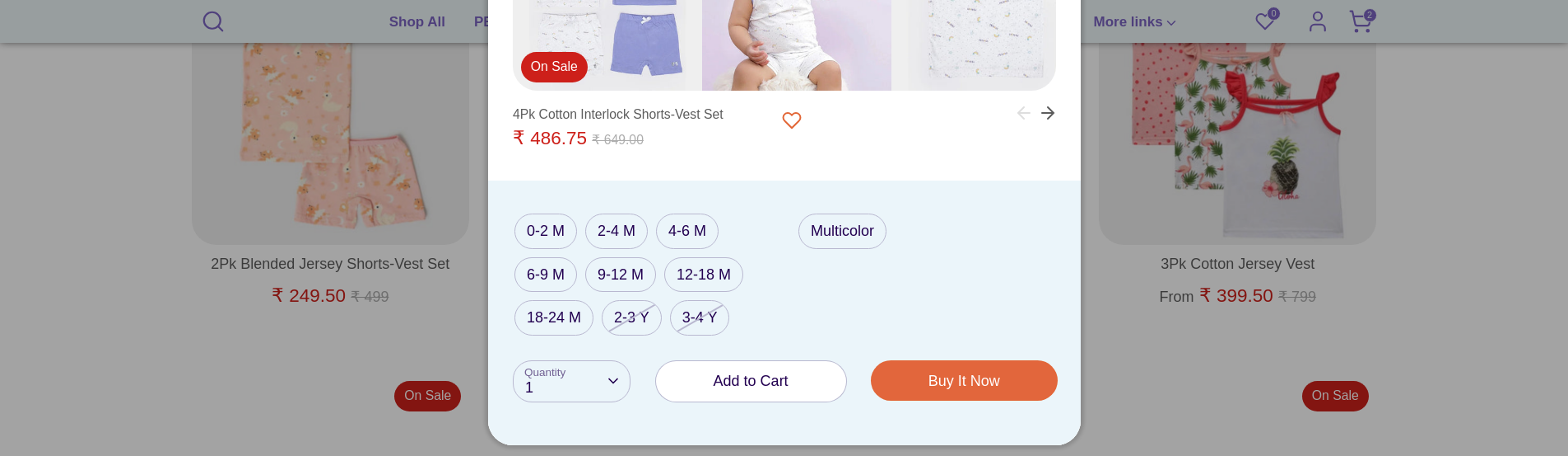
scroll to position [1752, 0]
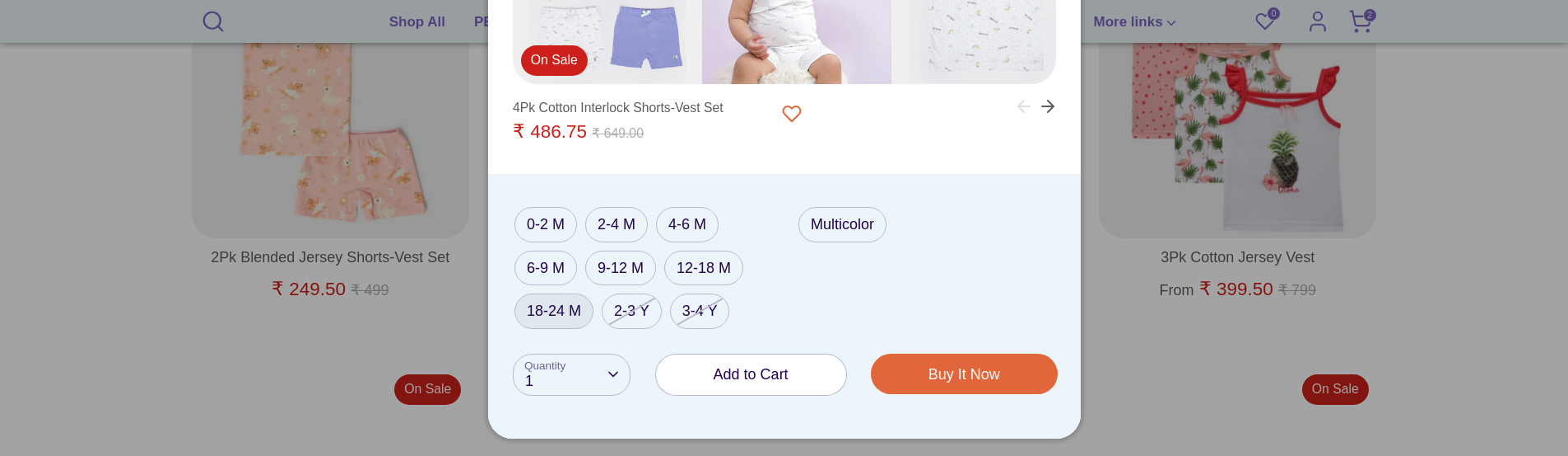
click at [562, 318] on label "18-24 M" at bounding box center [554, 311] width 79 height 36
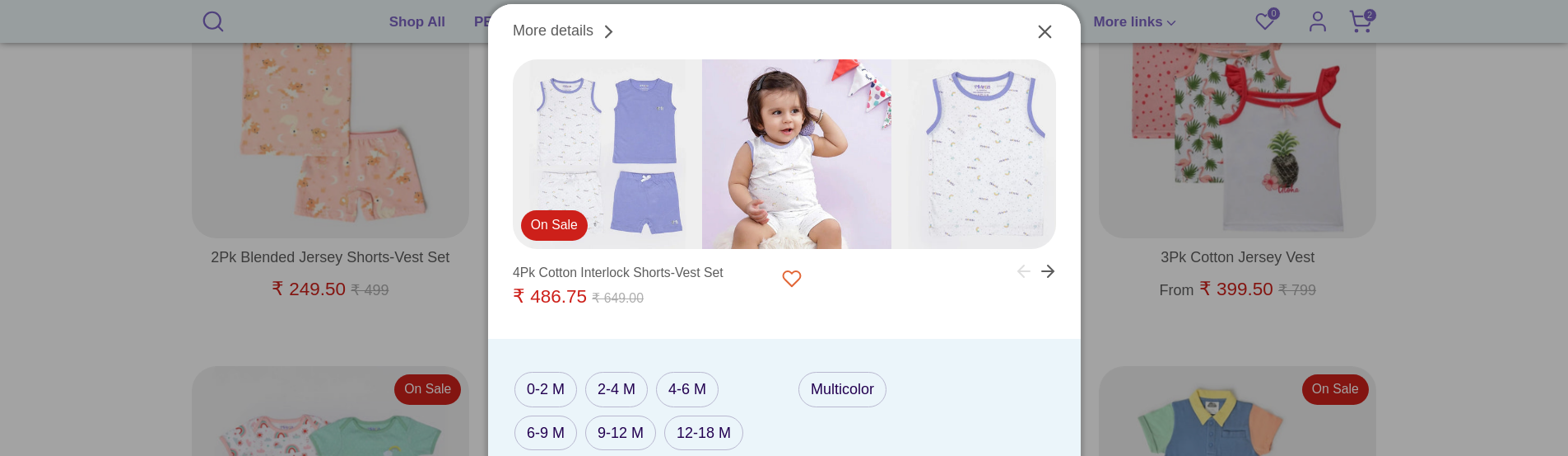
drag, startPoint x: 1043, startPoint y: 33, endPoint x: 983, endPoint y: 66, distance: 68.5
click at [1043, 33] on icon "Close" at bounding box center [1045, 32] width 12 height 12
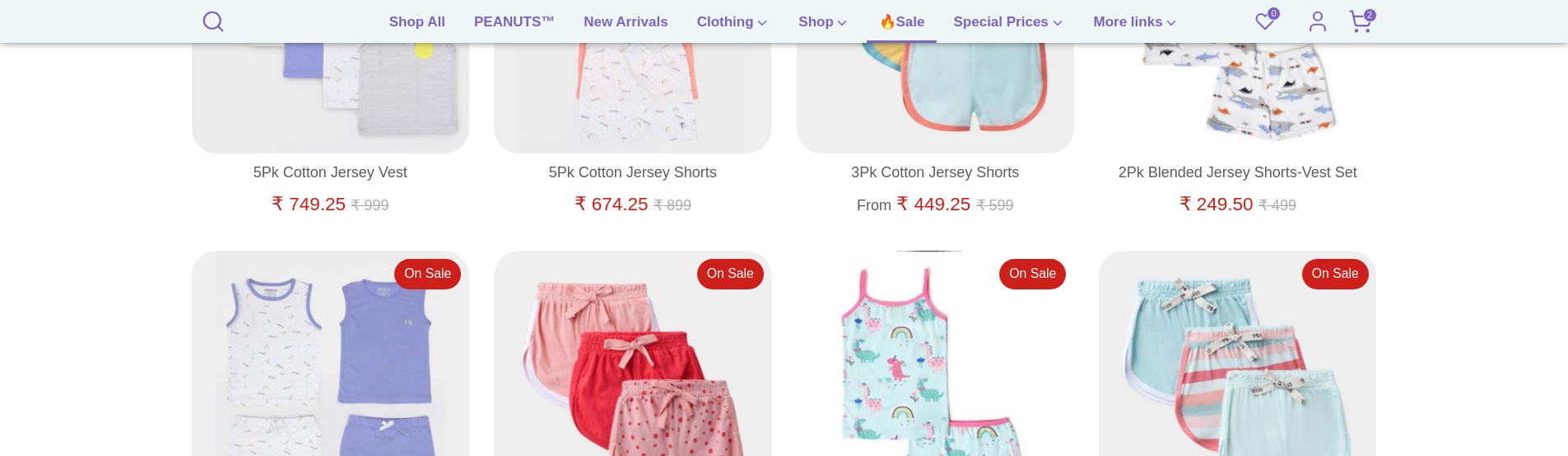
scroll to position [516, 0]
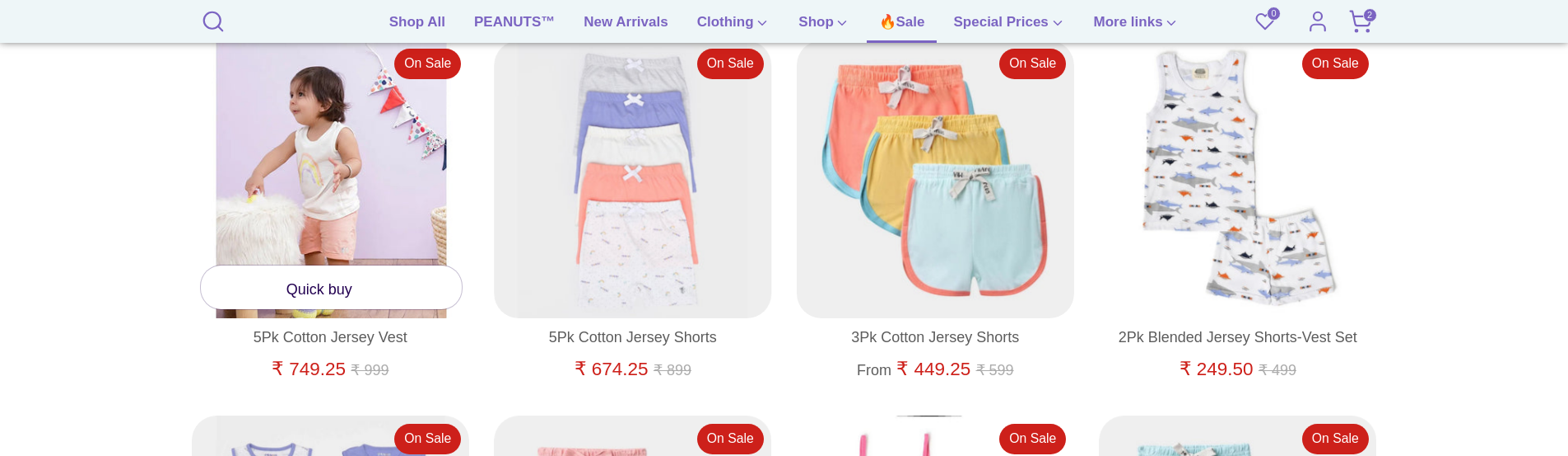
click at [294, 276] on link "Quick buy" at bounding box center [332, 286] width 262 height 44
